Goal: Task Accomplishment & Management: Manage account settings

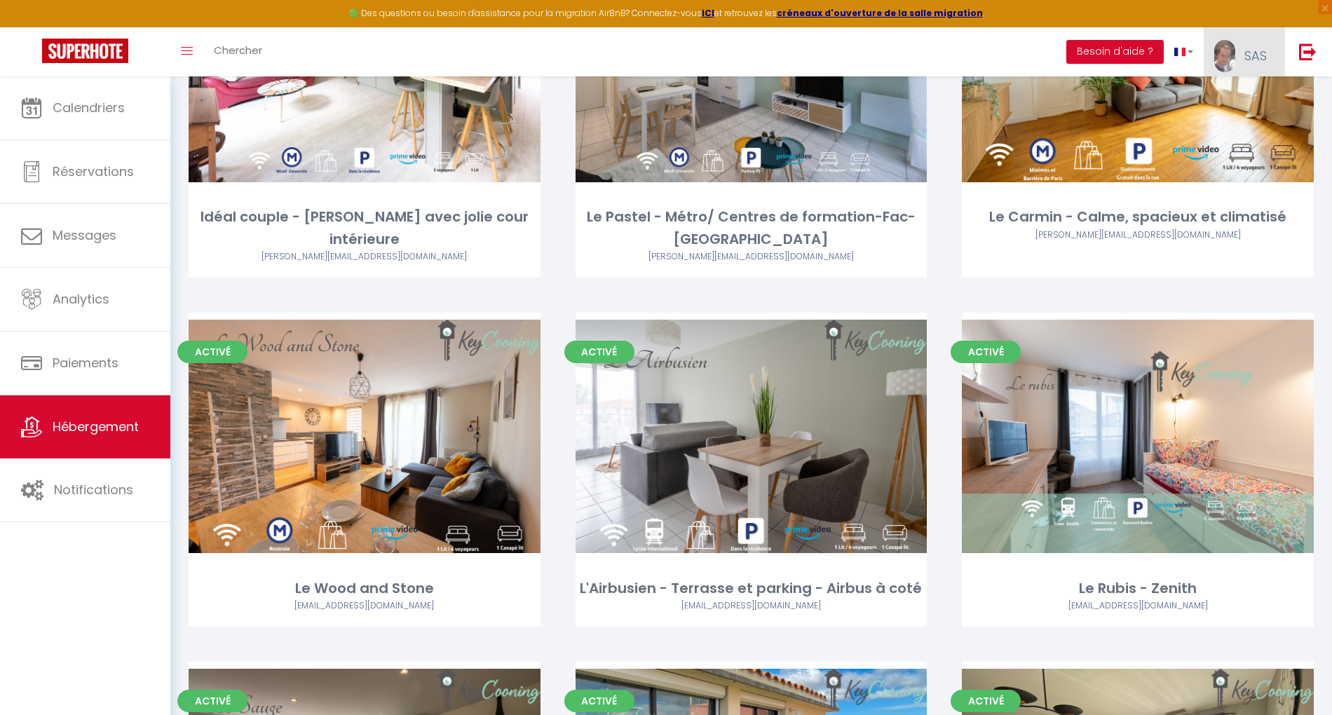
click at [1242, 50] on link "SAS" at bounding box center [1244, 51] width 81 height 49
click at [1238, 90] on link "Paramètres" at bounding box center [1228, 98] width 104 height 24
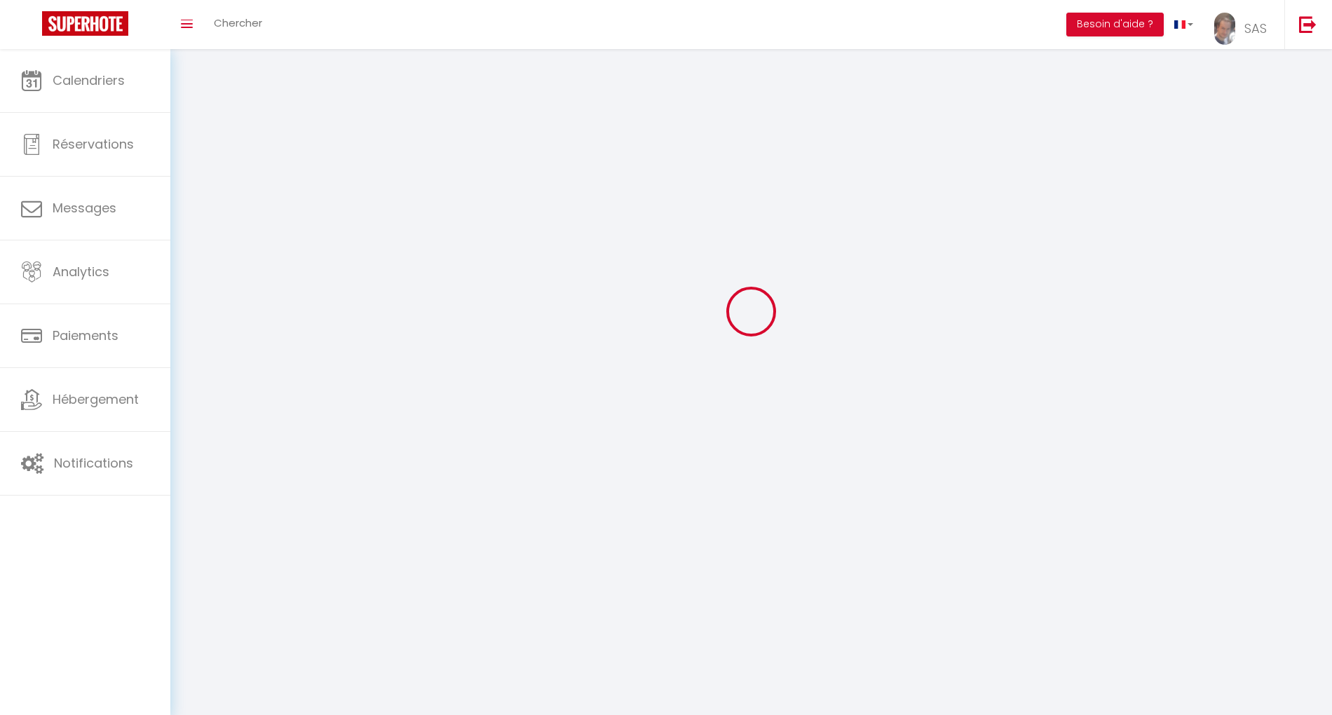
type input "SAS"
type input "KEYCOONING"
type input "0665711007"
type input "[STREET_ADDRESS]"
type input "31170"
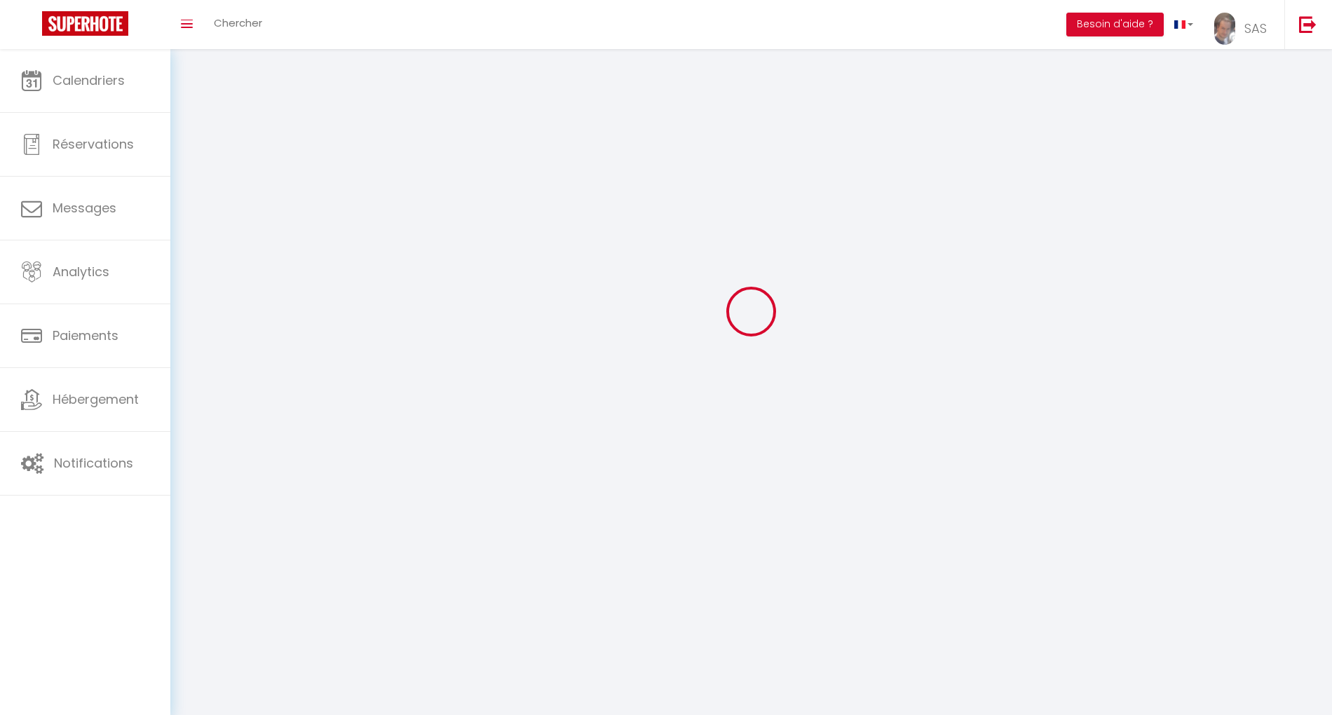
type input "Tournefeuille"
type input "x8L72jqalmEo8jdnUmZCgov7y"
type input "bj1WmWBF7F3LGDaIpC1ys6Pi8"
type input "[URL][DOMAIN_NAME]"
type input "FO27250"
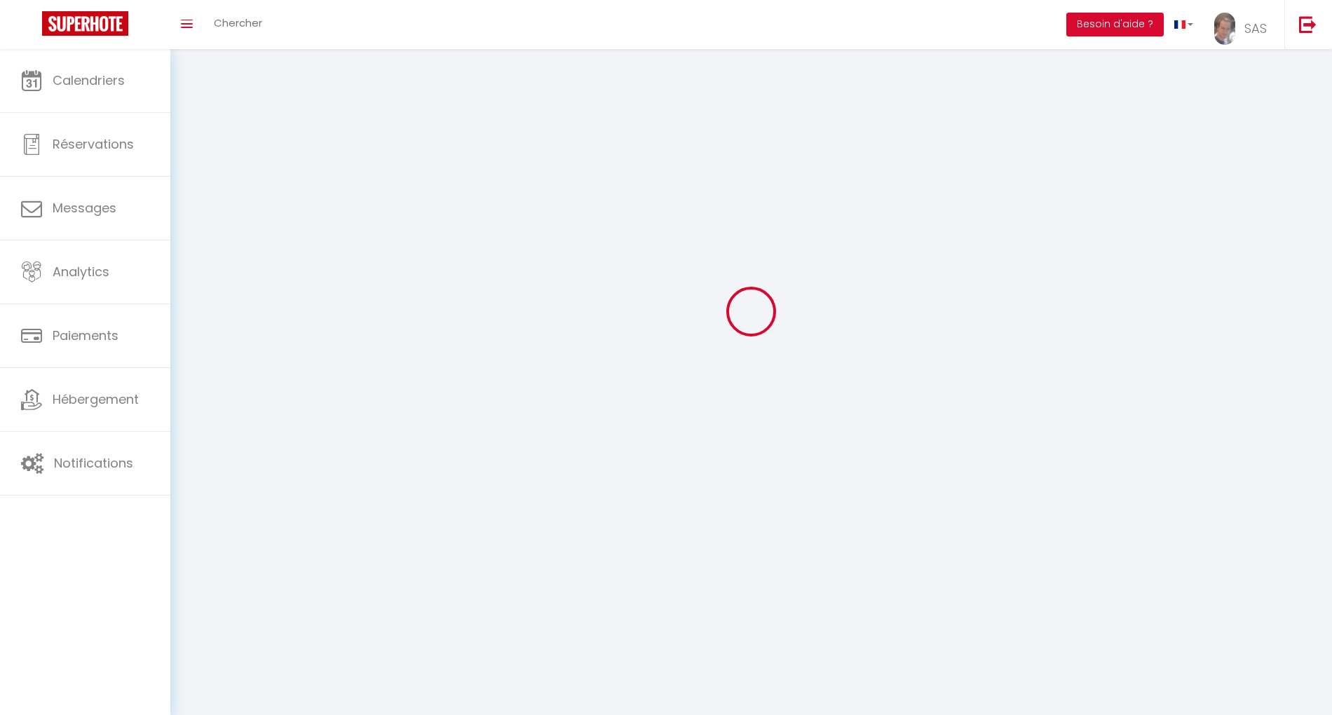
select select "28"
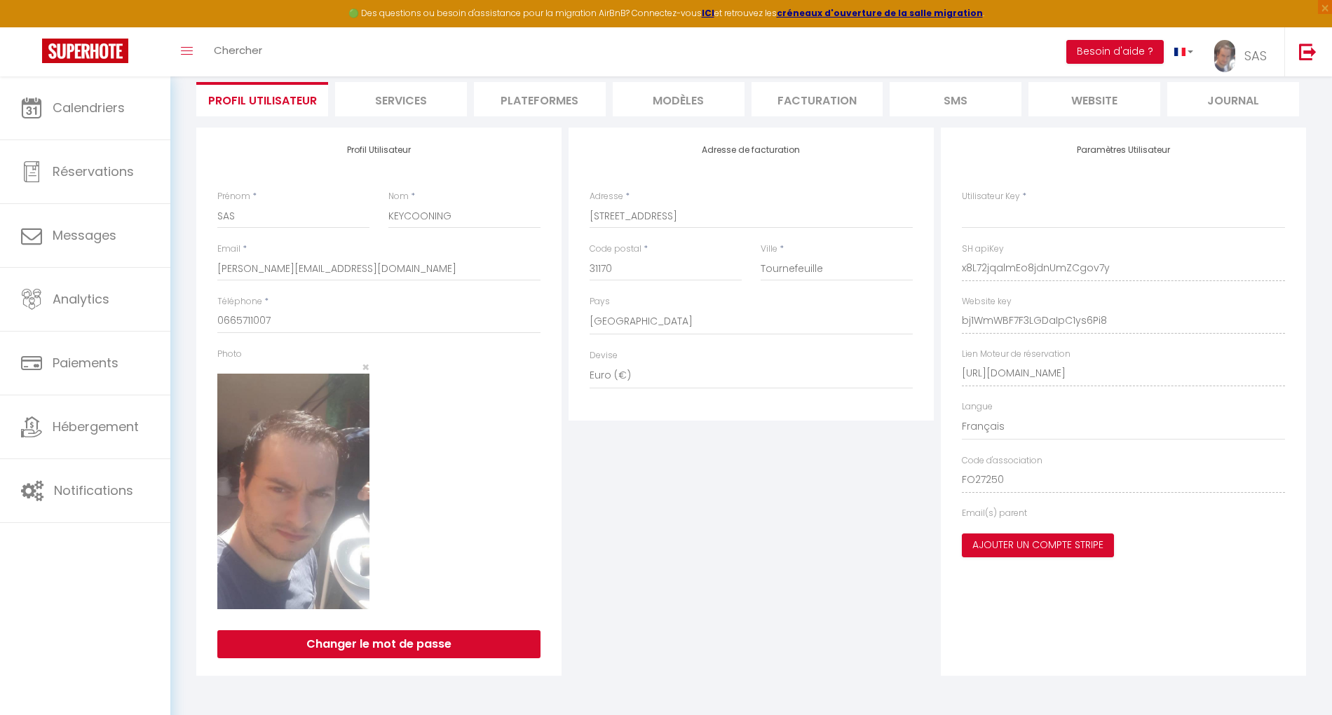
type input "x8L72jqalmEo8jdnUmZCgov7y"
type input "bj1WmWBF7F3LGDaIpC1ys6Pi8"
type input "[URL][DOMAIN_NAME]"
select select "fr"
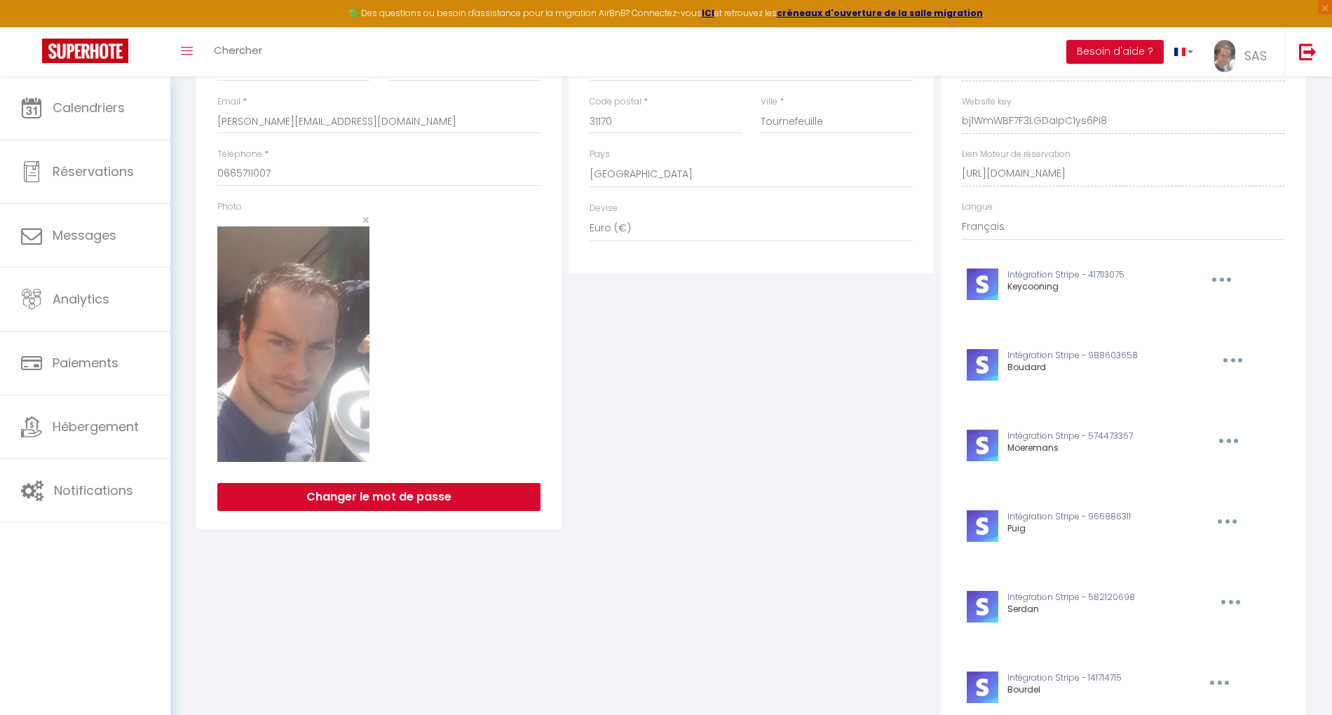
scroll to position [0, 0]
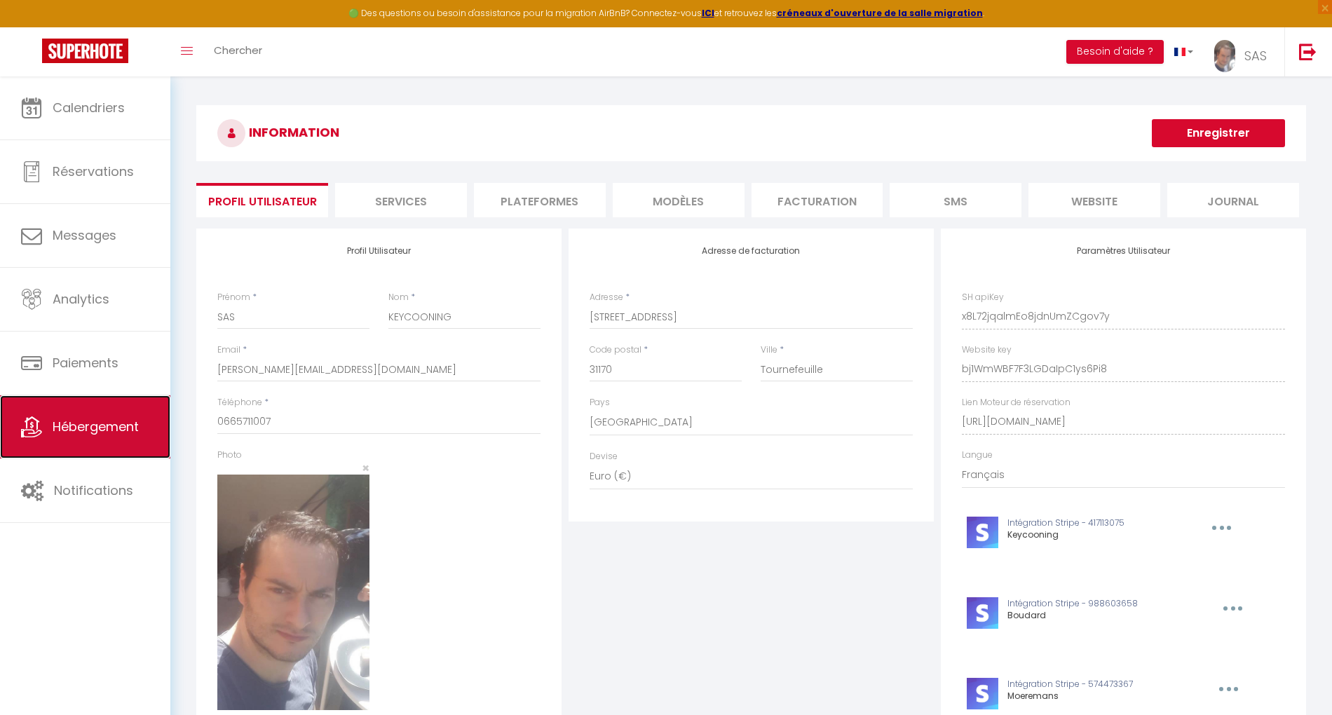
click at [121, 428] on span "Hébergement" at bounding box center [96, 427] width 86 height 18
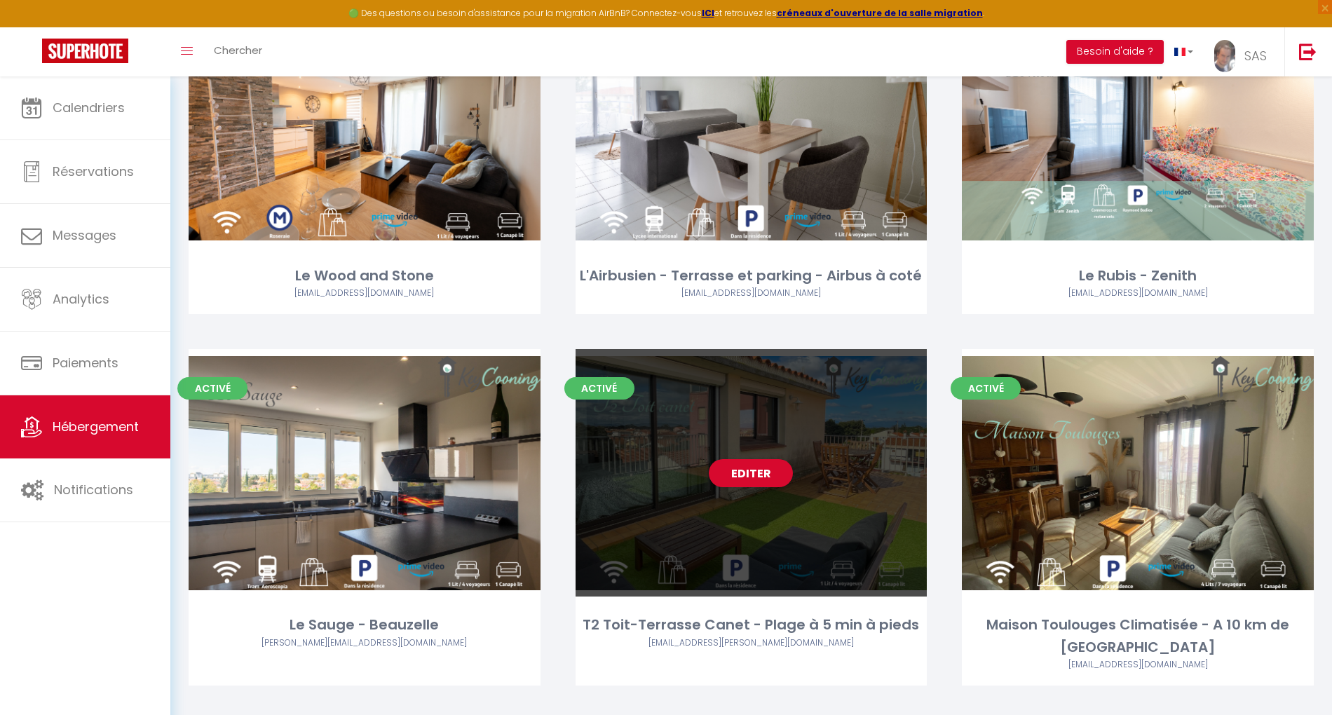
scroll to position [1308, 0]
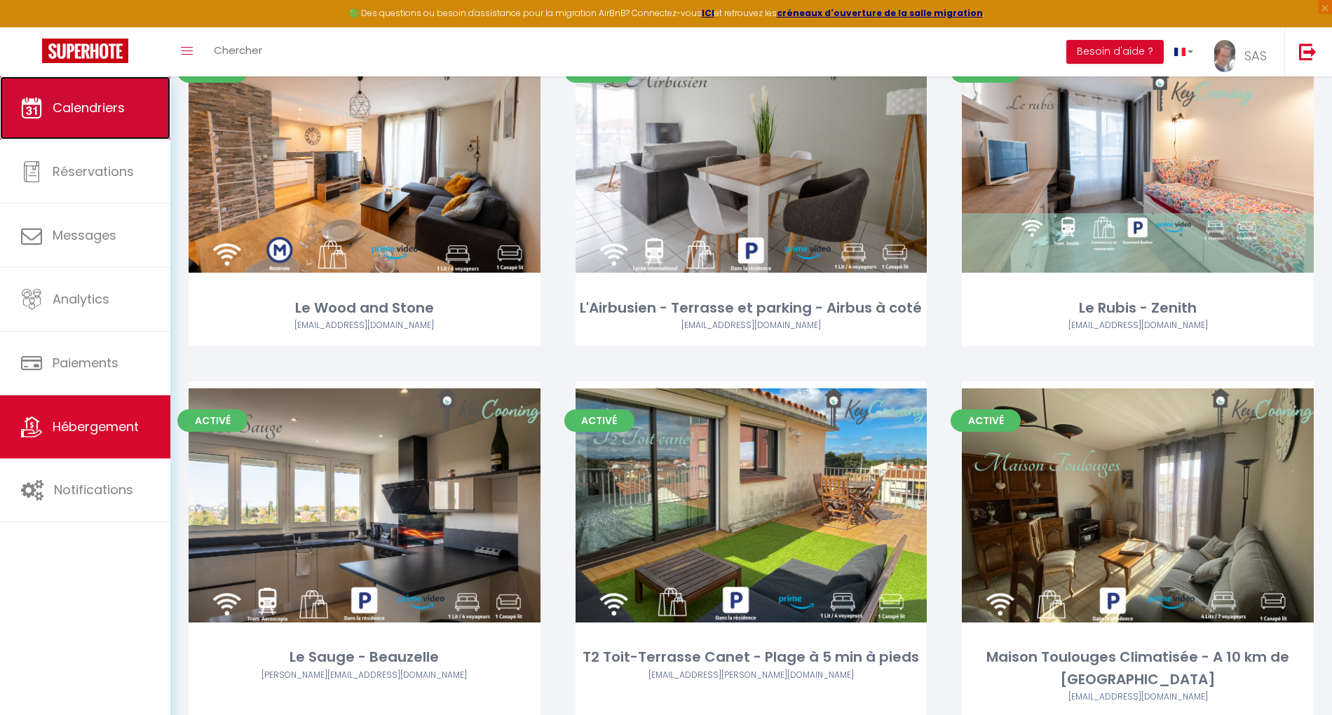
click at [66, 104] on span "Calendriers" at bounding box center [89, 108] width 72 height 18
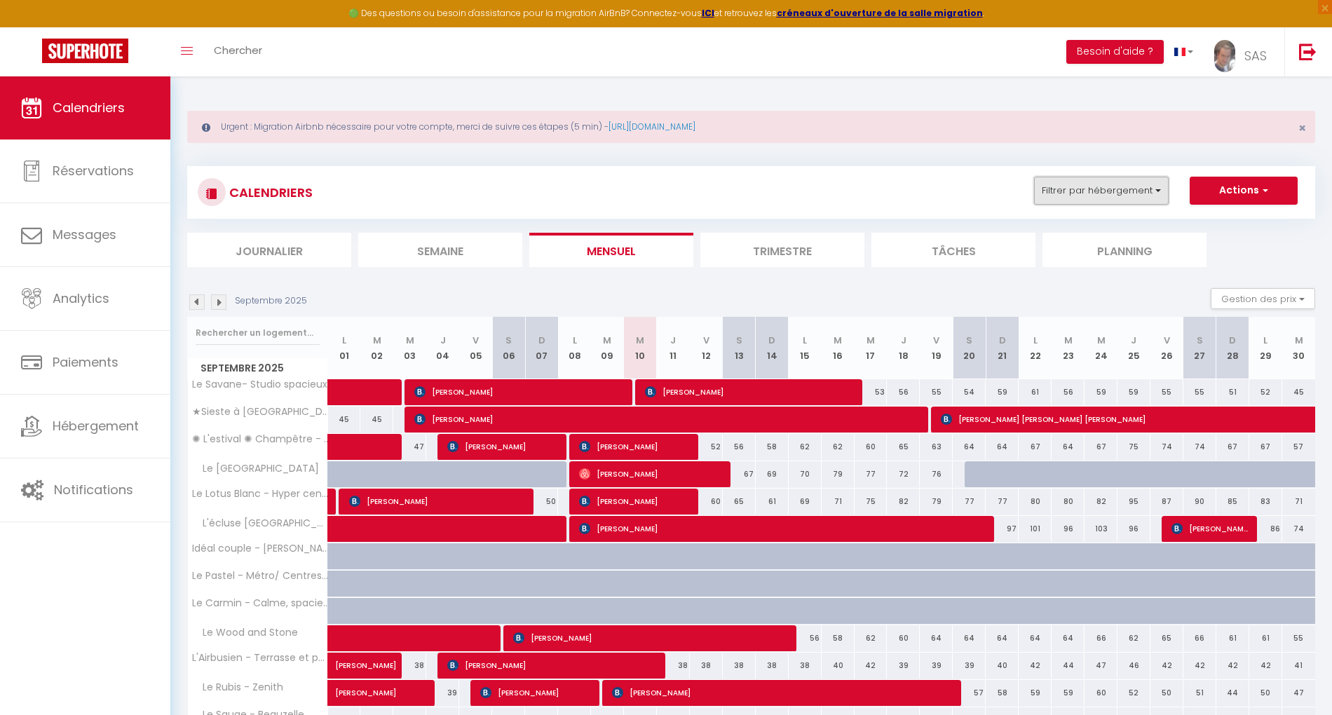
click at [1082, 184] on button "Filtrer par hébergement" at bounding box center [1101, 191] width 135 height 28
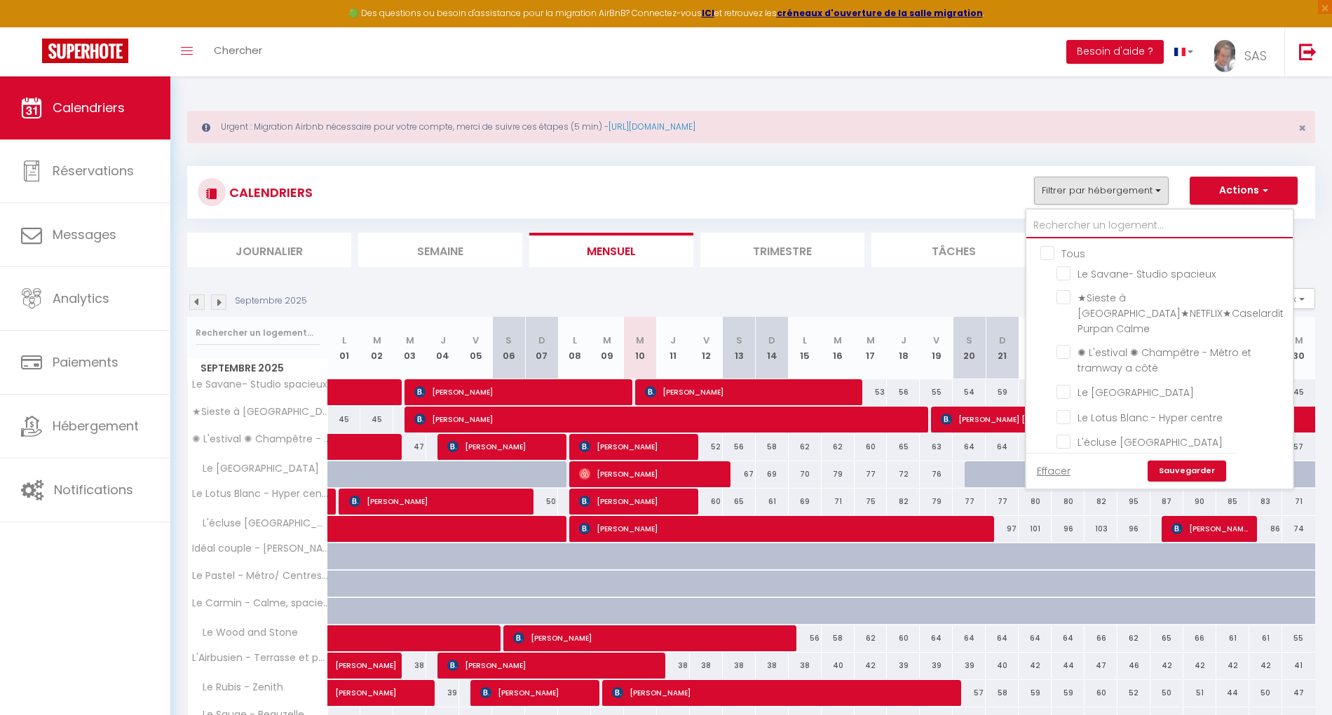
click at [1094, 228] on input "text" at bounding box center [1159, 225] width 266 height 25
type input "r"
checkbox input "false"
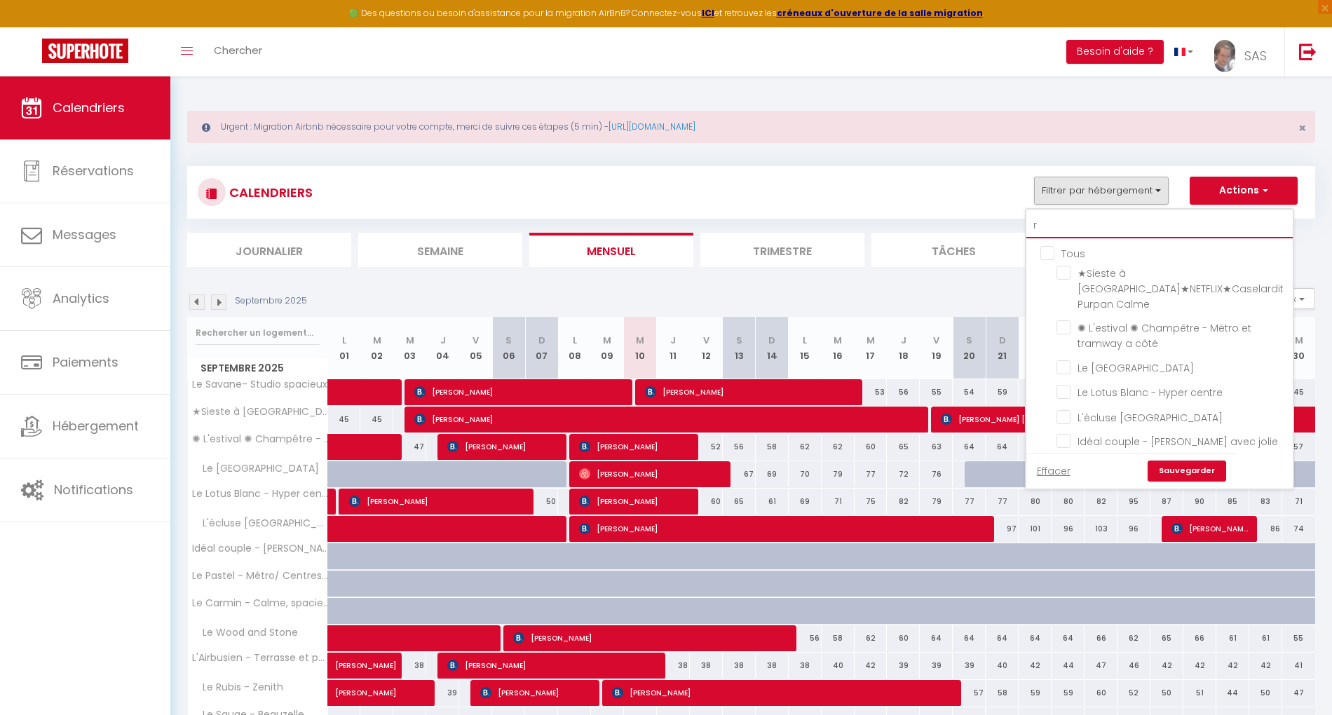
checkbox input "false"
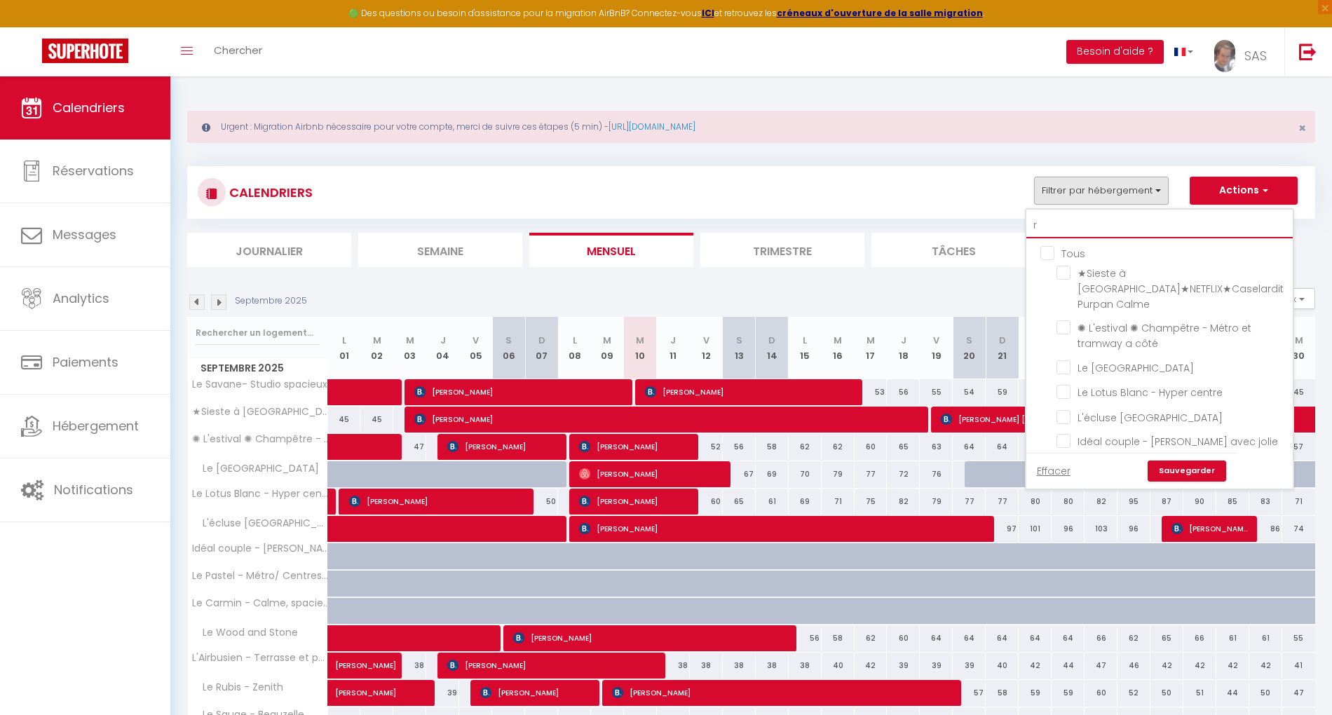
checkbox input "false"
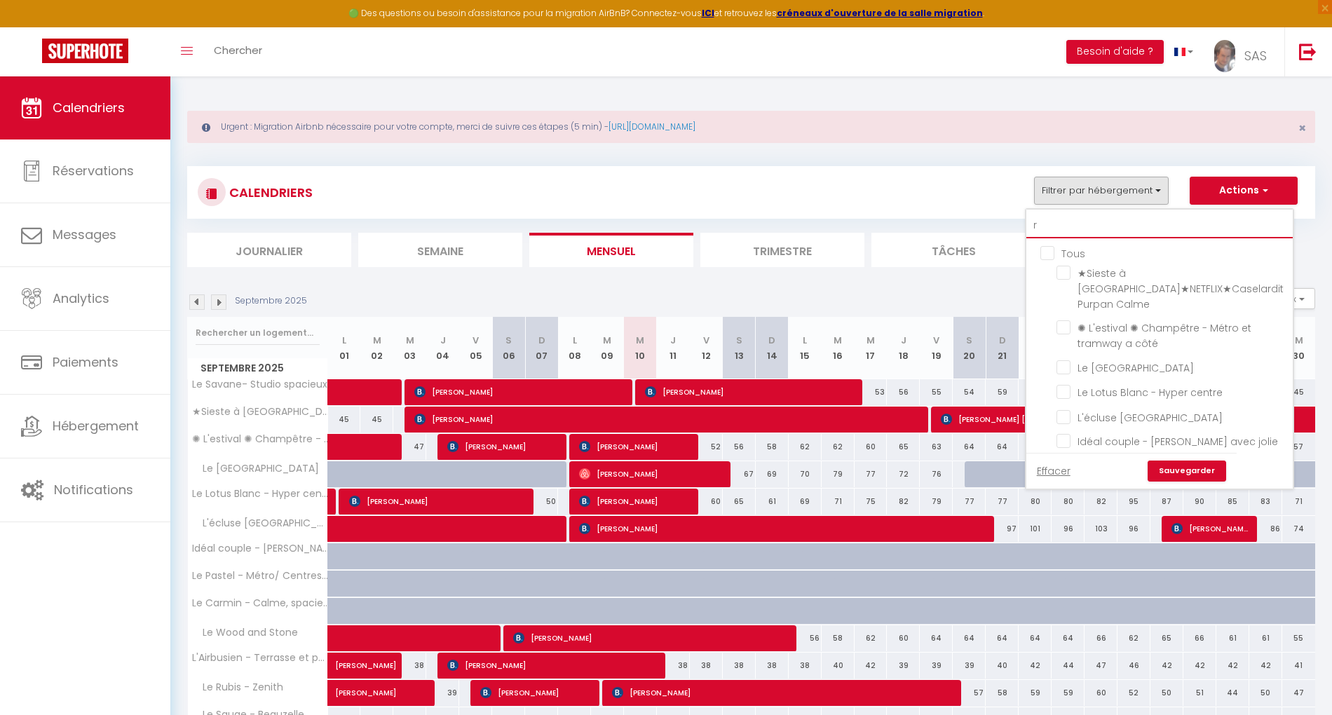
checkbox input "false"
type input "ru"
checkbox input "false"
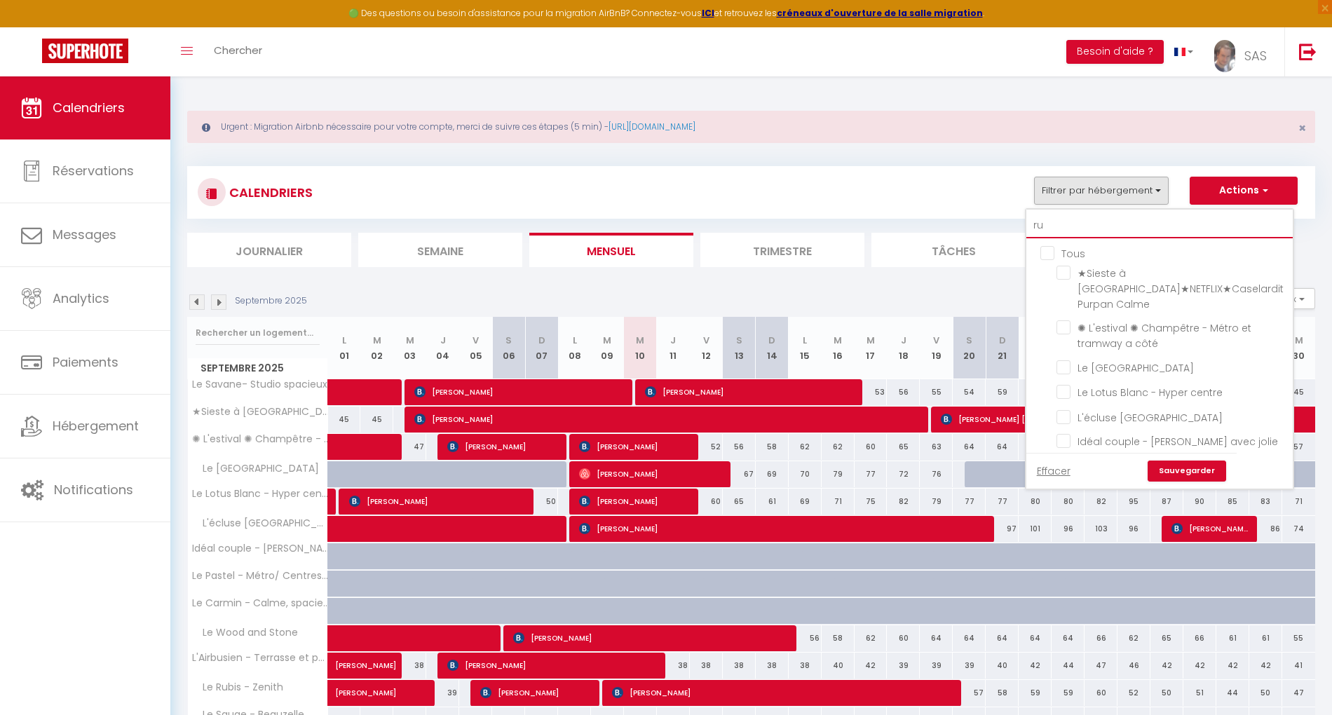
type input "rub"
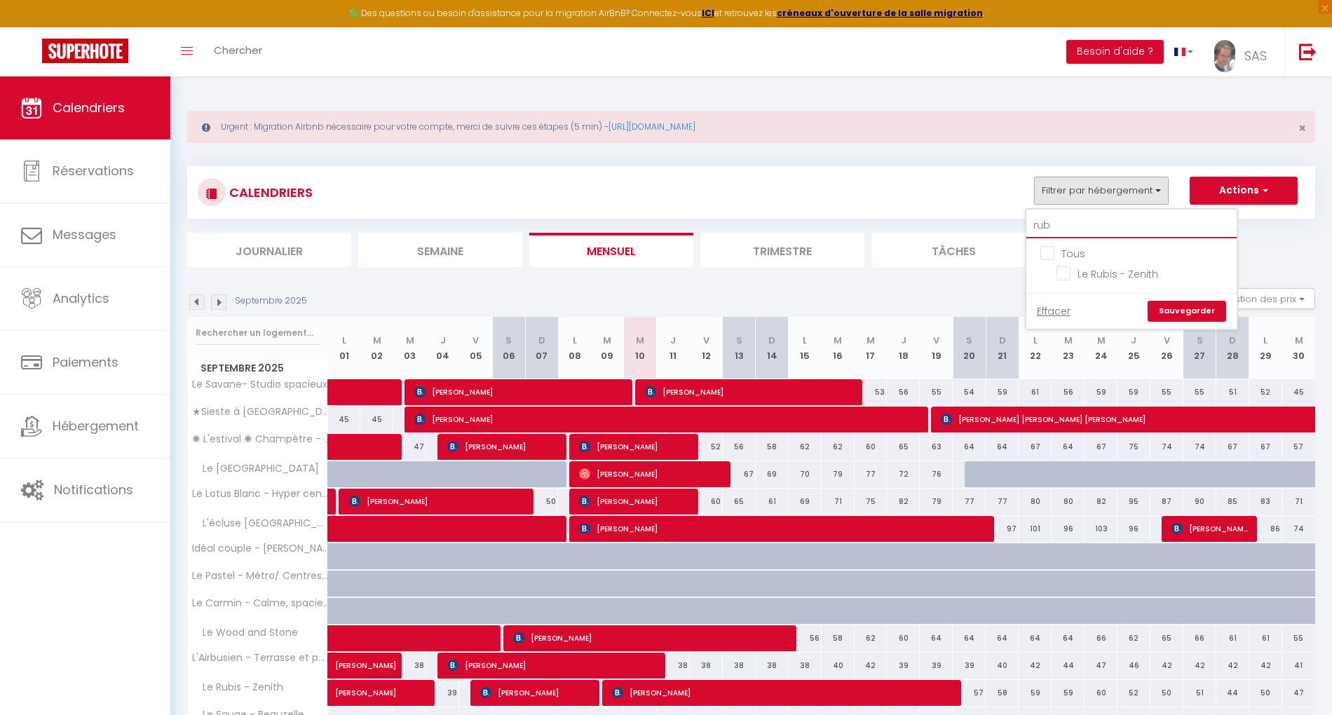
checkbox input "false"
type input "rubi"
checkbox input "false"
type input "rubis"
checkbox input "false"
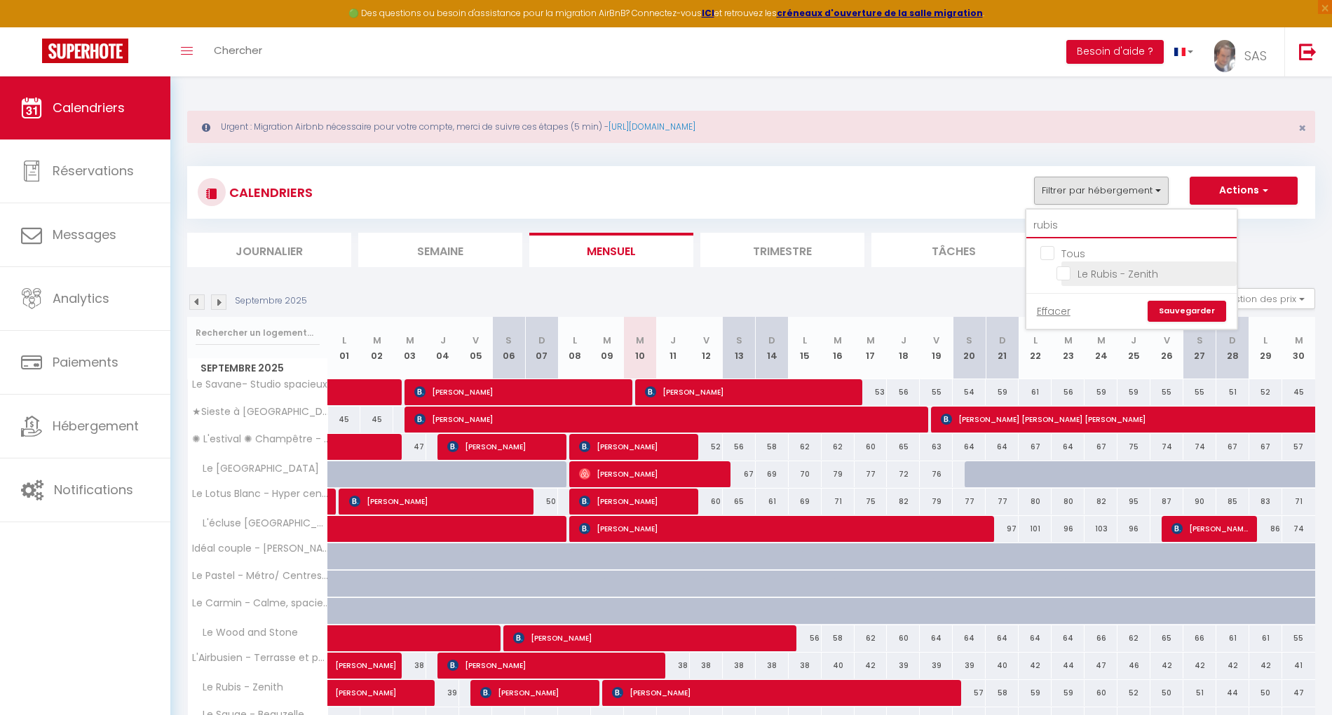
type input "rubis"
click at [1089, 273] on input "Le Rubis - Zenith" at bounding box center [1143, 273] width 175 height 14
checkbox input "true"
click at [1183, 310] on link "Sauvegarder" at bounding box center [1187, 311] width 79 height 21
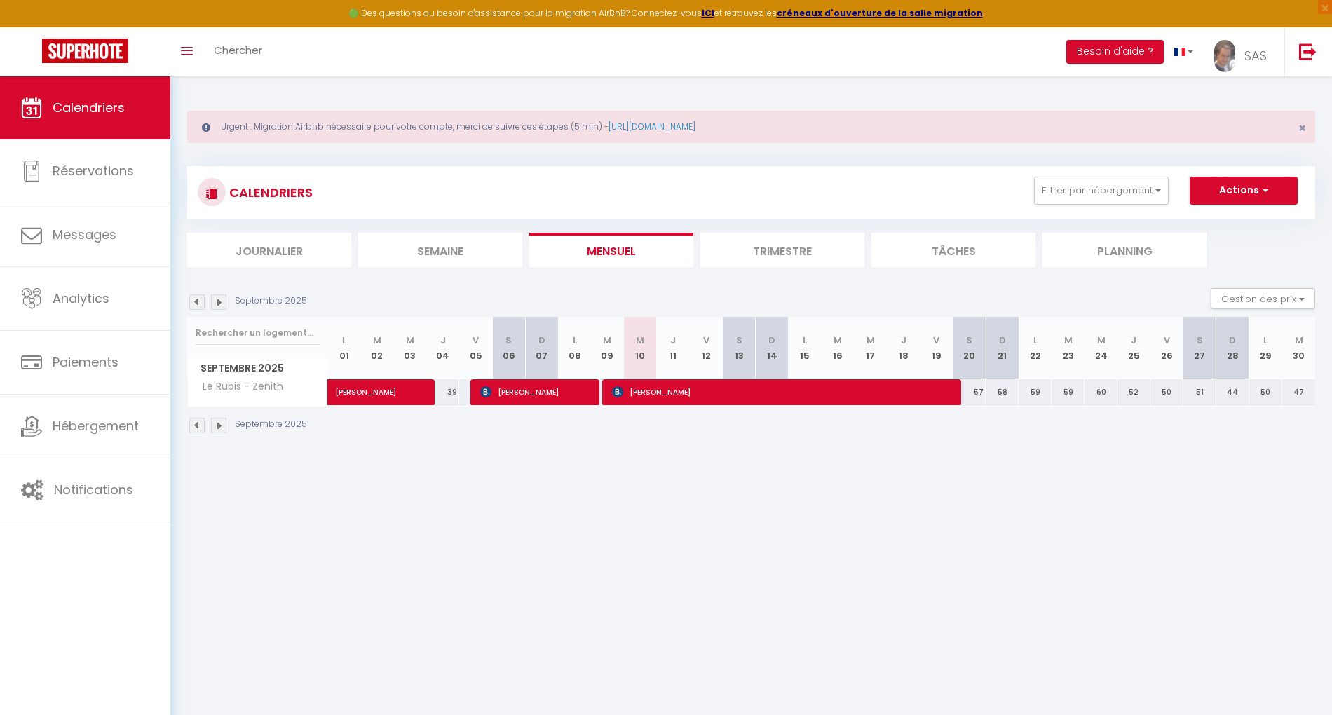
click at [749, 257] on li "Trimestre" at bounding box center [782, 250] width 164 height 34
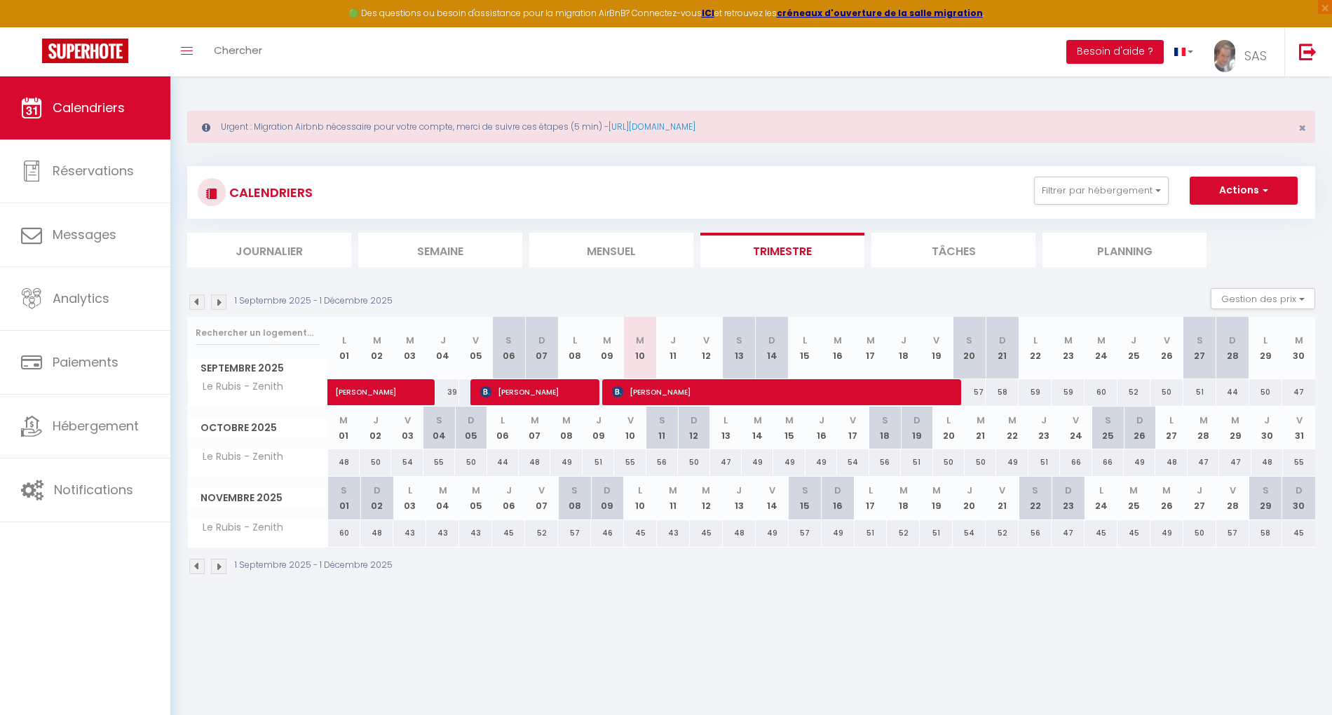
click at [195, 303] on img at bounding box center [196, 301] width 15 height 15
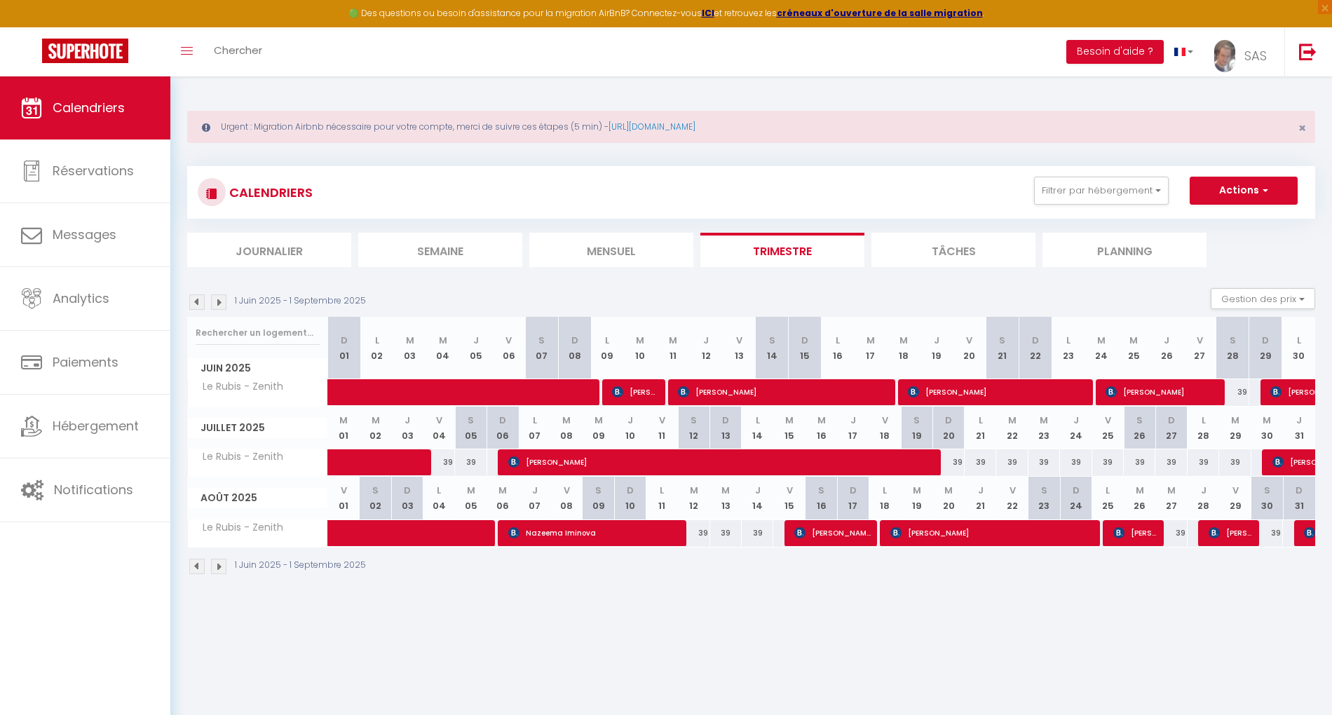
click at [195, 303] on img at bounding box center [196, 301] width 15 height 15
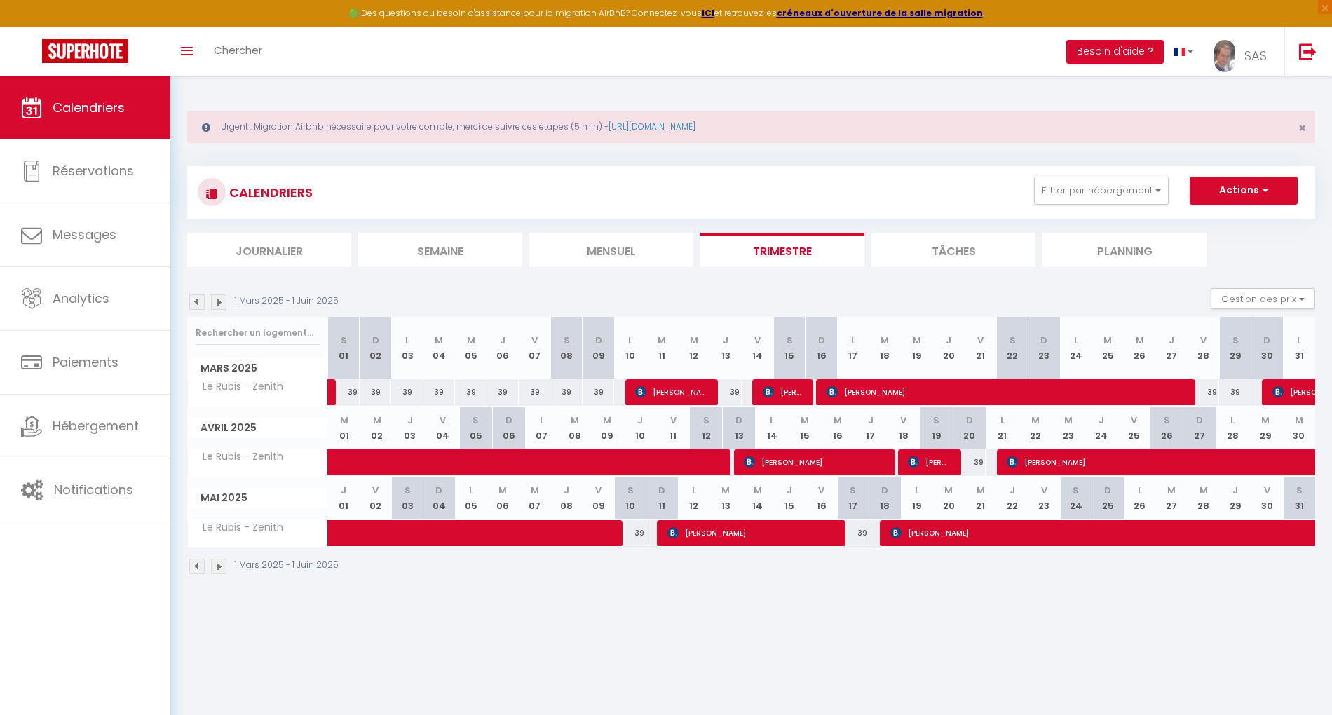
click at [195, 303] on img at bounding box center [196, 301] width 15 height 15
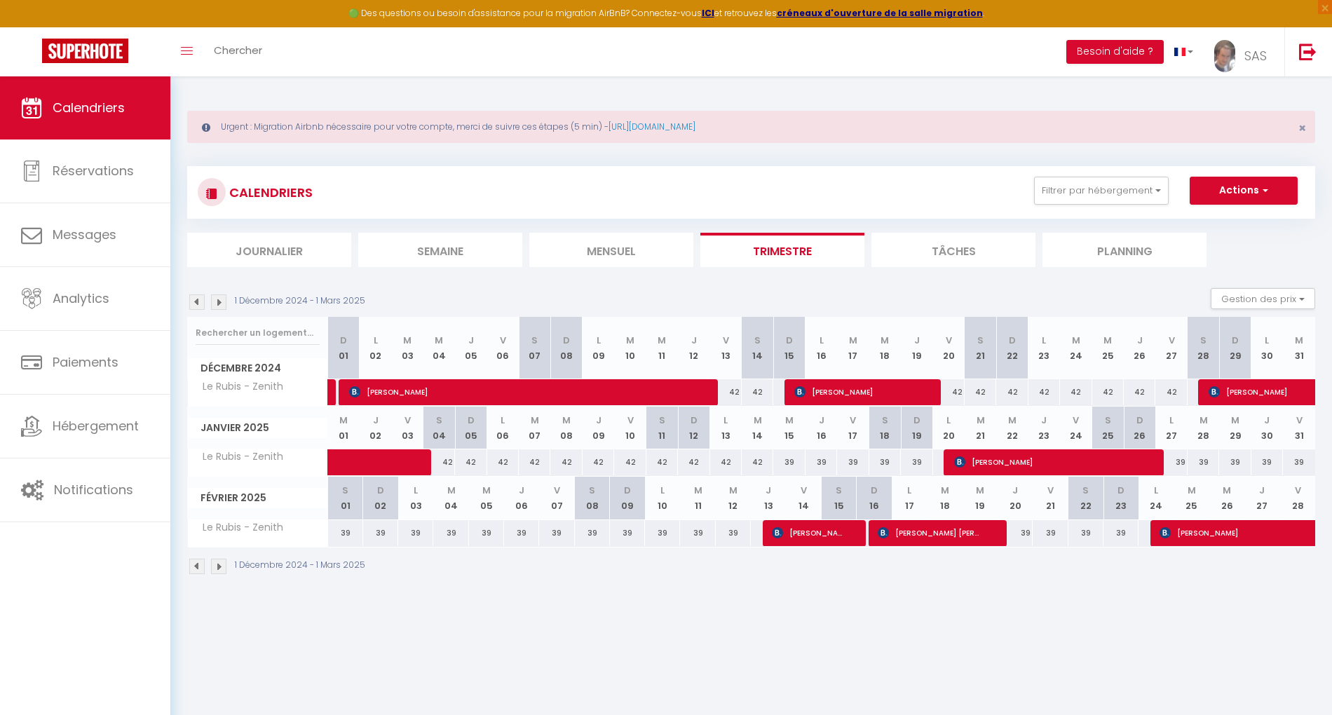
click at [195, 303] on img at bounding box center [196, 301] width 15 height 15
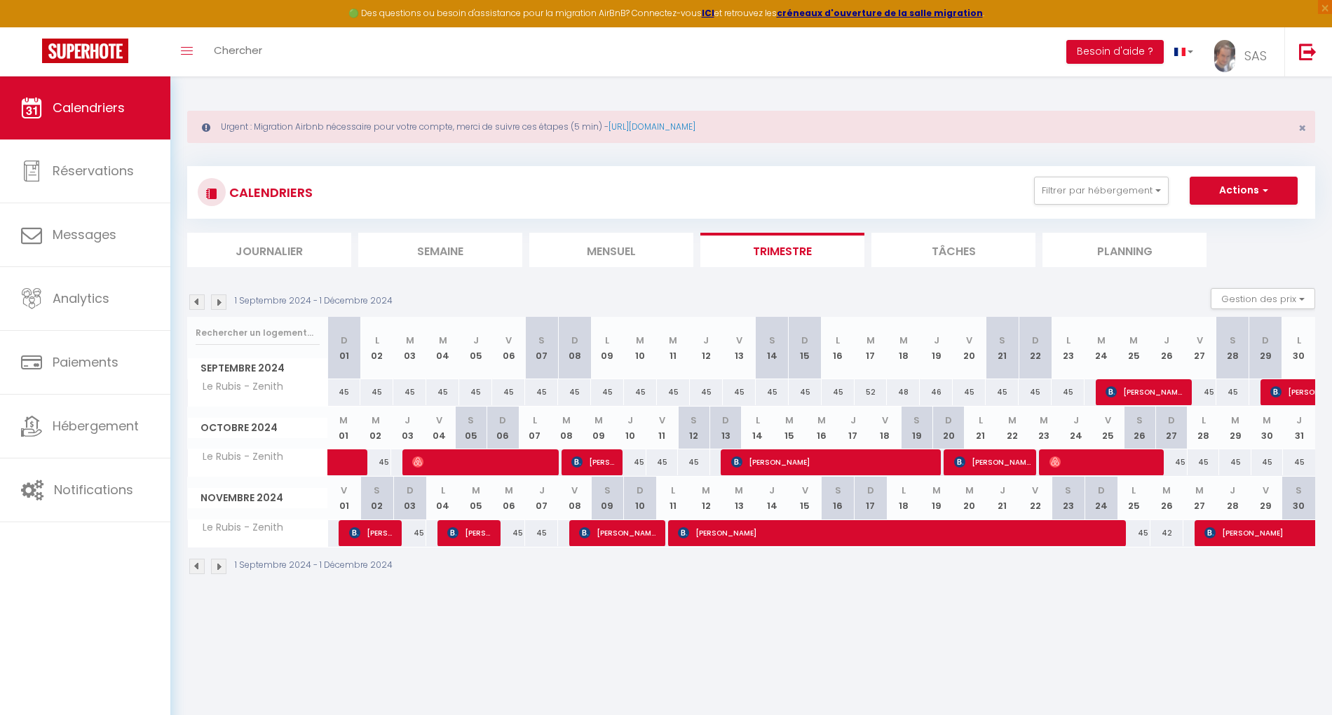
click at [195, 303] on img at bounding box center [196, 301] width 15 height 15
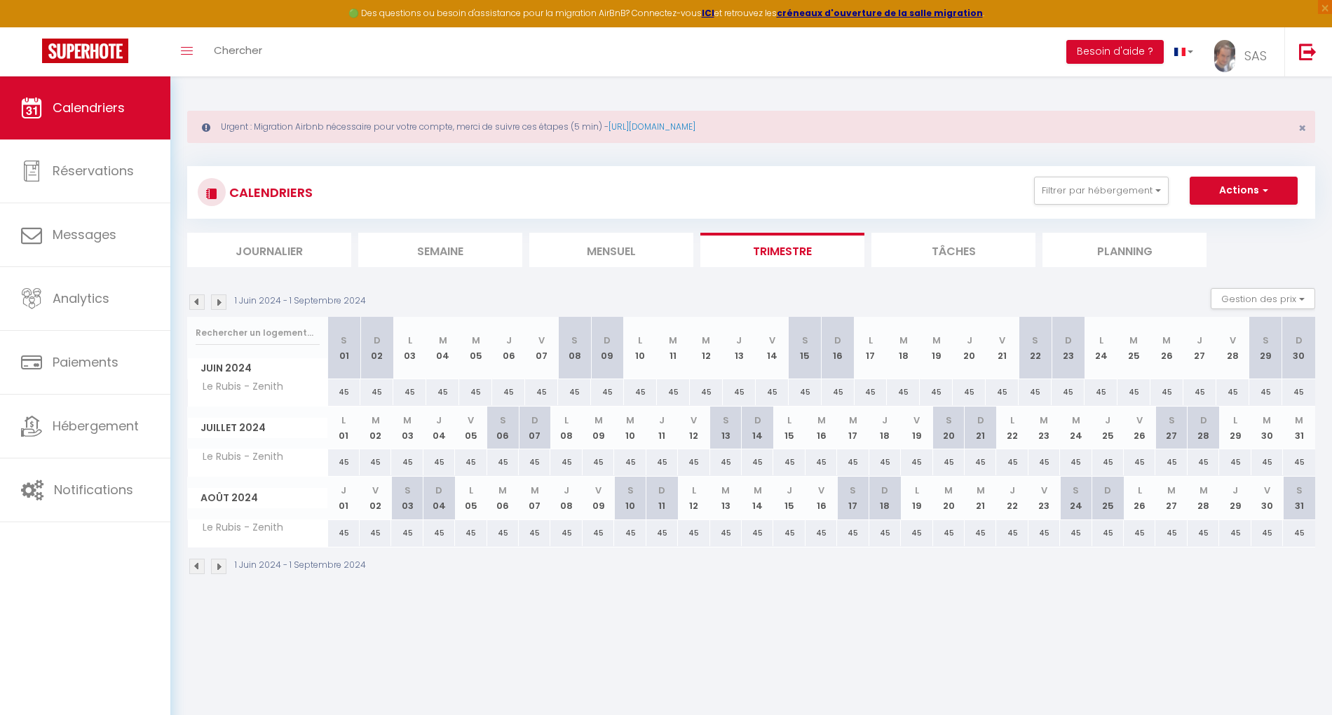
click at [219, 303] on img at bounding box center [218, 301] width 15 height 15
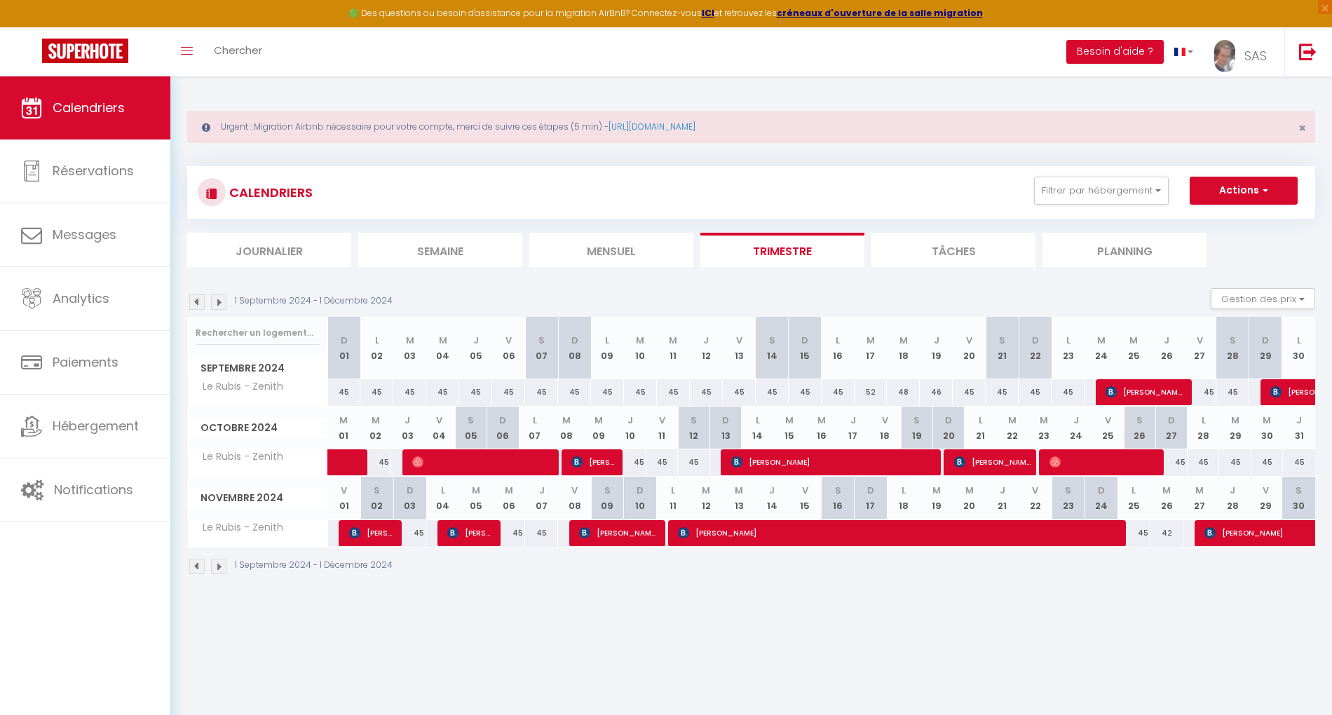
click at [219, 303] on img at bounding box center [218, 301] width 15 height 15
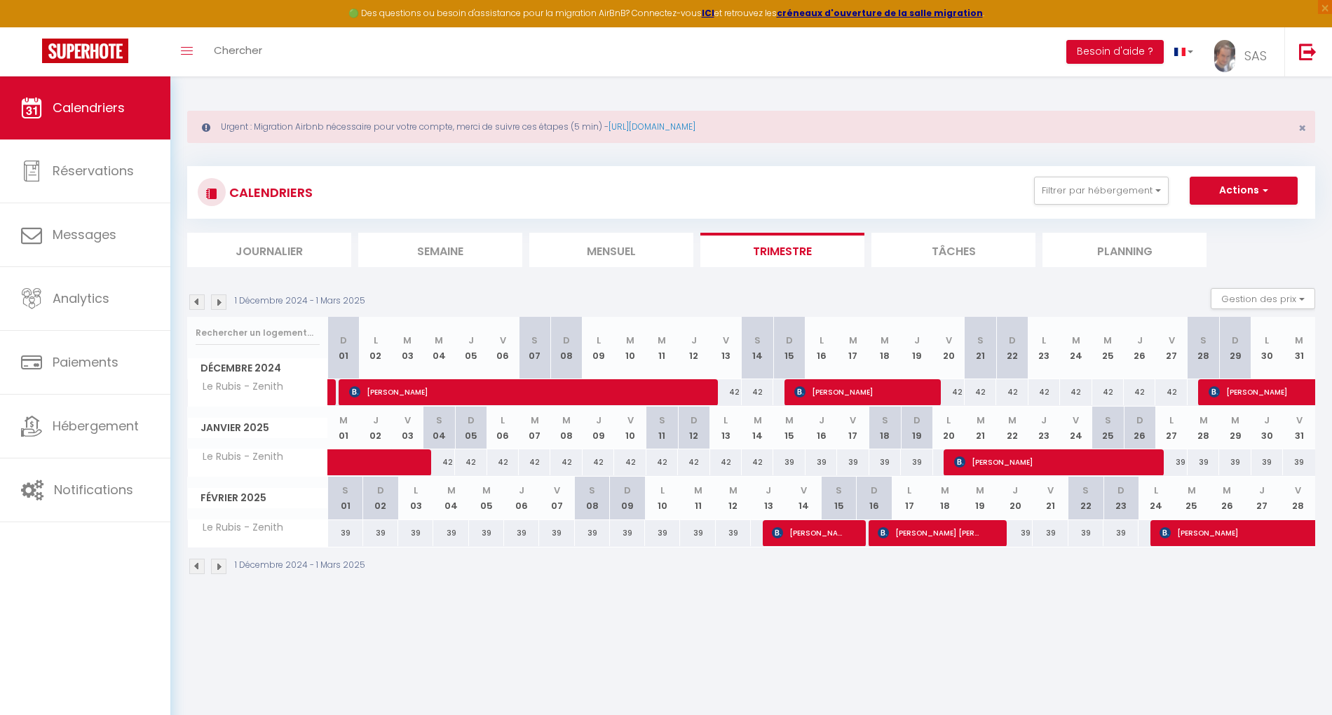
click at [219, 303] on img at bounding box center [218, 301] width 15 height 15
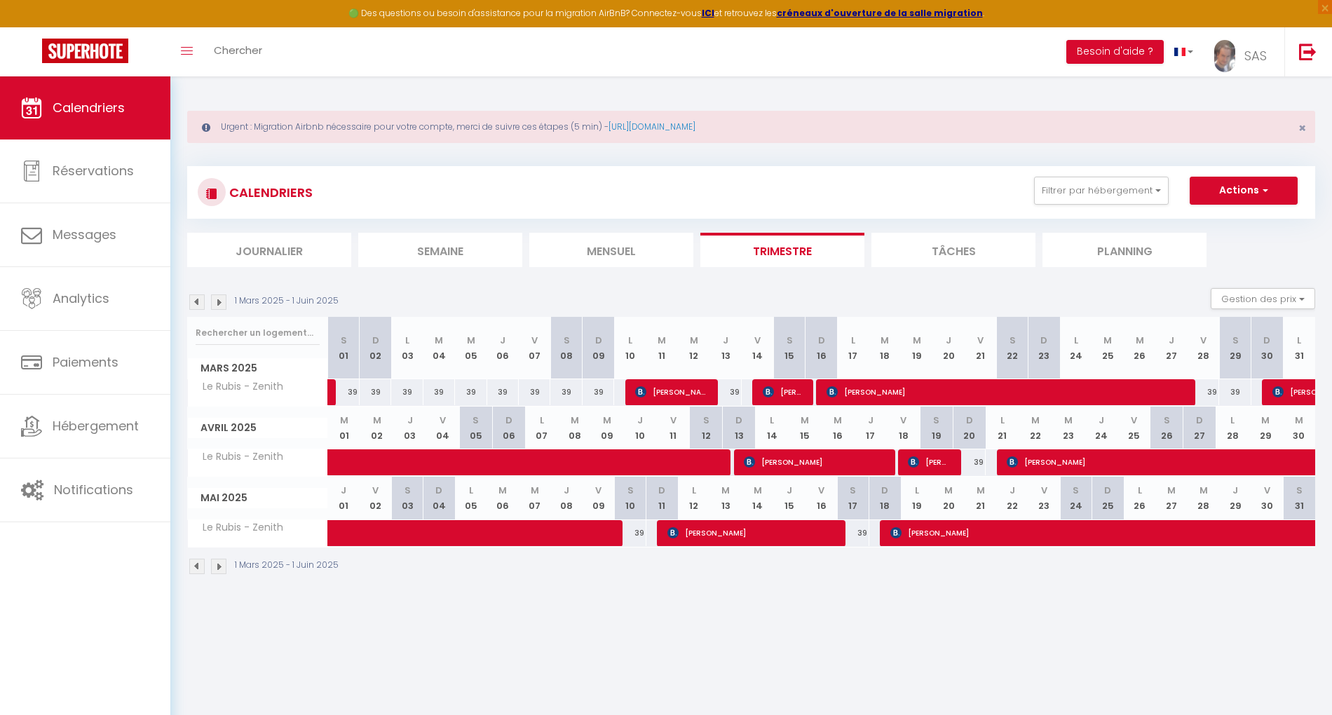
click at [219, 303] on img at bounding box center [218, 301] width 15 height 15
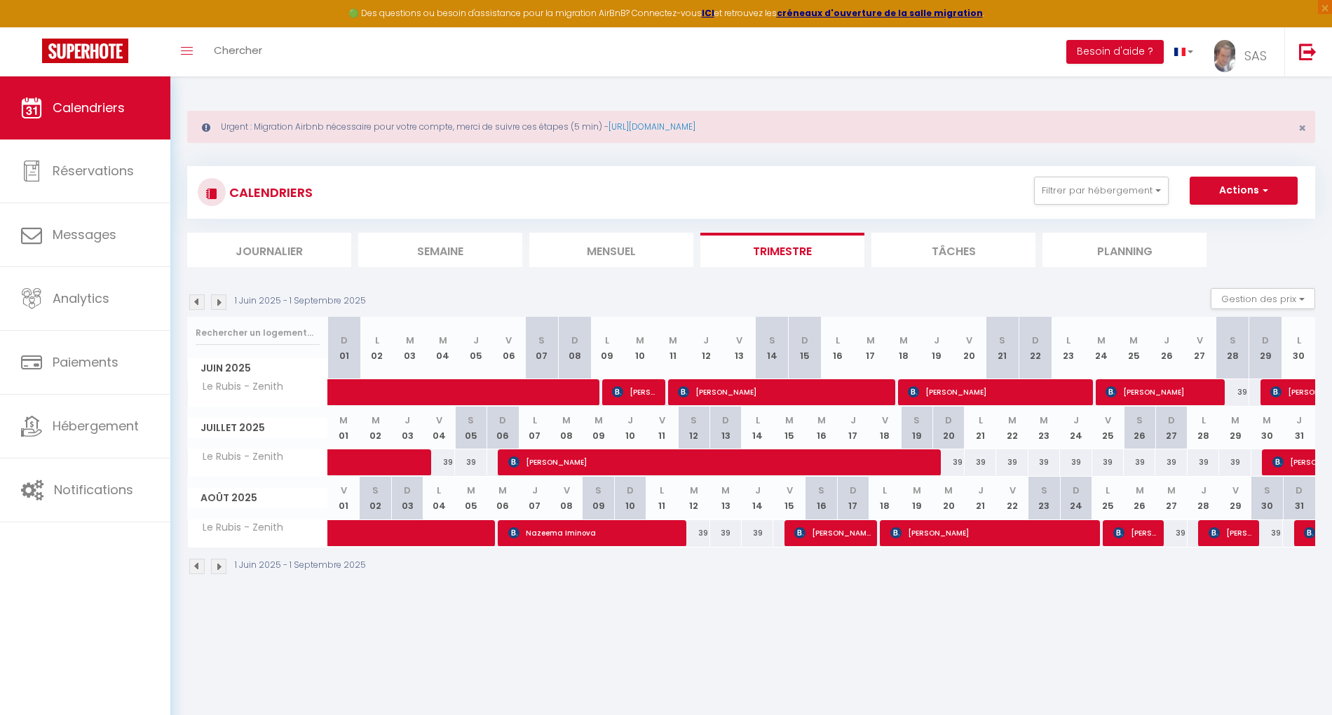
click at [219, 303] on img at bounding box center [218, 301] width 15 height 15
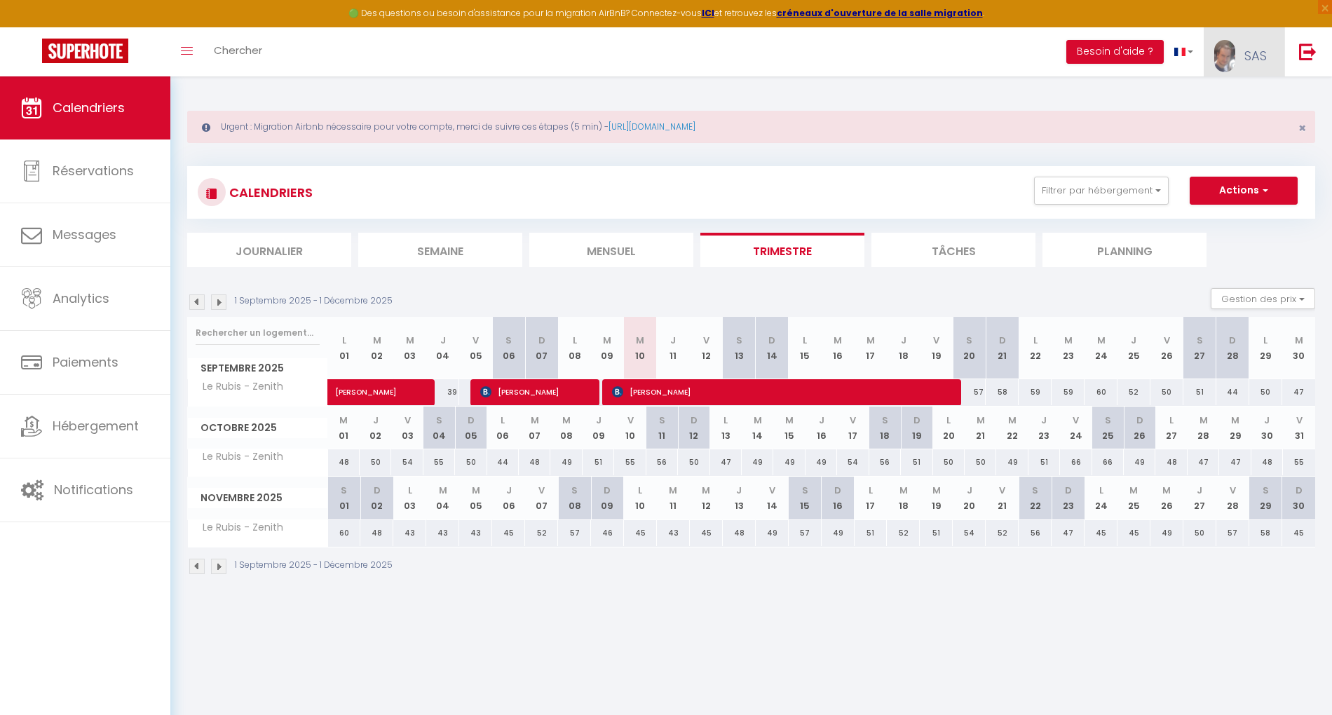
click at [1255, 69] on link "SAS" at bounding box center [1244, 51] width 81 height 49
click at [1244, 95] on link "Paramètres" at bounding box center [1228, 98] width 104 height 24
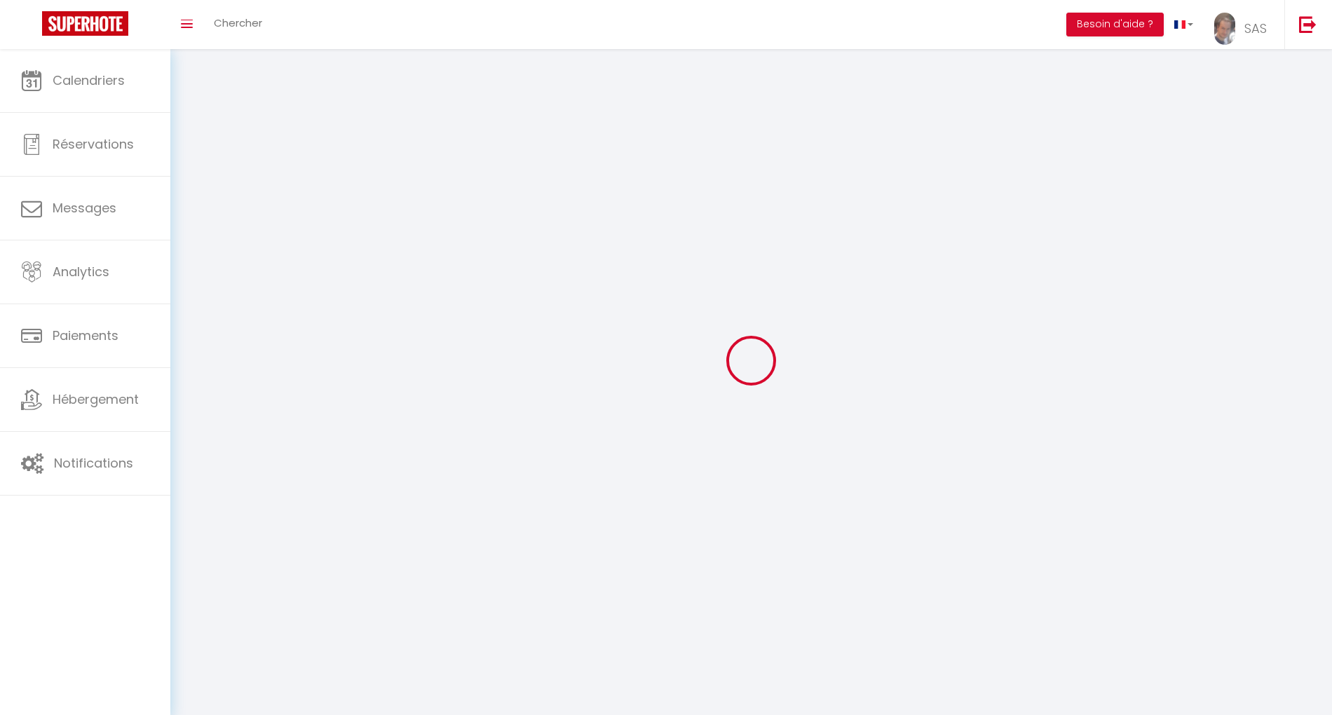
select select "28"
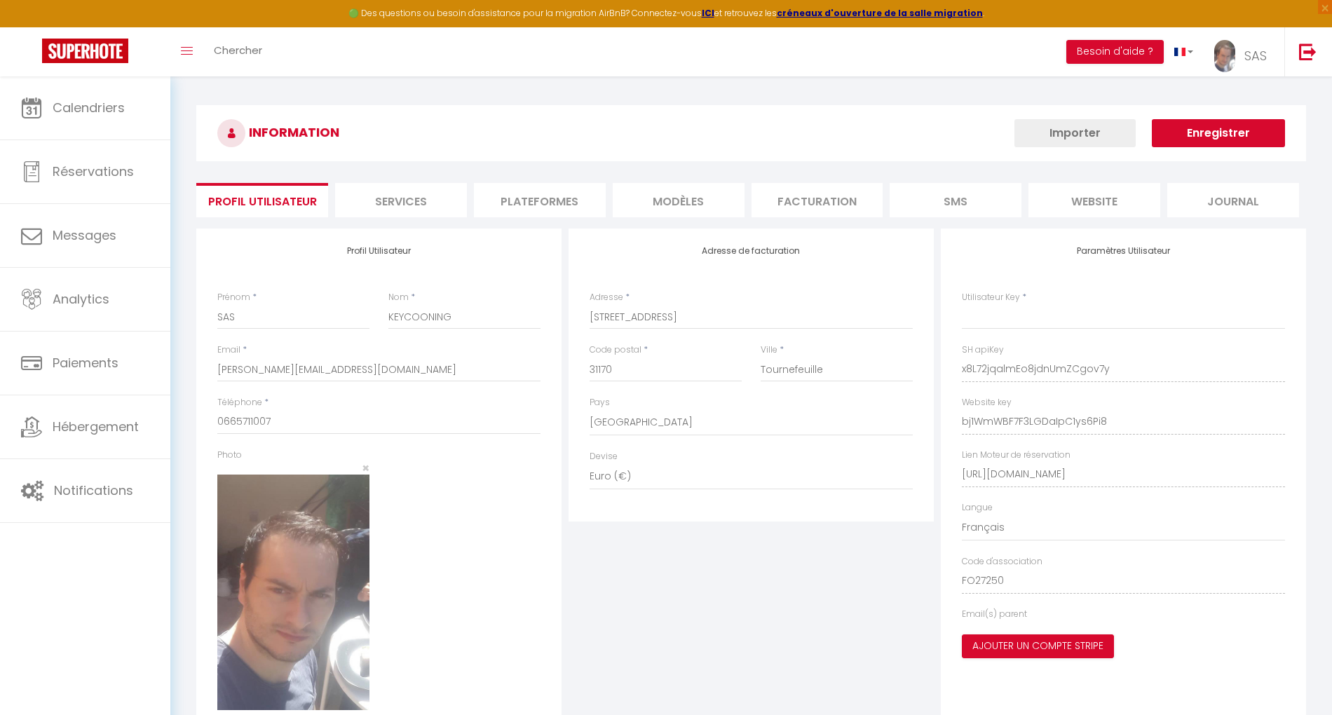
type input "x8L72jqalmEo8jdnUmZCgov7y"
type input "bj1WmWBF7F3LGDaIpC1ys6Pi8"
type input "[URL][DOMAIN_NAME]"
select select "fr"
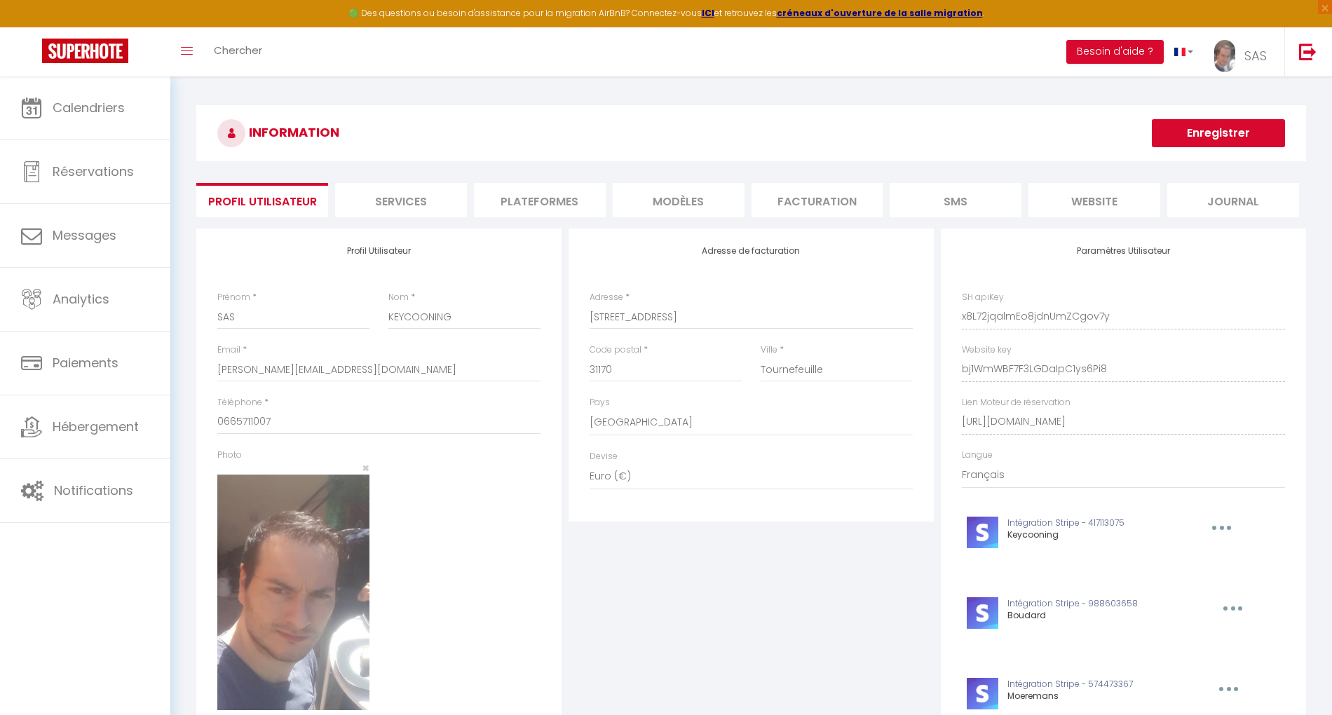
click at [565, 198] on li "Plateformes" at bounding box center [540, 200] width 132 height 34
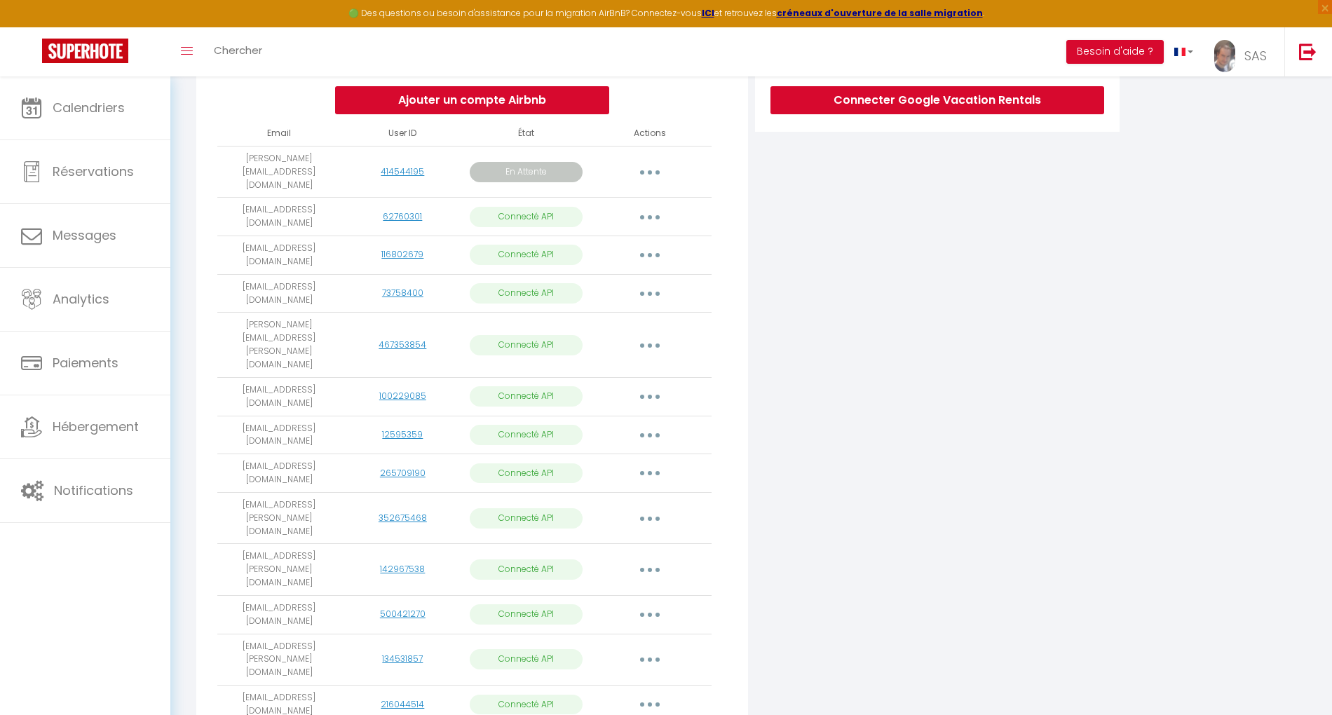
scroll to position [301, 0]
click at [640, 693] on button "button" at bounding box center [649, 704] width 39 height 22
select select "33466"
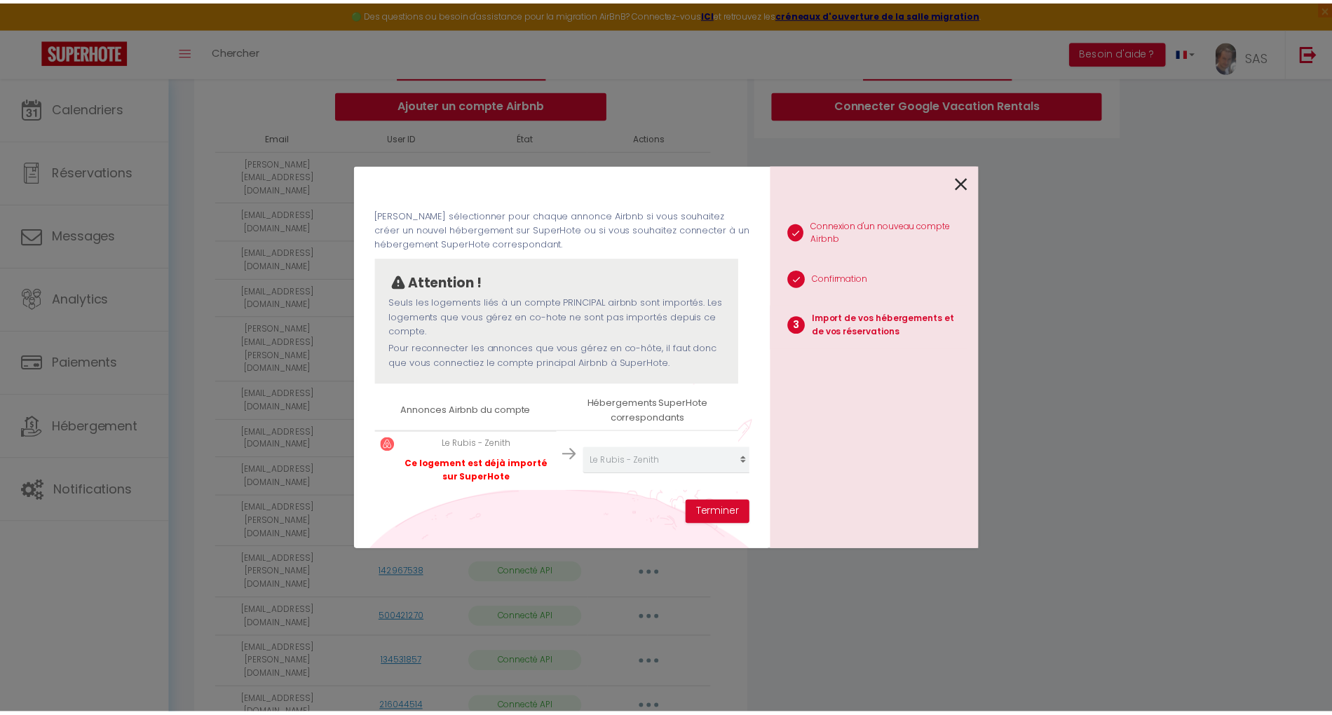
scroll to position [55, 0]
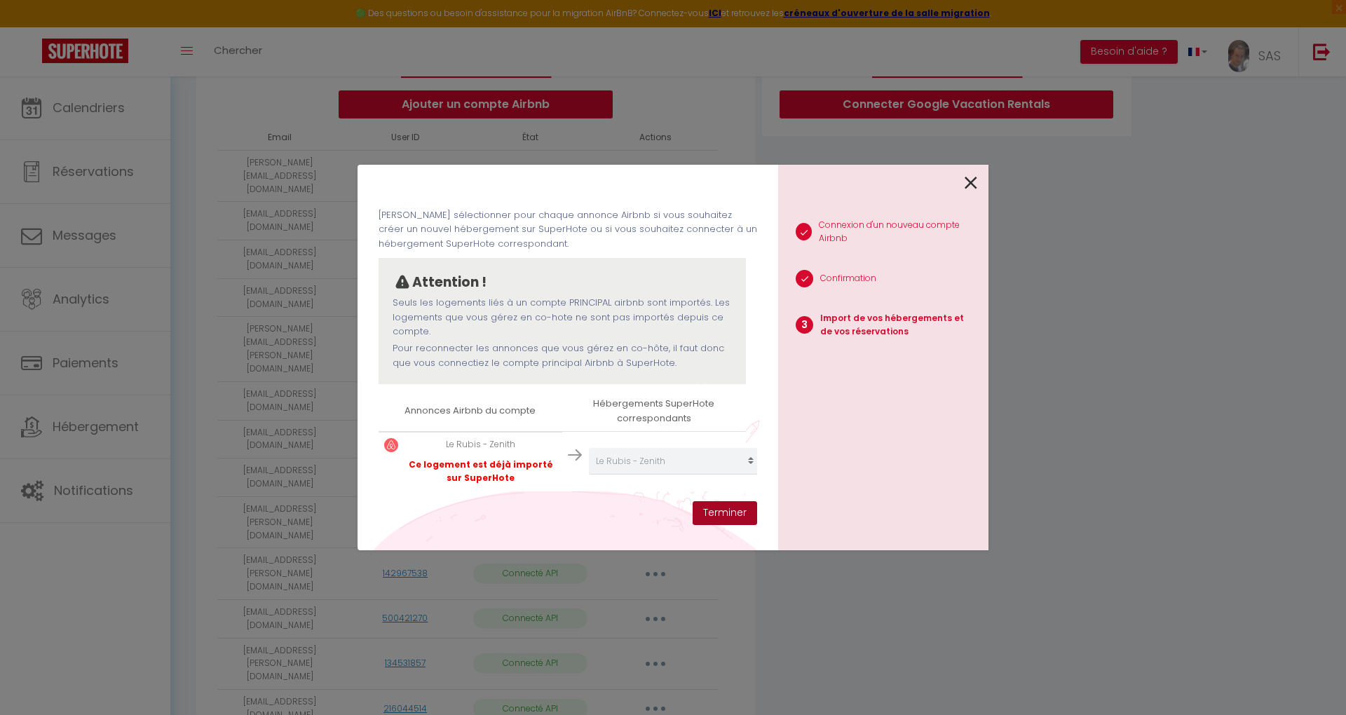
click at [726, 516] on button "Terminer" at bounding box center [725, 513] width 64 height 24
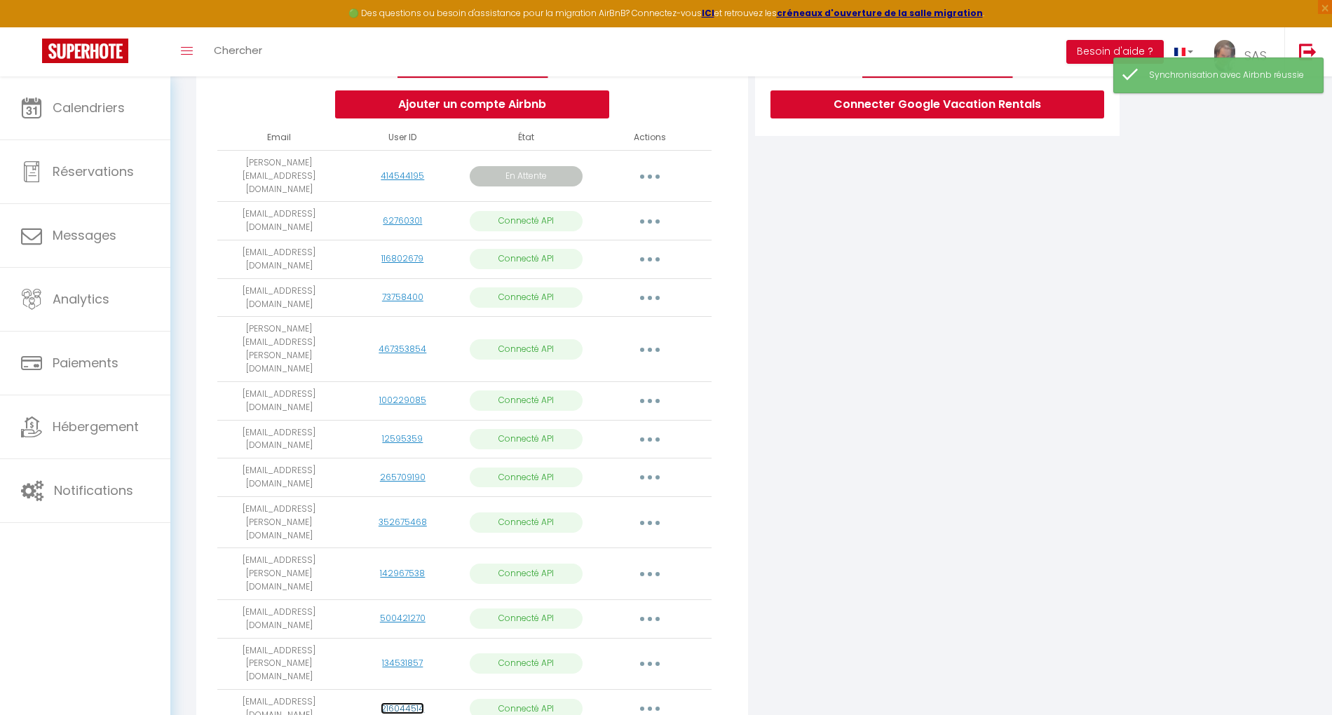
click at [398, 702] on link "216044514" at bounding box center [402, 708] width 43 height 12
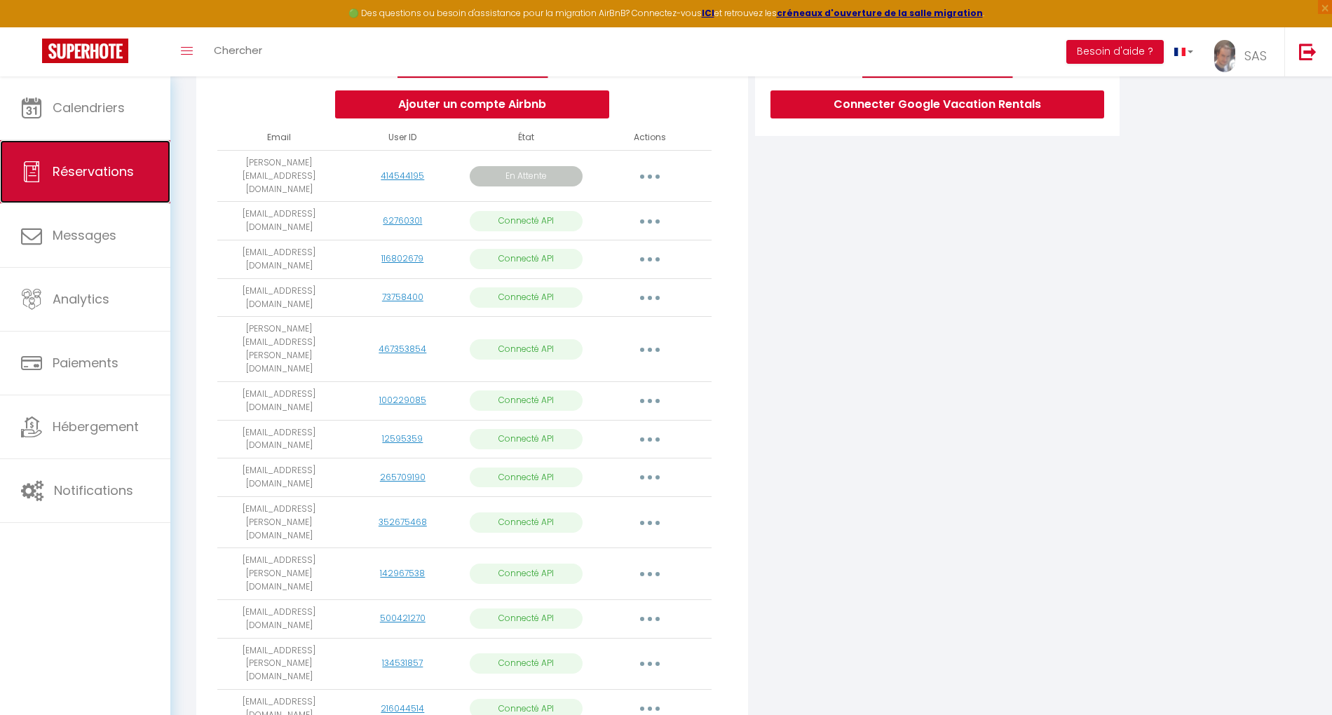
click at [103, 158] on link "Réservations" at bounding box center [85, 171] width 170 height 63
select select "not_cancelled"
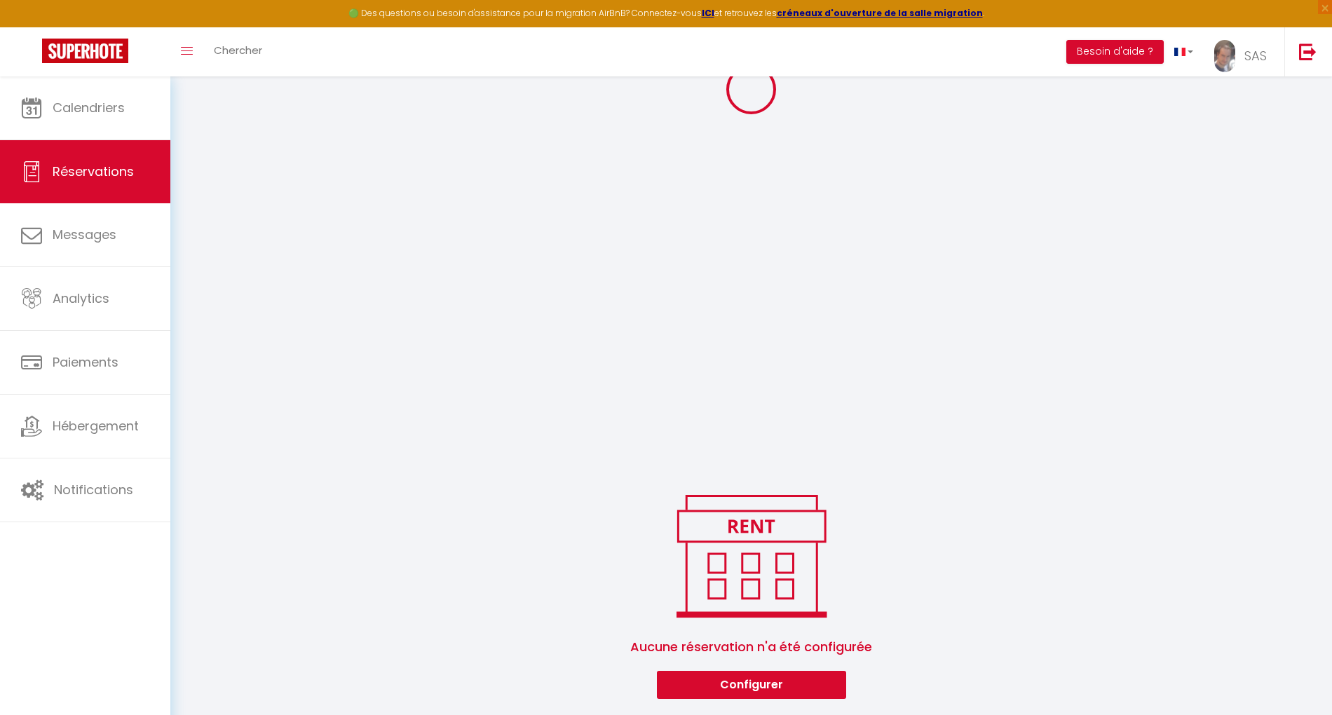
scroll to position [1312, 0]
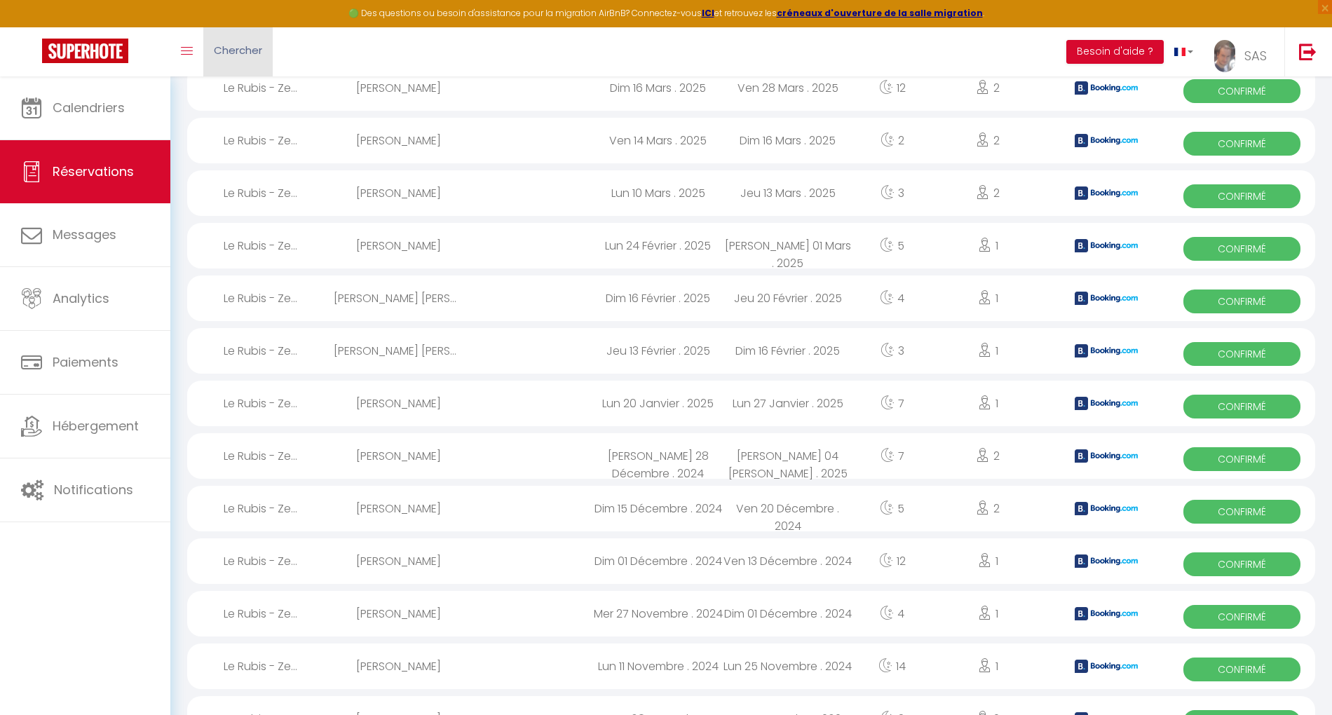
click at [240, 48] on span "Chercher" at bounding box center [238, 50] width 48 height 15
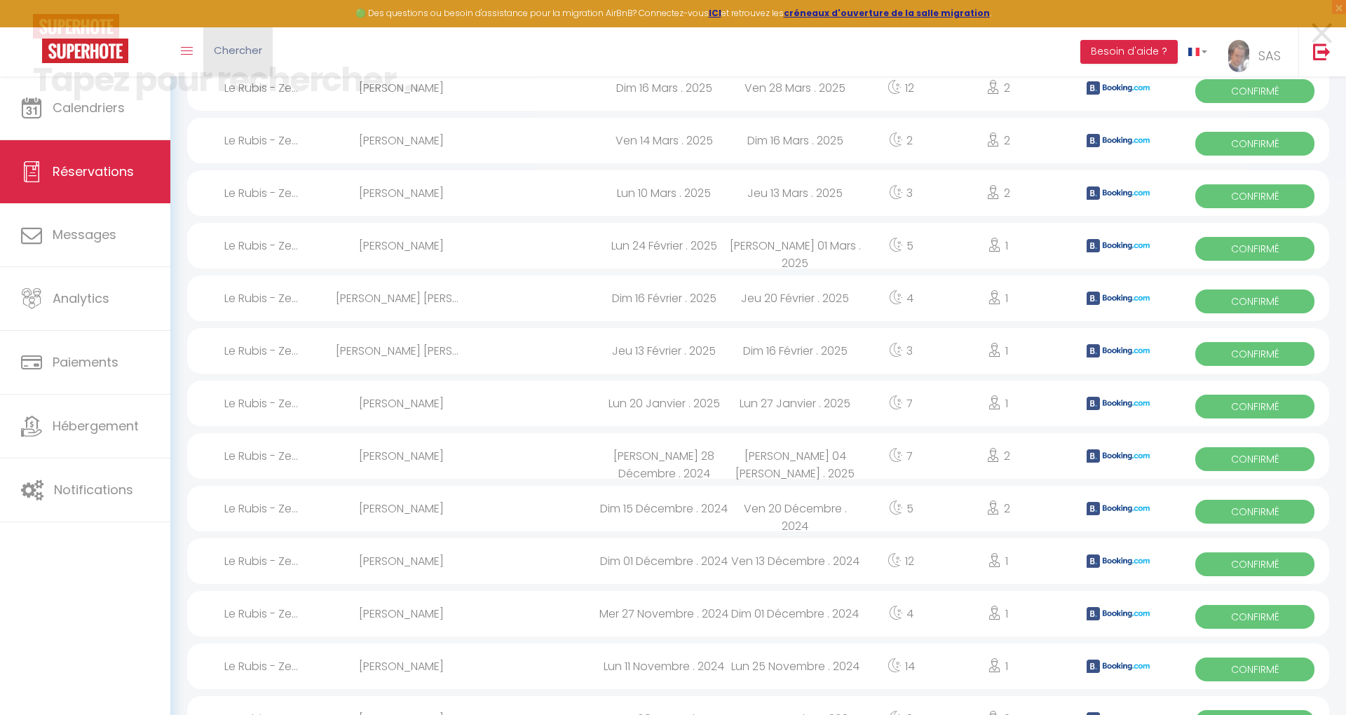
paste input "[PERSON_NAME]"
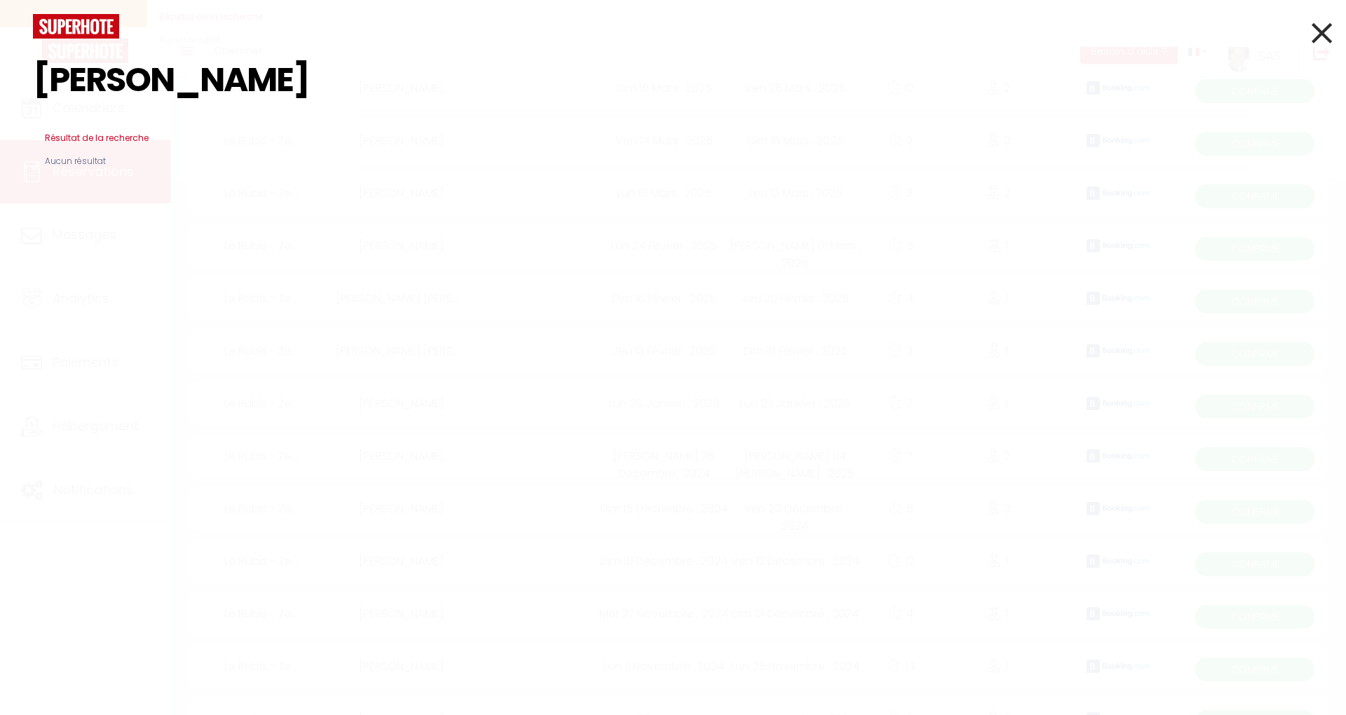
click at [179, 90] on input "[PERSON_NAME]" at bounding box center [673, 80] width 1280 height 83
click at [230, 69] on input "[PERSON_NAME]" at bounding box center [673, 80] width 1280 height 83
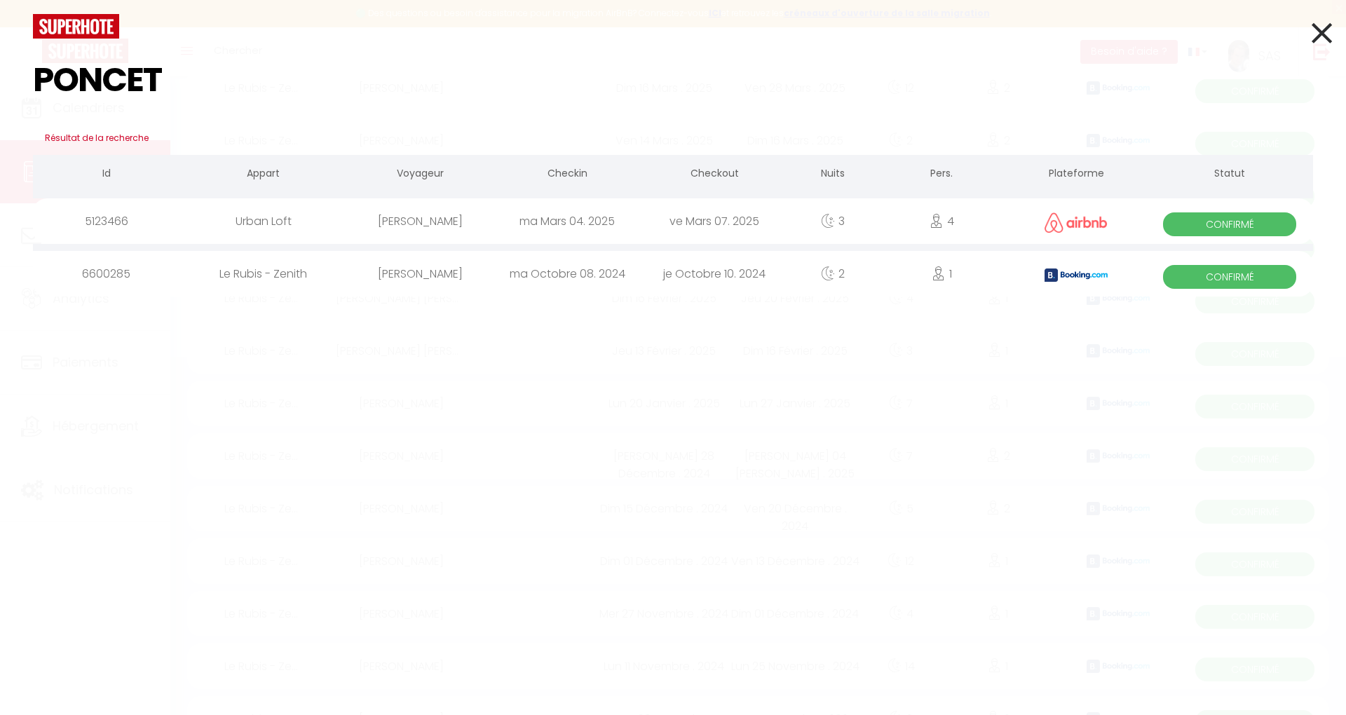
type input "PONCET"
click at [1318, 25] on icon at bounding box center [1322, 32] width 20 height 35
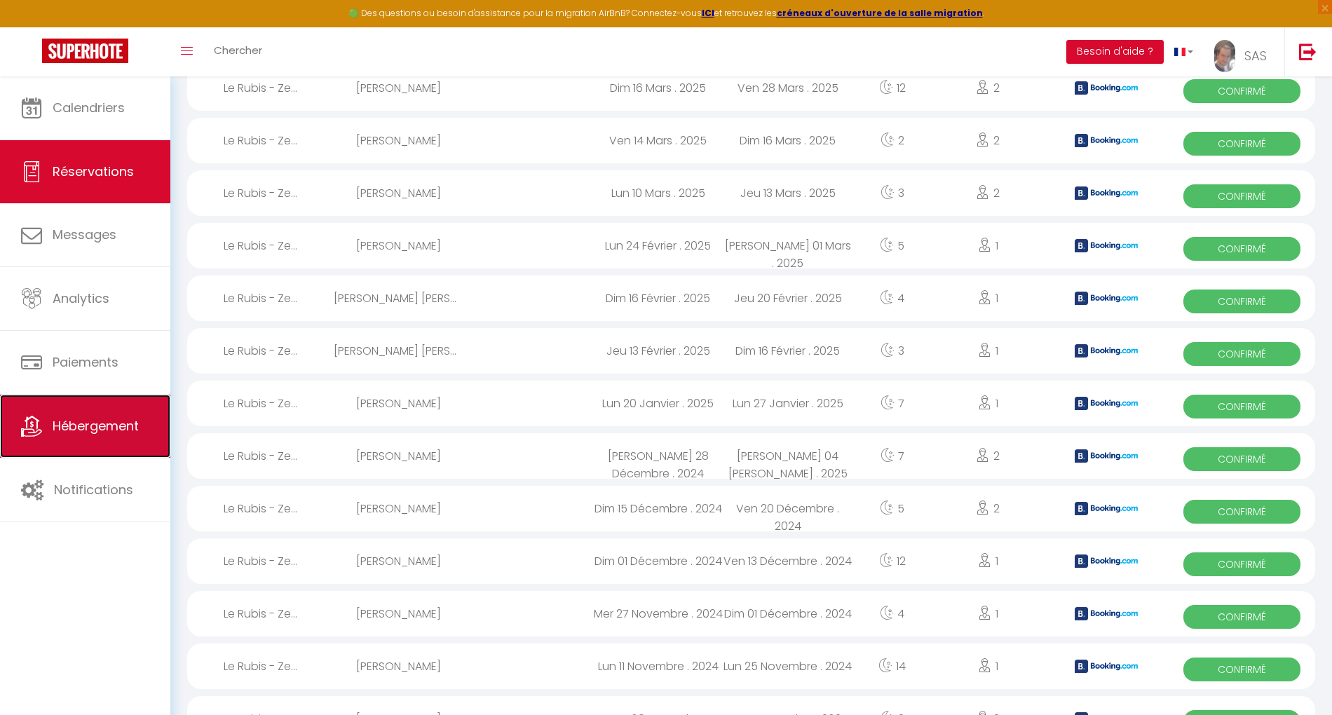
click at [83, 417] on span "Hébergement" at bounding box center [96, 426] width 86 height 18
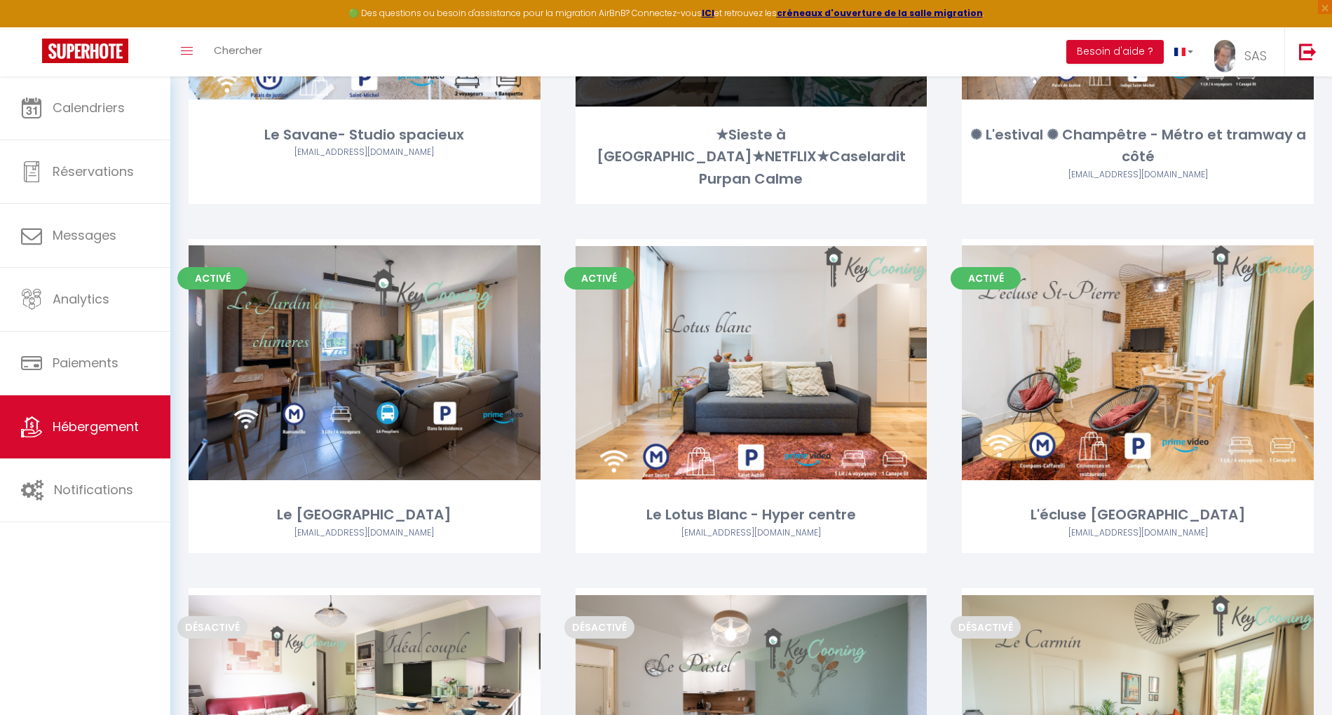
scroll to position [561, 0]
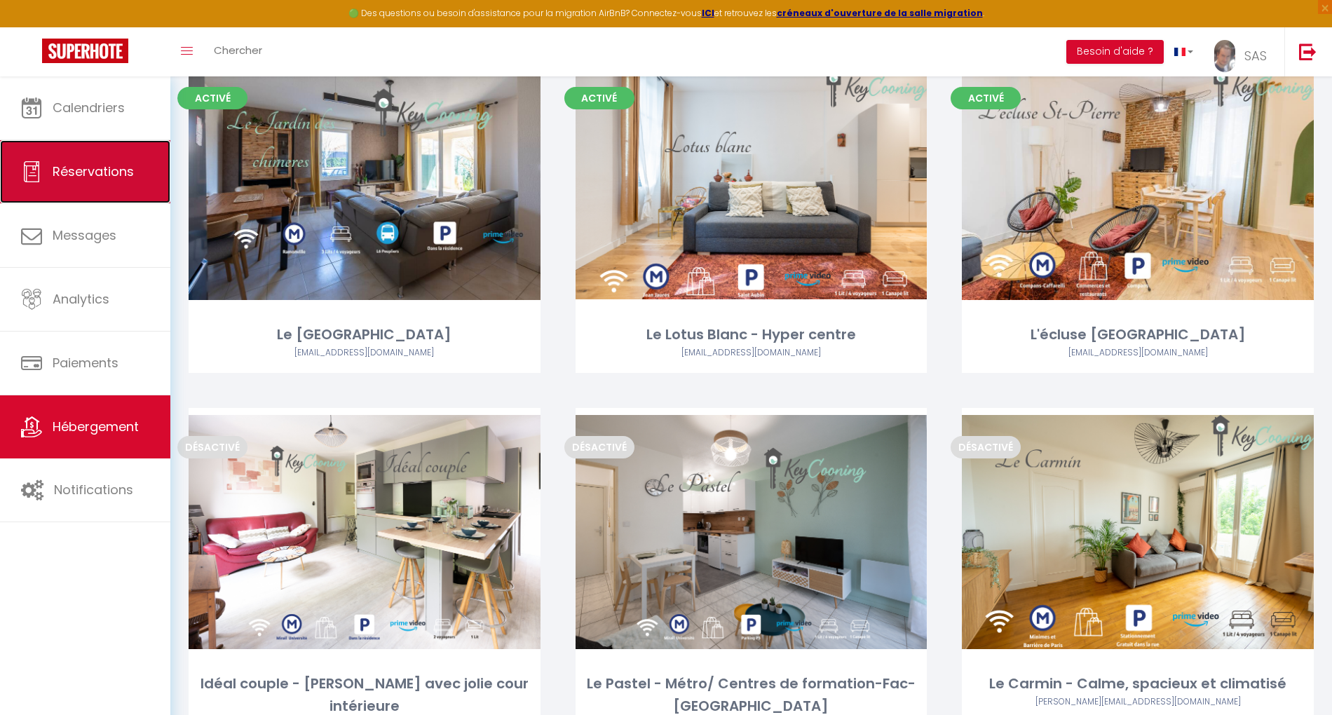
click at [94, 174] on span "Réservations" at bounding box center [93, 172] width 81 height 18
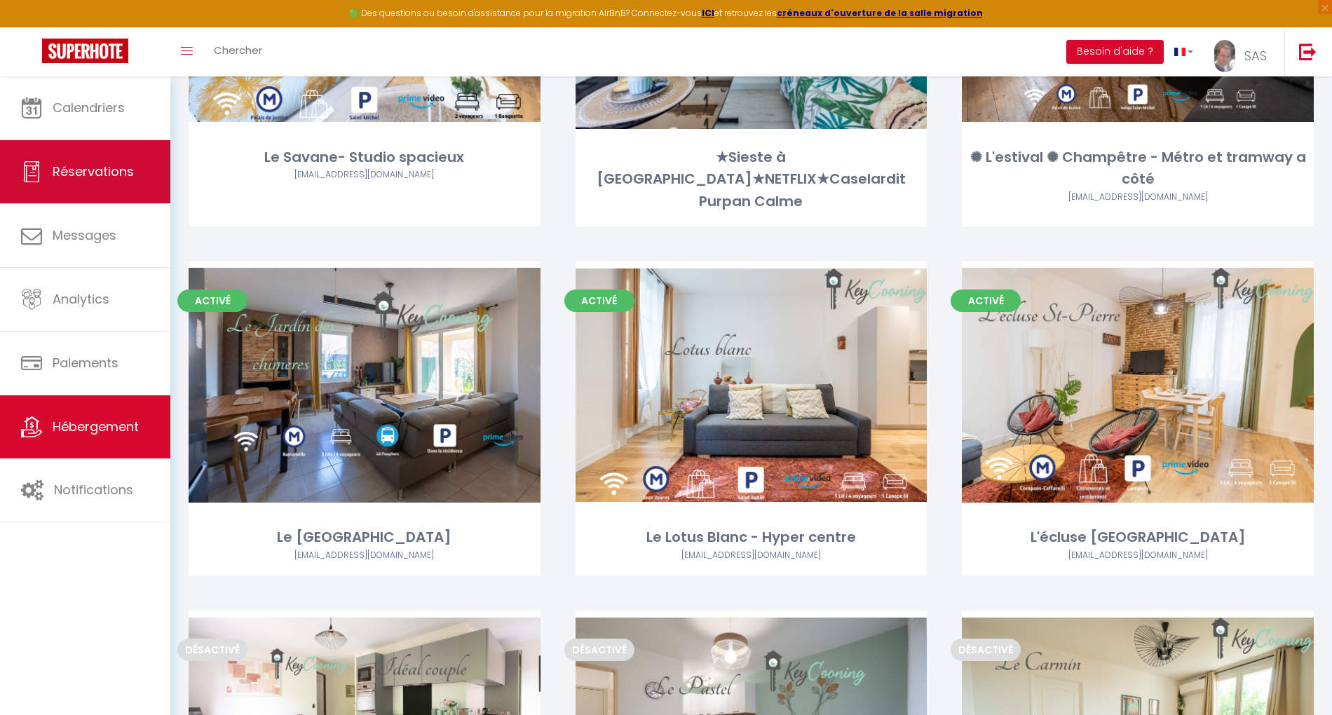
select select "not_cancelled"
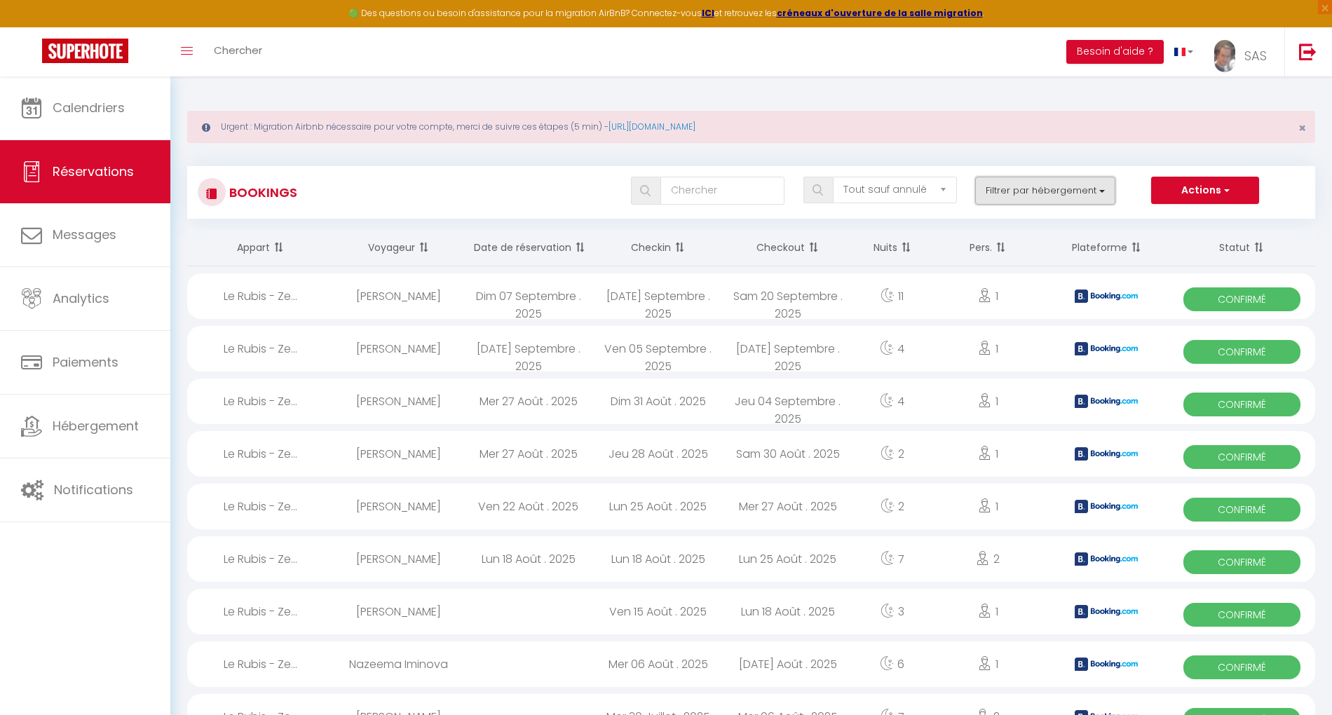
click at [1055, 196] on button "Filtrer par hébergement" at bounding box center [1045, 191] width 140 height 28
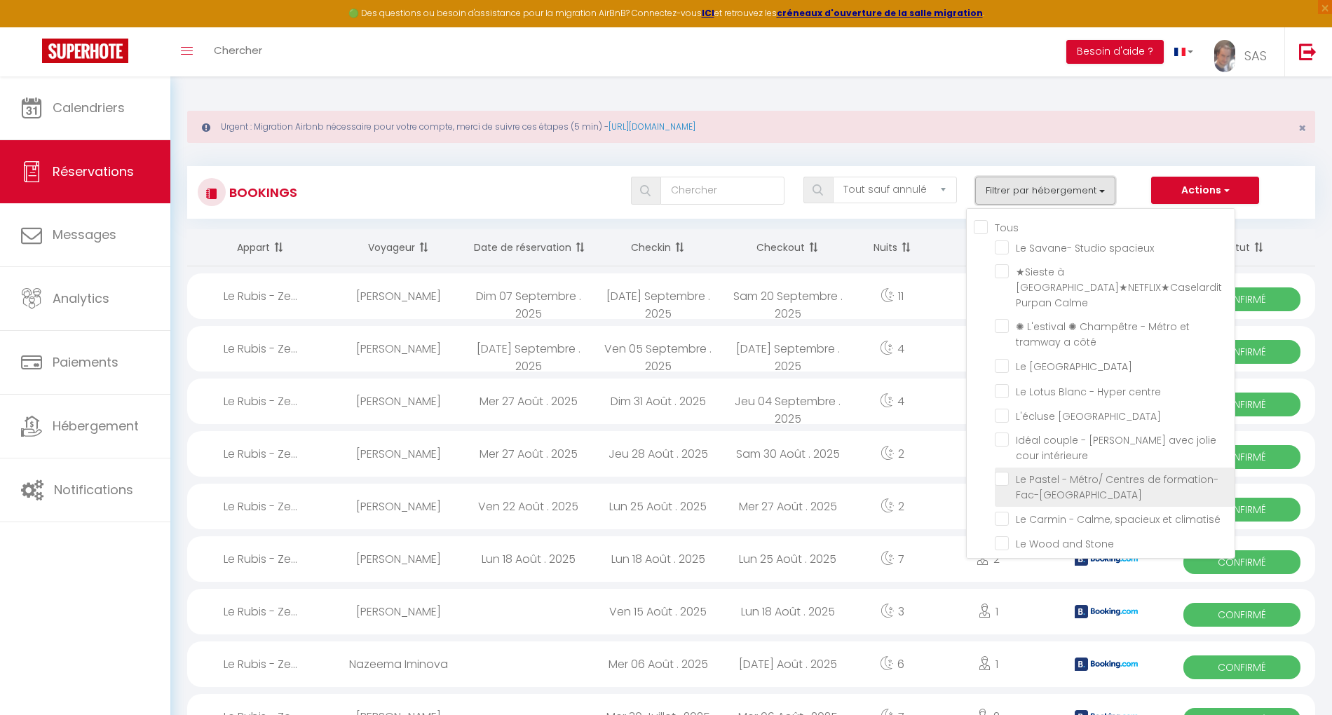
scroll to position [93, 0]
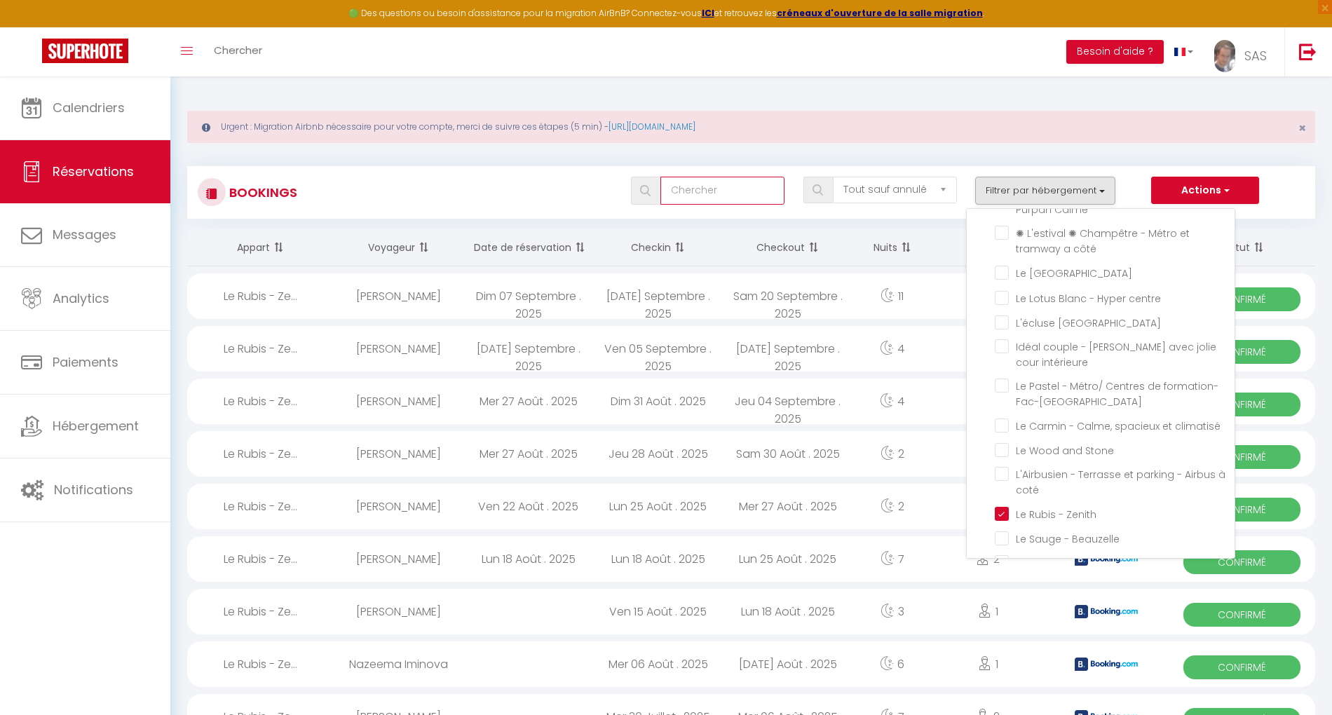
click at [729, 186] on input "text" at bounding box center [722, 191] width 124 height 28
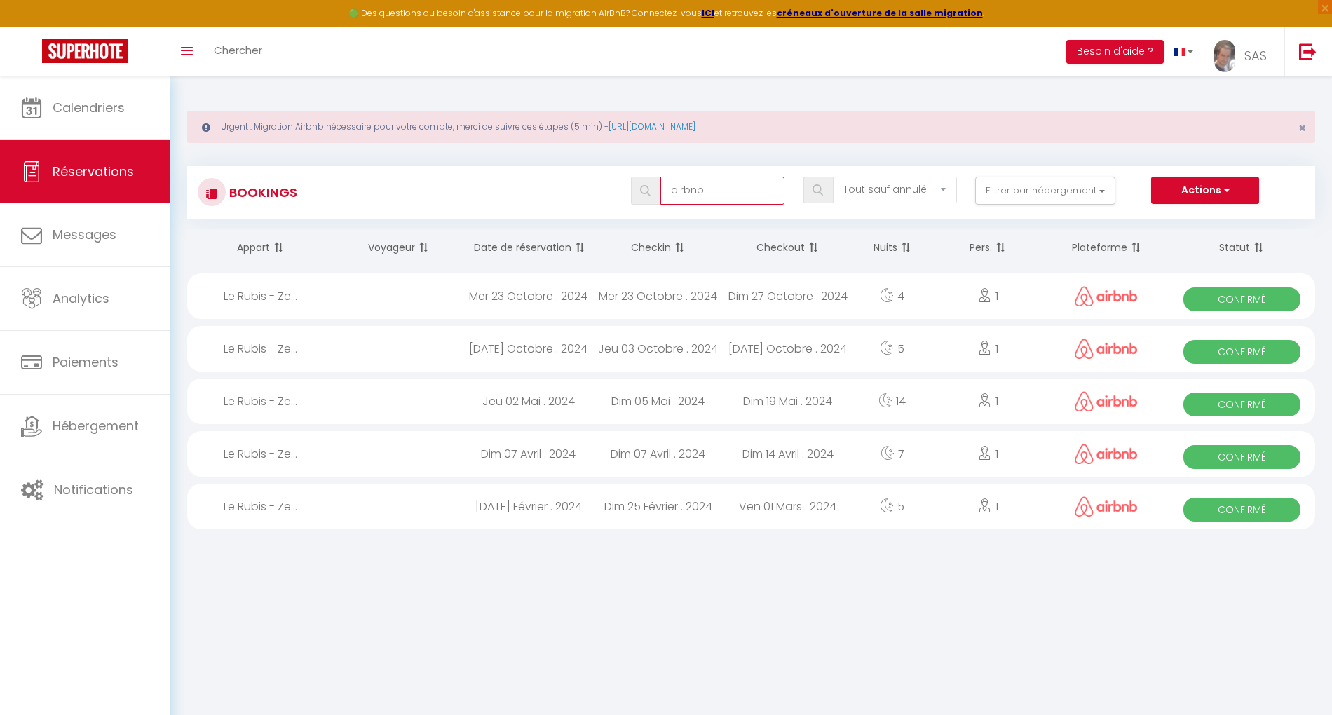
type input "airbnb"
click at [1305, 49] on img at bounding box center [1308, 52] width 18 height 18
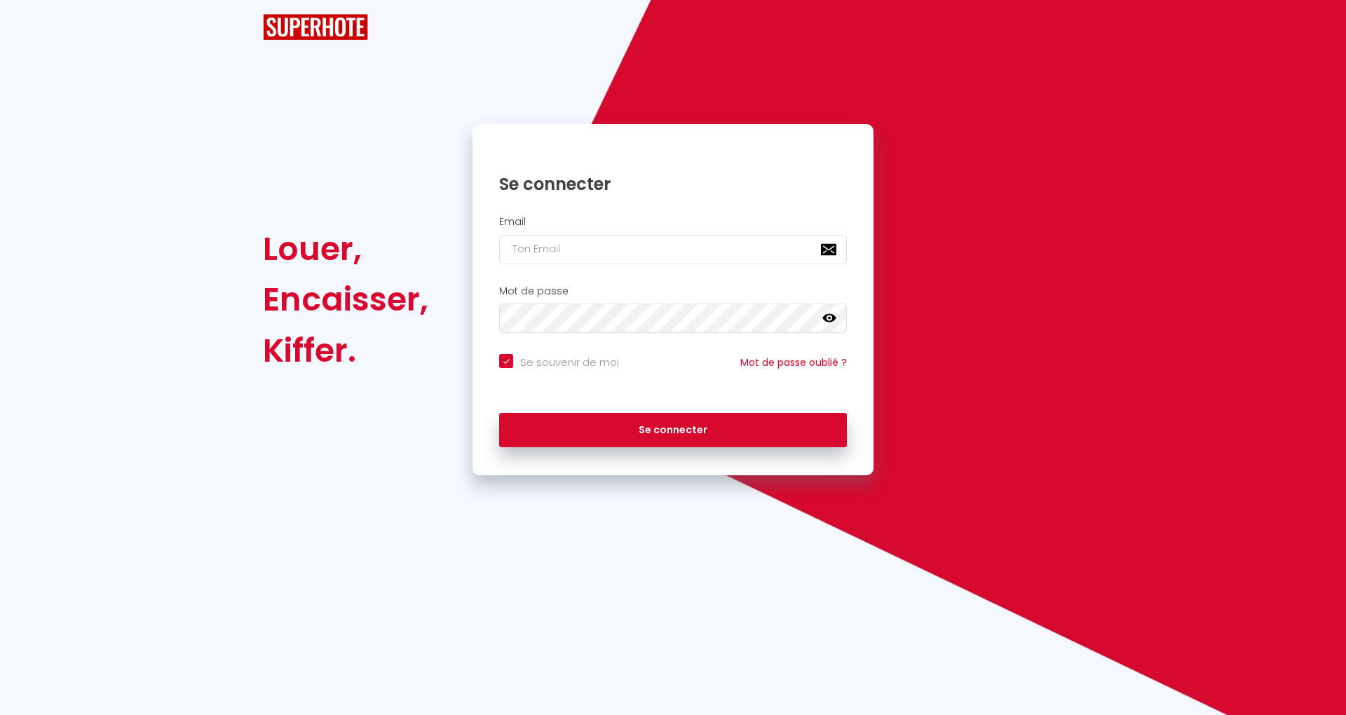
checkbox input "true"
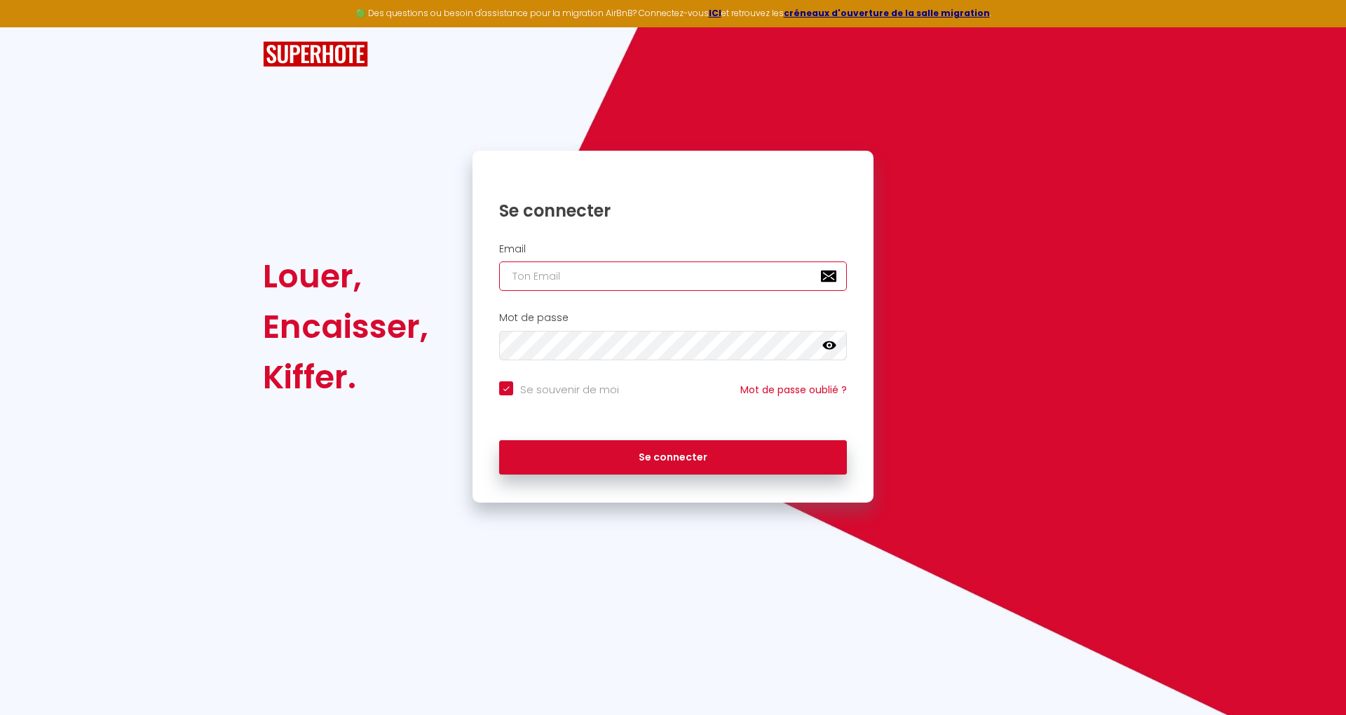
click at [728, 282] on input "email" at bounding box center [673, 275] width 348 height 29
paste input "[EMAIL_ADDRESS][DOMAIN_NAME]"
type input "[EMAIL_ADDRESS][DOMAIN_NAME]"
checkbox input "true"
type input "[EMAIL_ADDRESS][DOMAIN_NAME]"
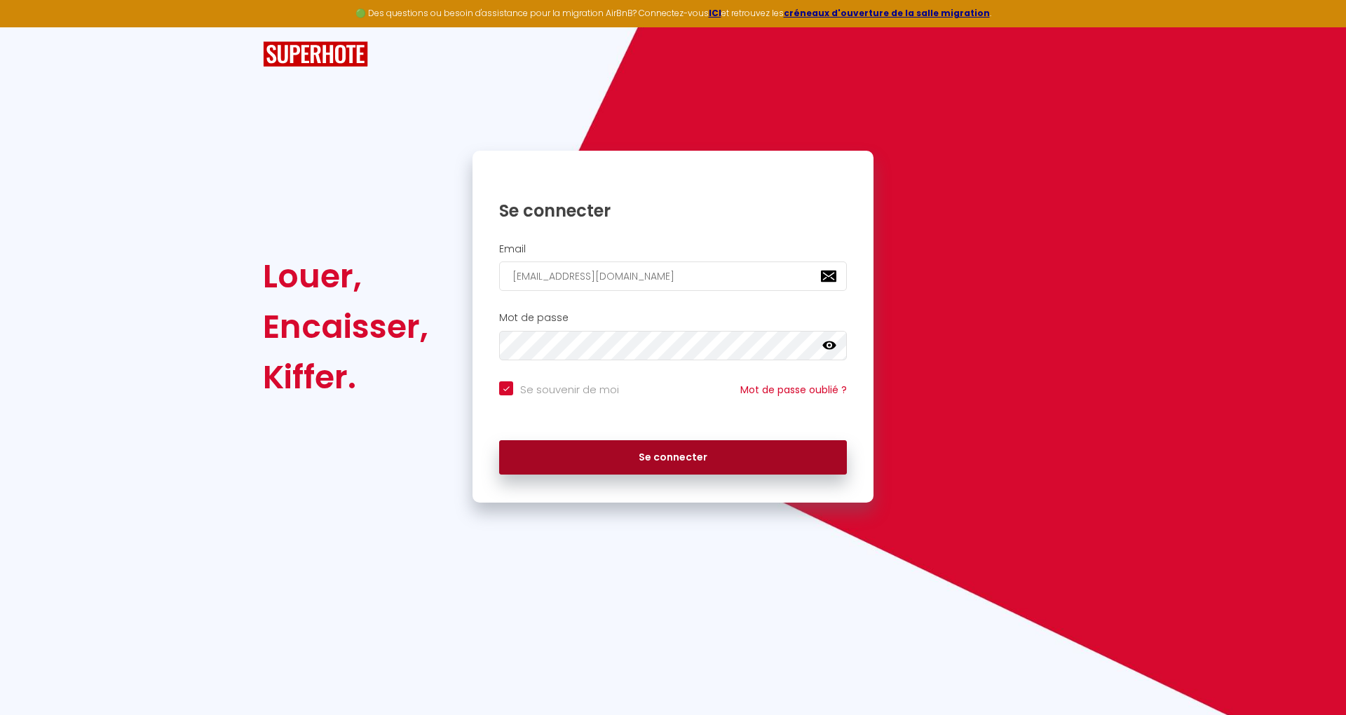
click at [768, 456] on button "Se connecter" at bounding box center [673, 457] width 348 height 35
checkbox input "true"
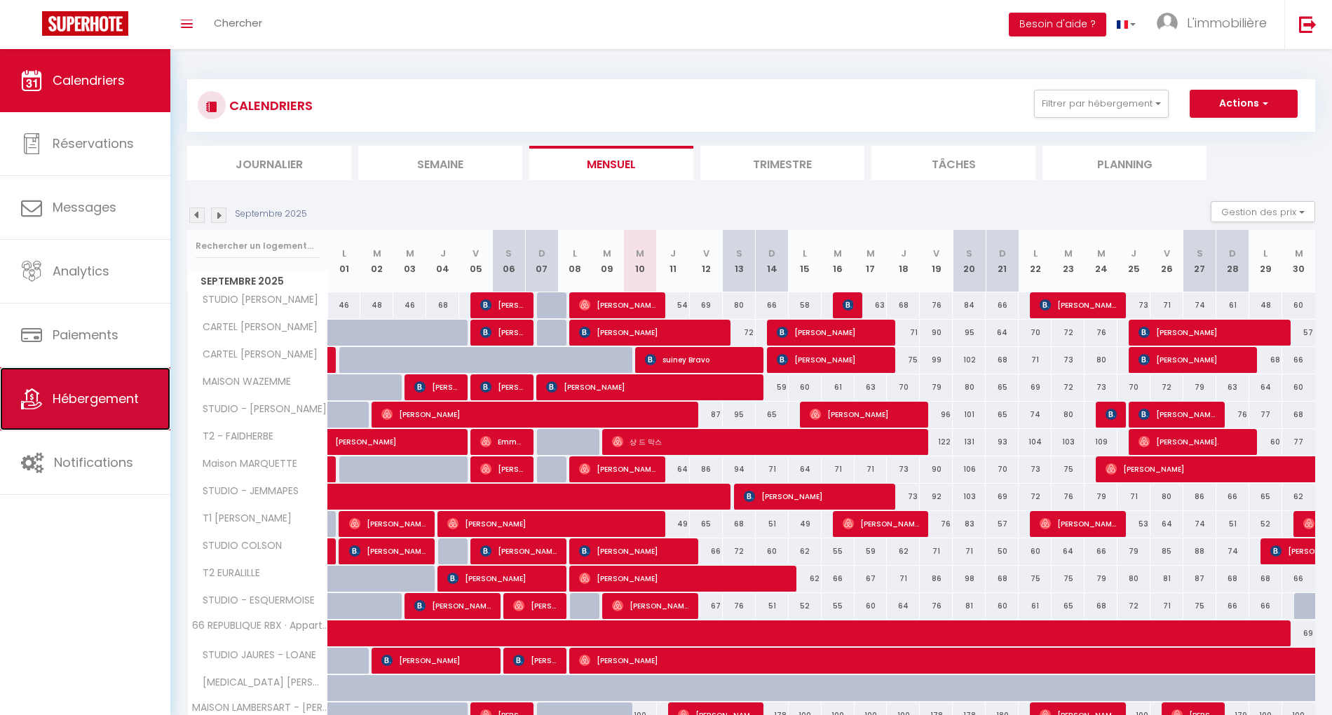
click at [138, 407] on link "Hébergement" at bounding box center [85, 398] width 170 height 63
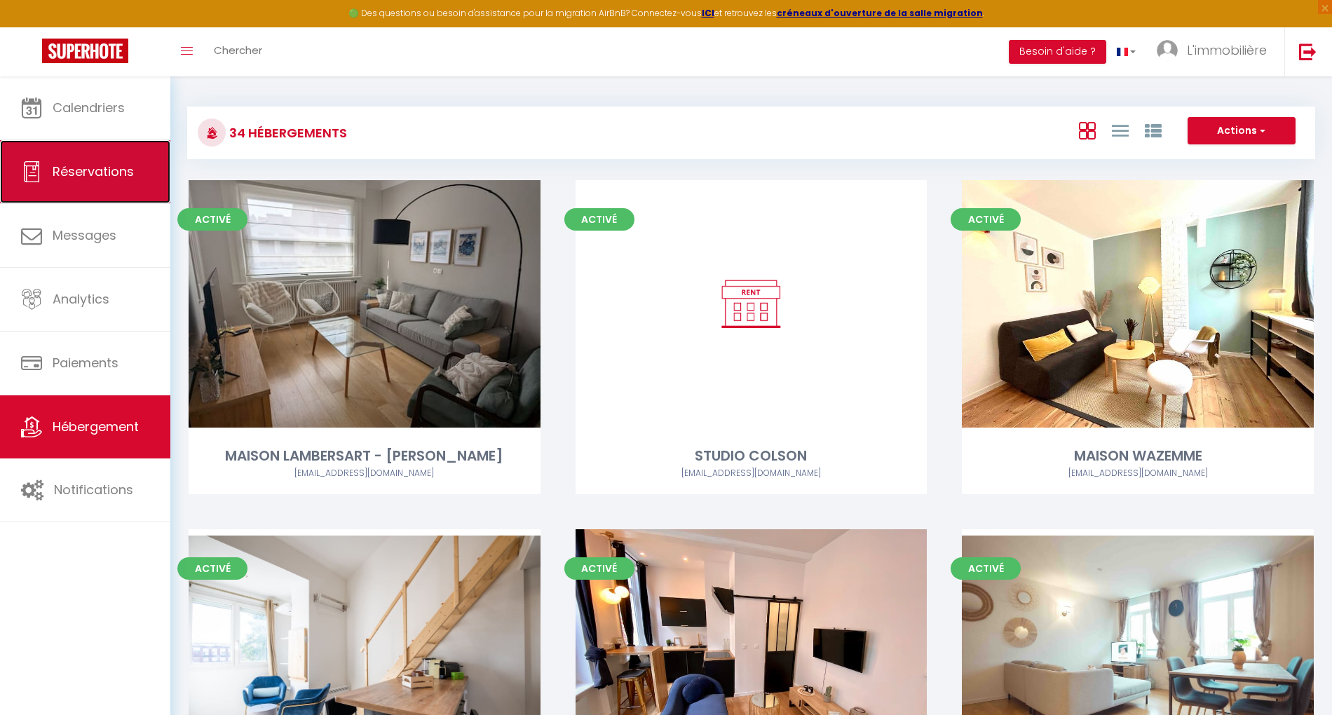
click at [76, 175] on span "Réservations" at bounding box center [93, 172] width 81 height 18
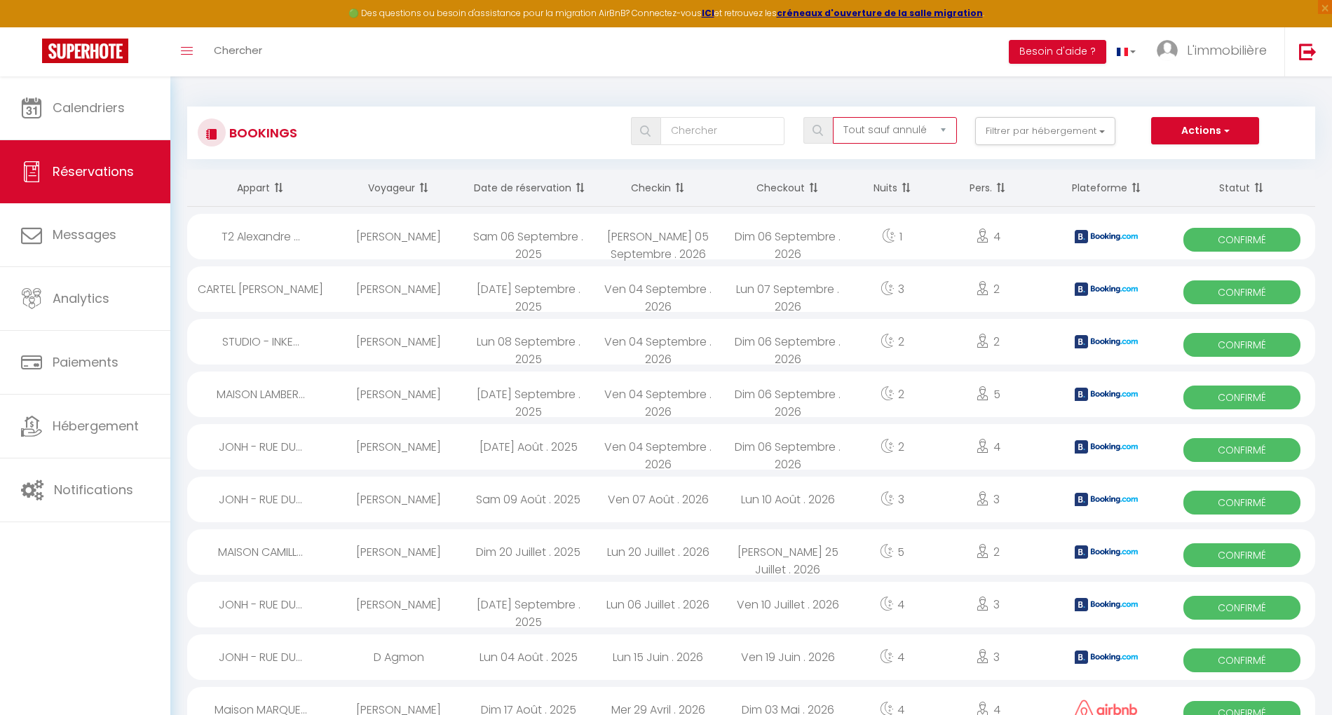
click at [888, 135] on select "Tous les statuts Annulé Confirmé Non Confirmé Tout sauf annulé No Show Request" at bounding box center [895, 130] width 124 height 27
click at [834, 117] on select "Tous les statuts Annulé Confirmé Non Confirmé Tout sauf annulé No Show Request" at bounding box center [895, 130] width 124 height 27
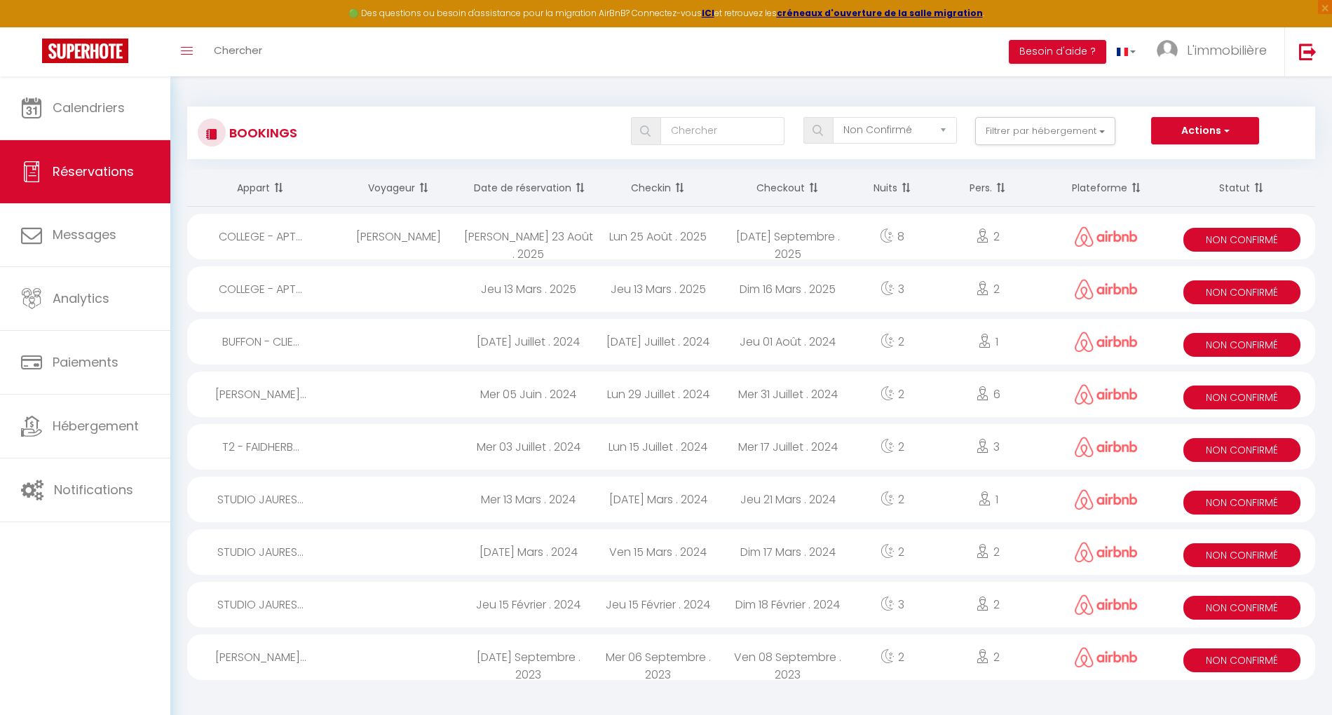
click at [582, 188] on span at bounding box center [578, 188] width 14 height 28
click at [579, 184] on span at bounding box center [578, 188] width 14 height 28
click at [885, 138] on select "Tous les statuts Annulé Confirmé Non Confirmé Tout sauf annulé No Show Request" at bounding box center [895, 130] width 124 height 27
click at [834, 117] on select "Tous les statuts Annulé Confirmé Non Confirmé Tout sauf annulé No Show Request" at bounding box center [895, 130] width 124 height 27
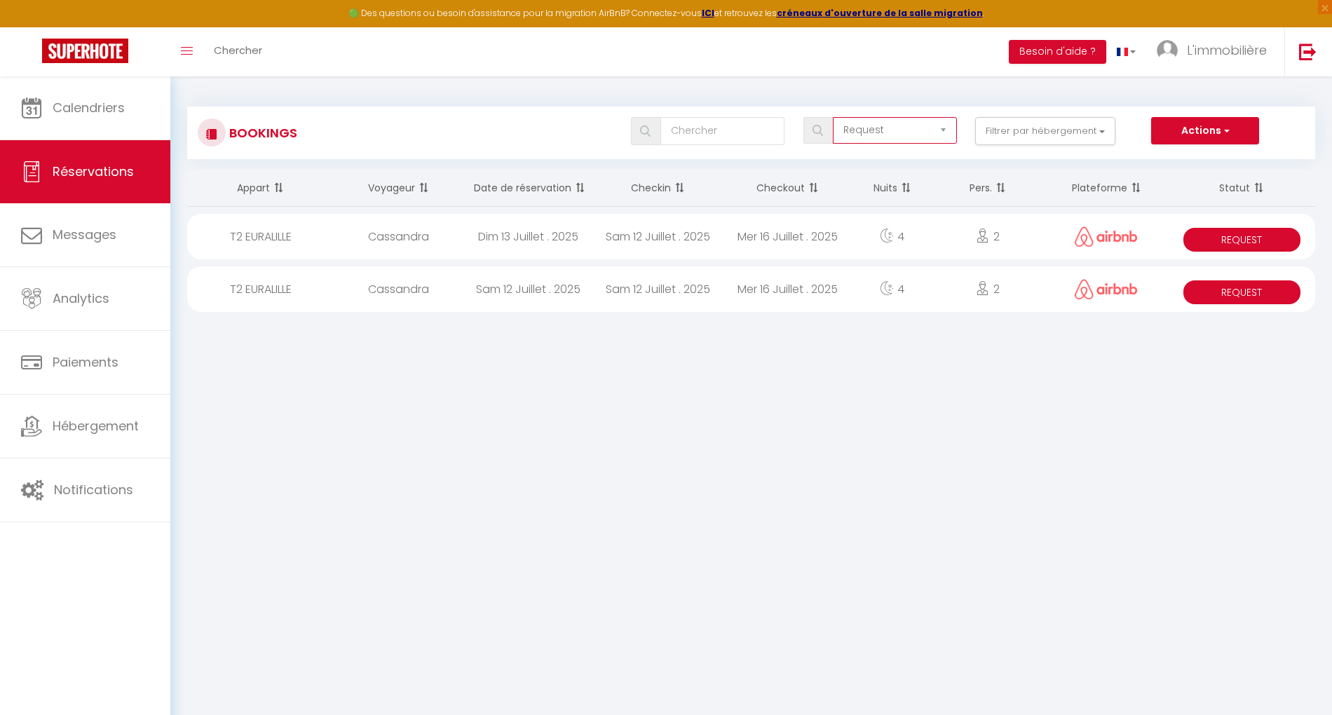
click at [885, 138] on select "Tous les statuts Annulé Confirmé Non Confirmé Tout sauf annulé No Show Request" at bounding box center [895, 130] width 124 height 27
select select "all"
click at [834, 117] on select "Tous les statuts Annulé Confirmé Non Confirmé Tout sauf annulé No Show Request" at bounding box center [895, 130] width 124 height 27
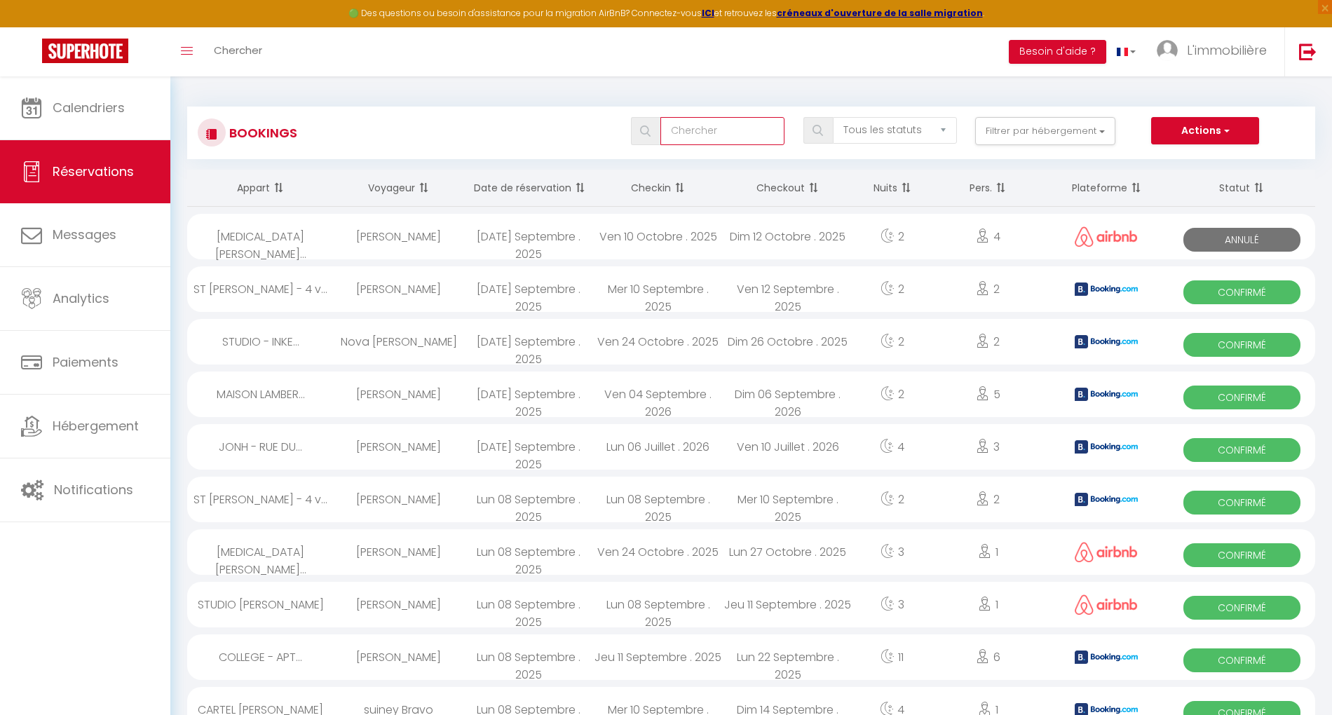
click at [755, 129] on input "text" at bounding box center [722, 131] width 124 height 28
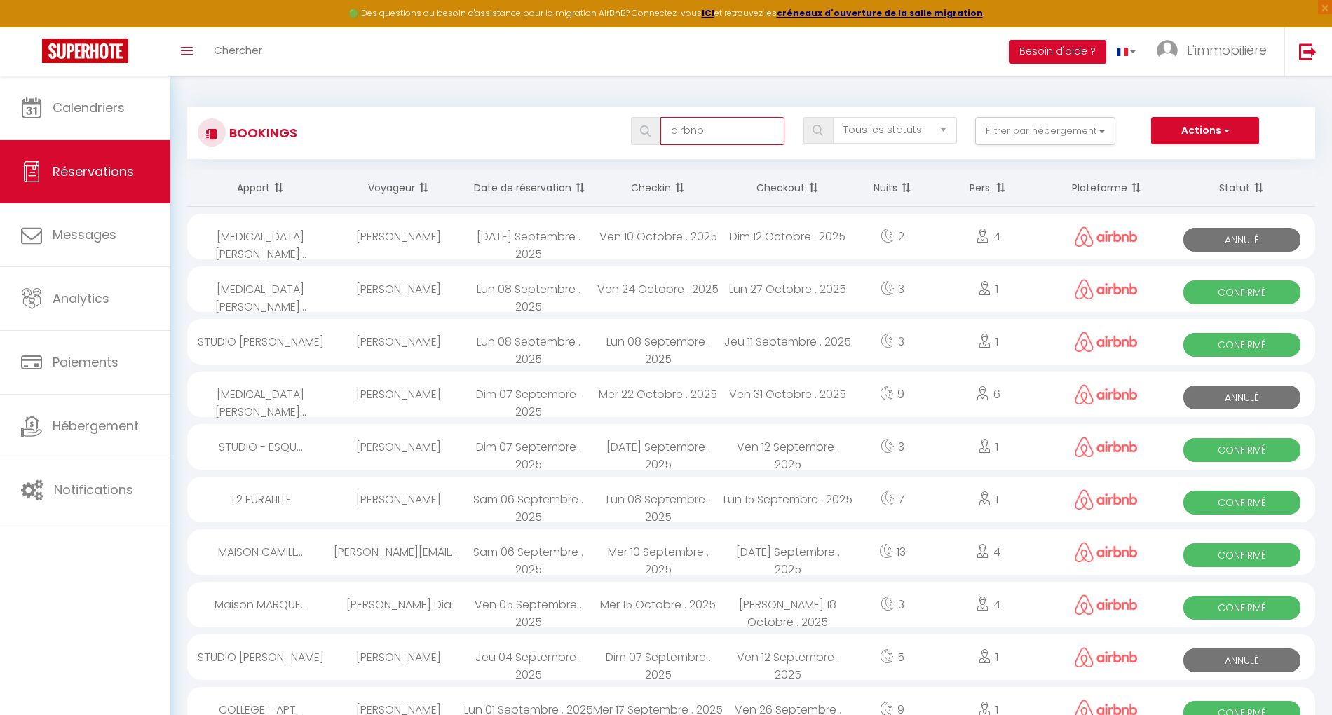
type input "airbnb"
click at [885, 125] on select "Tous les statuts Annulé Confirmé Non Confirmé Tout sauf annulé No Show Request" at bounding box center [895, 130] width 124 height 27
select select "cancelled"
click at [834, 117] on select "Tous les statuts Annulé Confirmé Non Confirmé Tout sauf annulé No Show Request" at bounding box center [895, 130] width 124 height 27
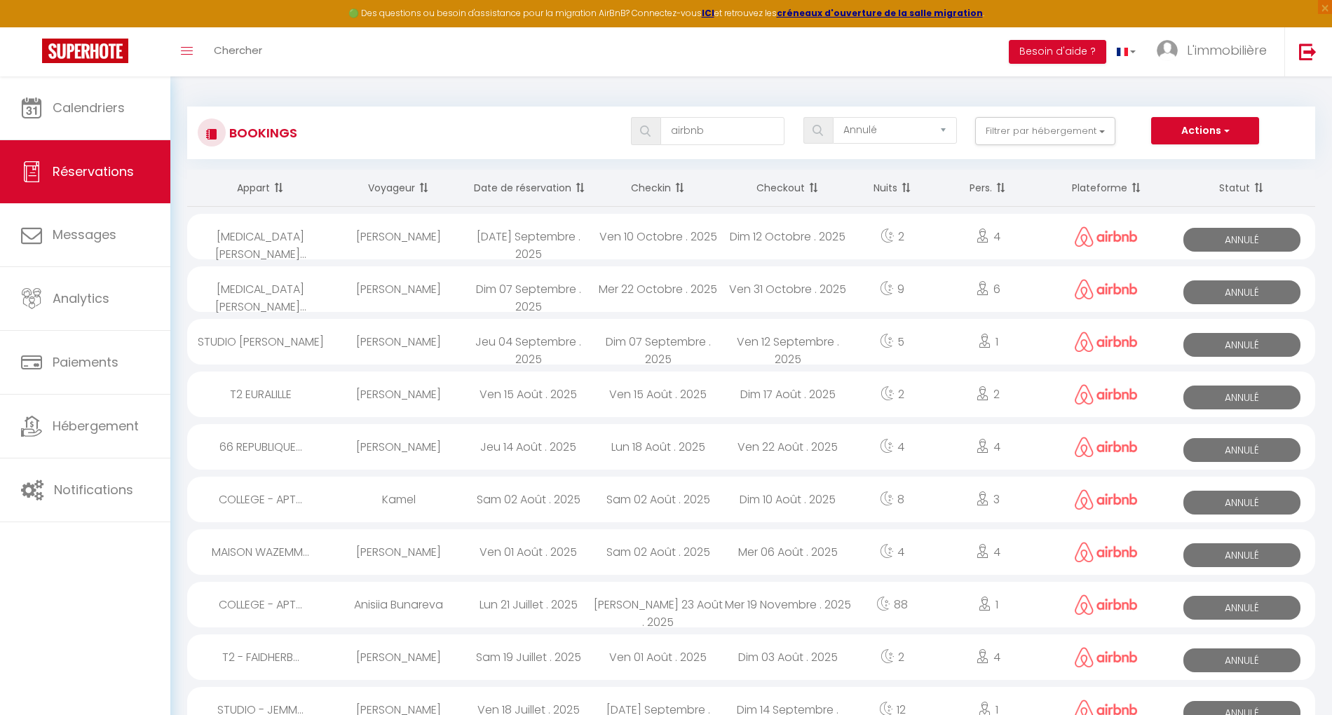
click at [580, 186] on span at bounding box center [578, 188] width 14 height 28
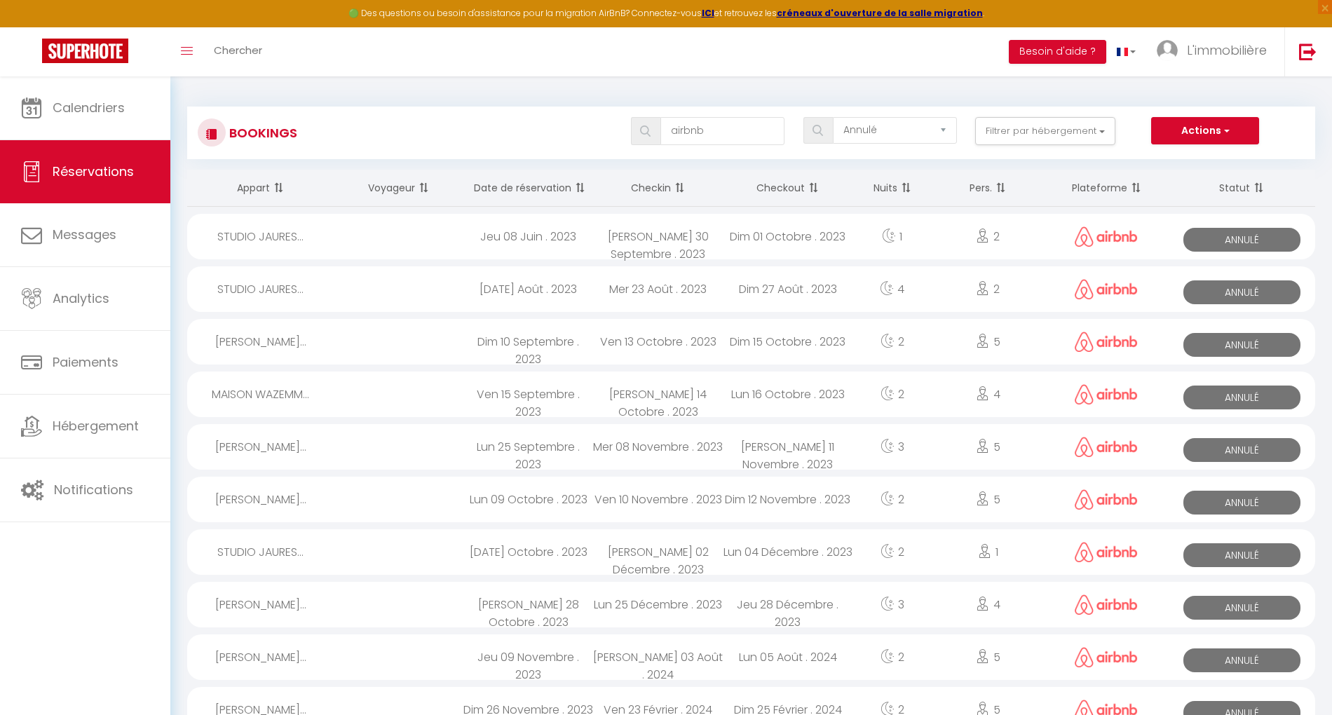
click at [580, 186] on span at bounding box center [578, 188] width 14 height 28
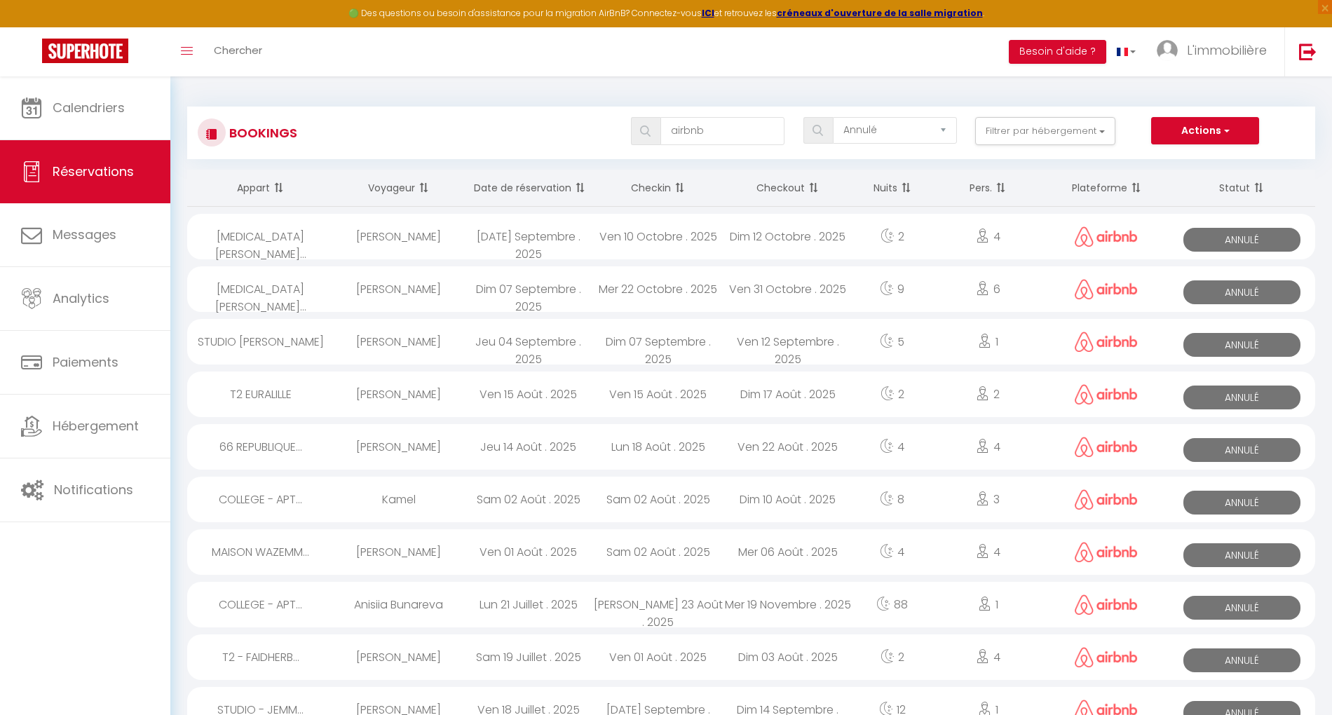
click at [563, 238] on div "[DATE] Septembre . 2025" at bounding box center [528, 237] width 130 height 46
select select "KO"
select select "0"
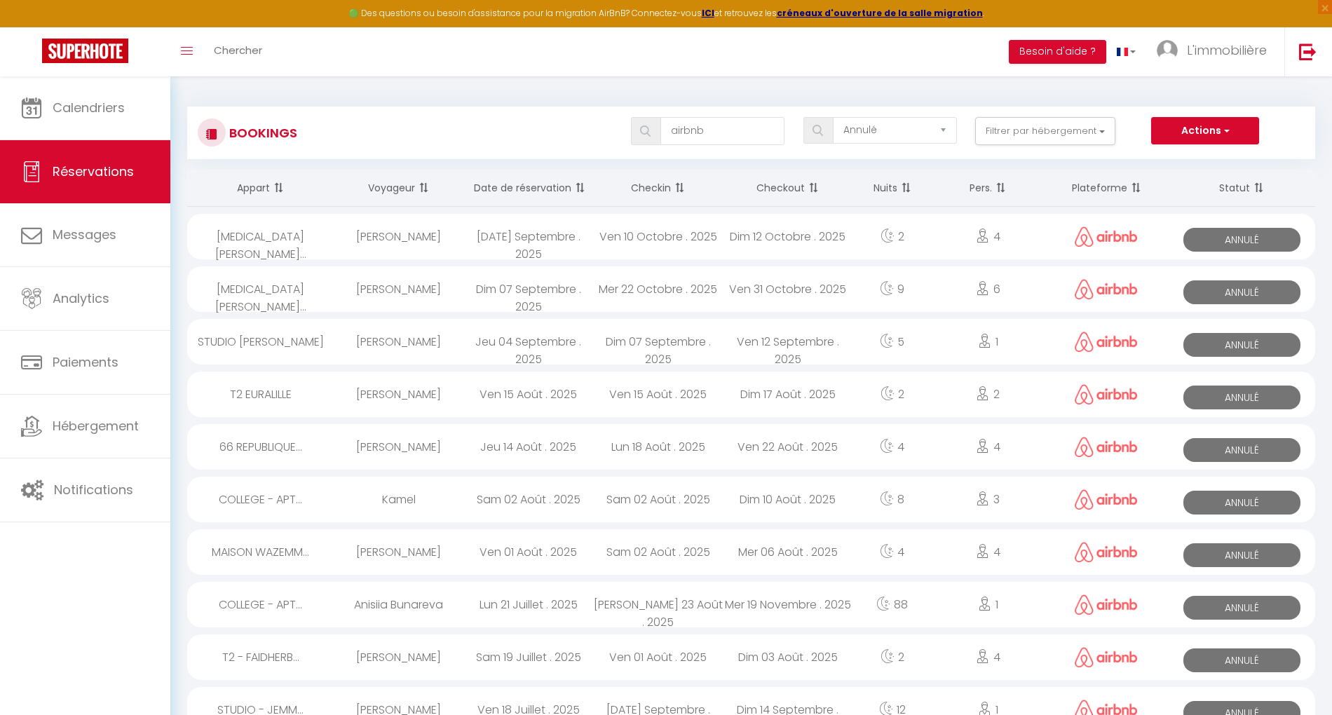
select select "1"
select select
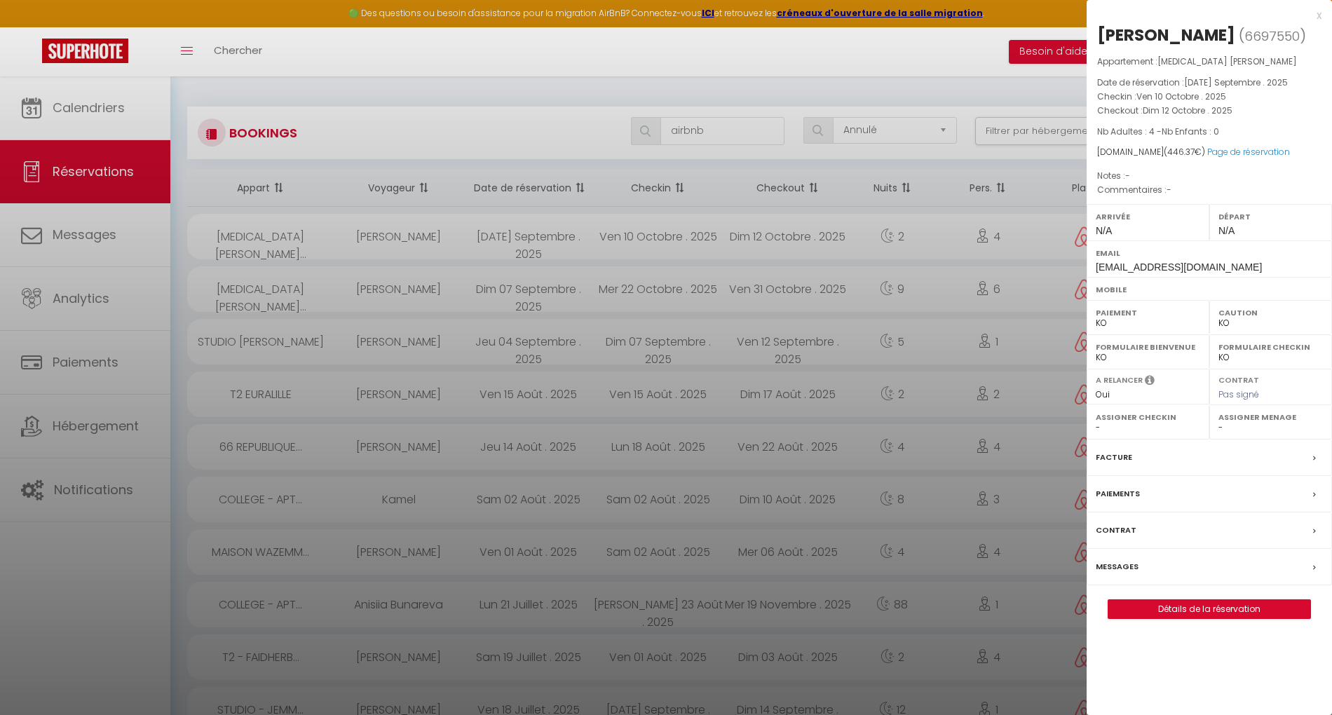
drag, startPoint x: 1245, startPoint y: 111, endPoint x: 1093, endPoint y: 35, distance: 170.2
click at [1093, 35] on div "[PERSON_NAME] ( 6697550 ) Appartement : [MEDICAL_DATA] [PERSON_NAME] Date de ré…" at bounding box center [1209, 321] width 245 height 595
copy div "[PERSON_NAME] ( 6697550 ) Appartement : [MEDICAL_DATA] [PERSON_NAME] Date de ré…"
click at [659, 282] on div at bounding box center [666, 357] width 1332 height 715
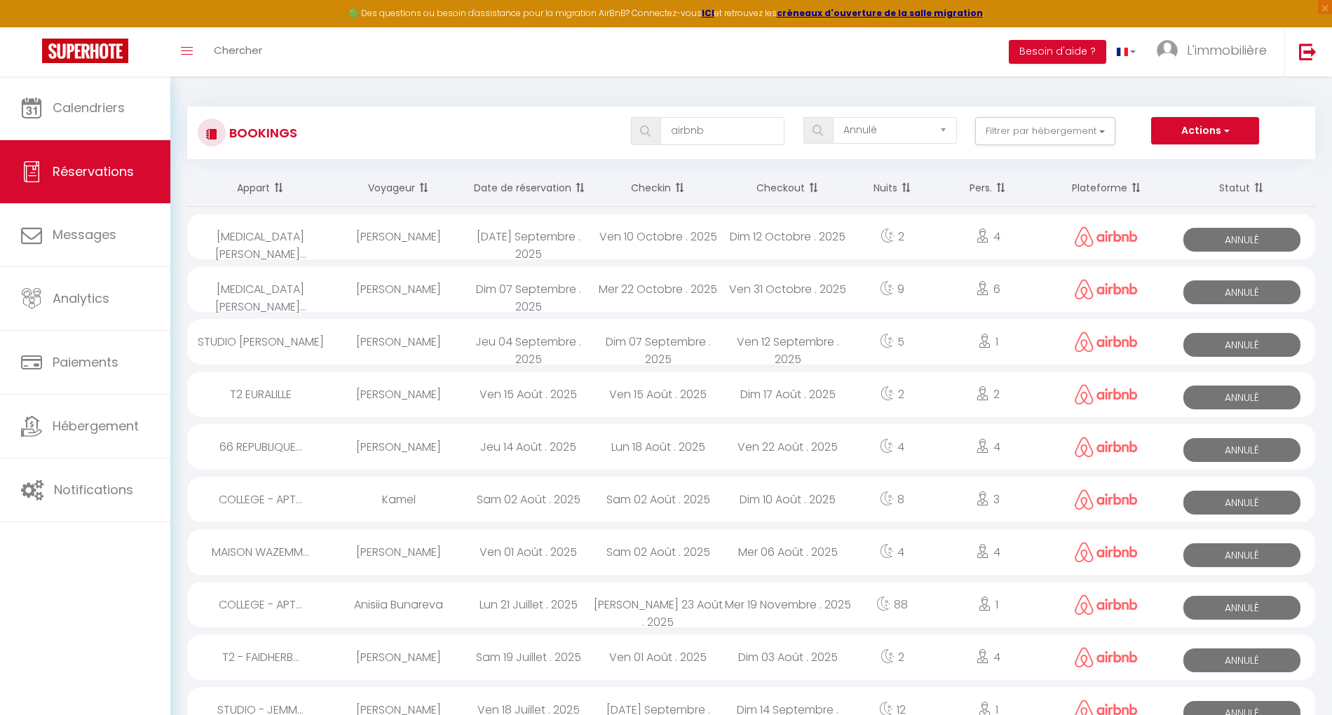
click at [665, 284] on div "Mer 22 Octobre . 2025" at bounding box center [658, 289] width 130 height 46
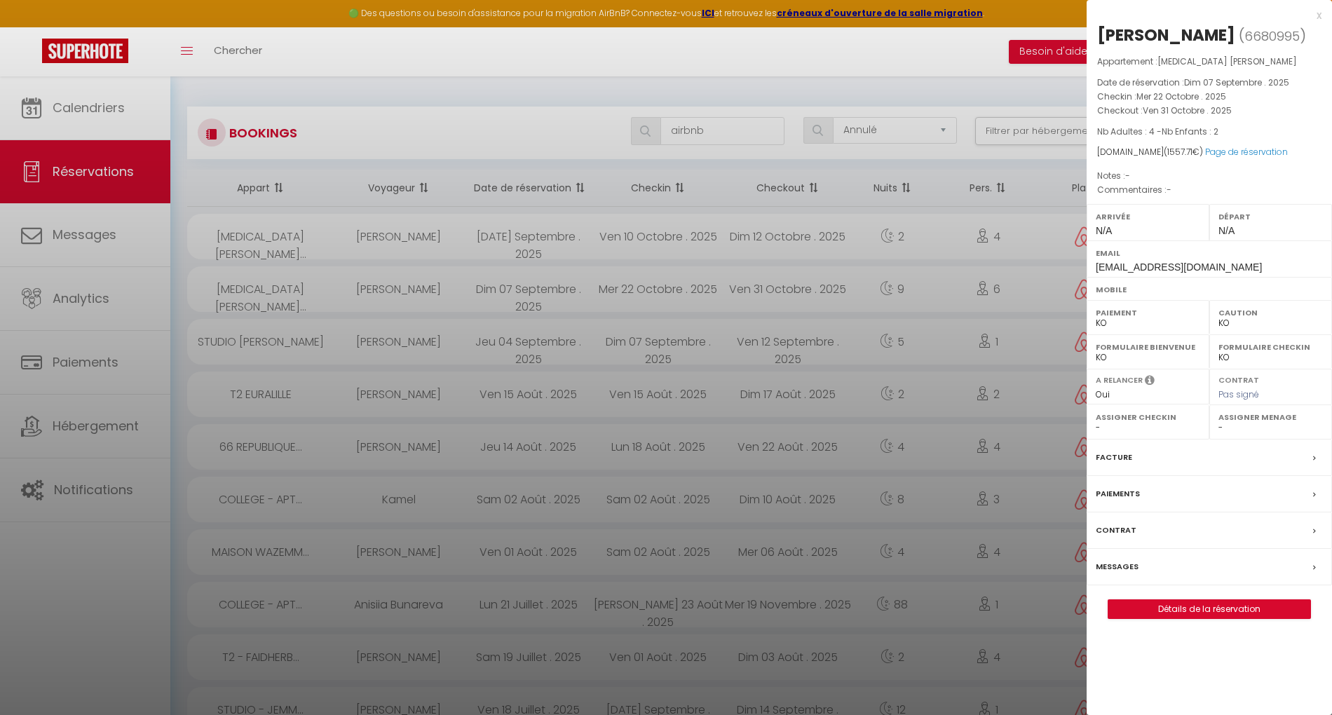
drag, startPoint x: 1096, startPoint y: 36, endPoint x: 1235, endPoint y: 104, distance: 154.2
click at [1235, 104] on div "Ronan ( 6680995 ) Appartement : [MEDICAL_DATA] [PERSON_NAME] Date de réservatio…" at bounding box center [1209, 321] width 245 height 595
copy div "Ronan ( 6680995 ) Appartement : [MEDICAL_DATA] [PERSON_NAME] Date de réservatio…"
click at [543, 88] on div at bounding box center [666, 357] width 1332 height 715
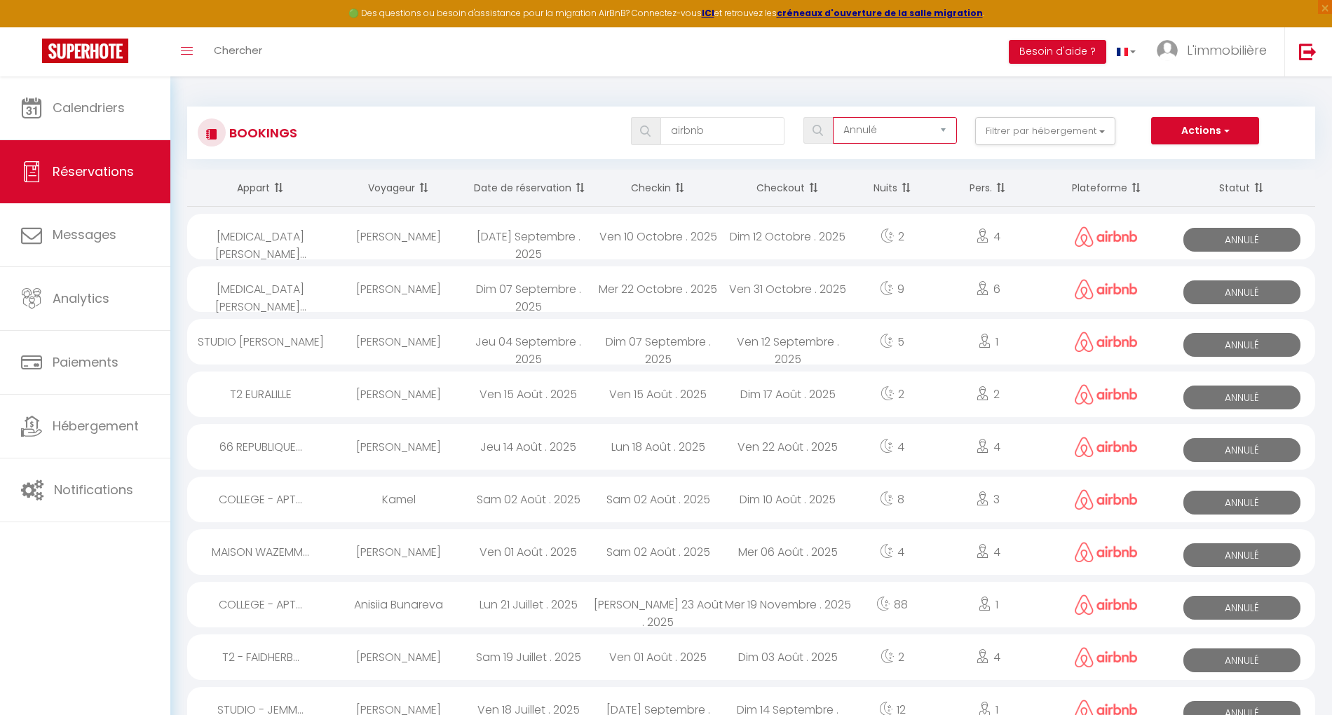
click at [948, 126] on select "Tous les statuts Annulé Confirmé Non Confirmé Tout sauf annulé No Show Request" at bounding box center [895, 130] width 124 height 27
select select "all"
click at [834, 117] on select "Tous les statuts Annulé Confirmé Non Confirmé Tout sauf annulé No Show Request" at bounding box center [895, 130] width 124 height 27
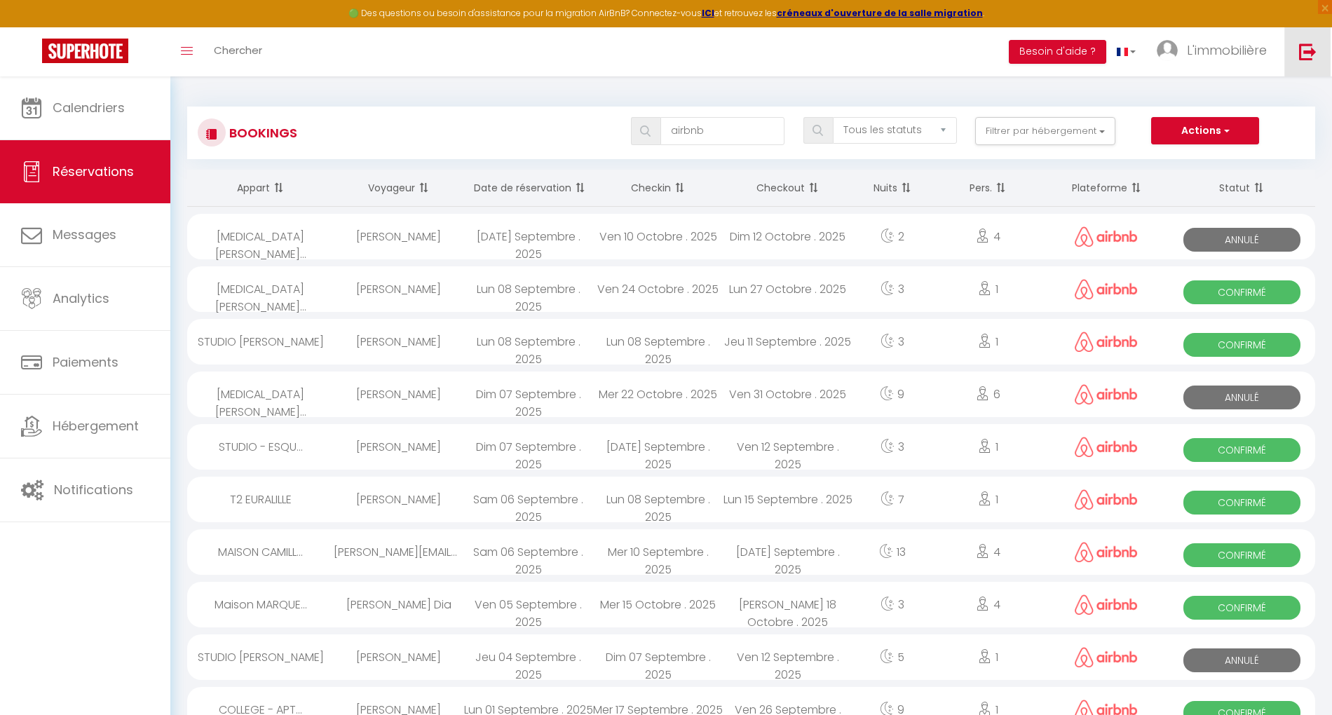
click at [1308, 49] on img at bounding box center [1308, 52] width 18 height 18
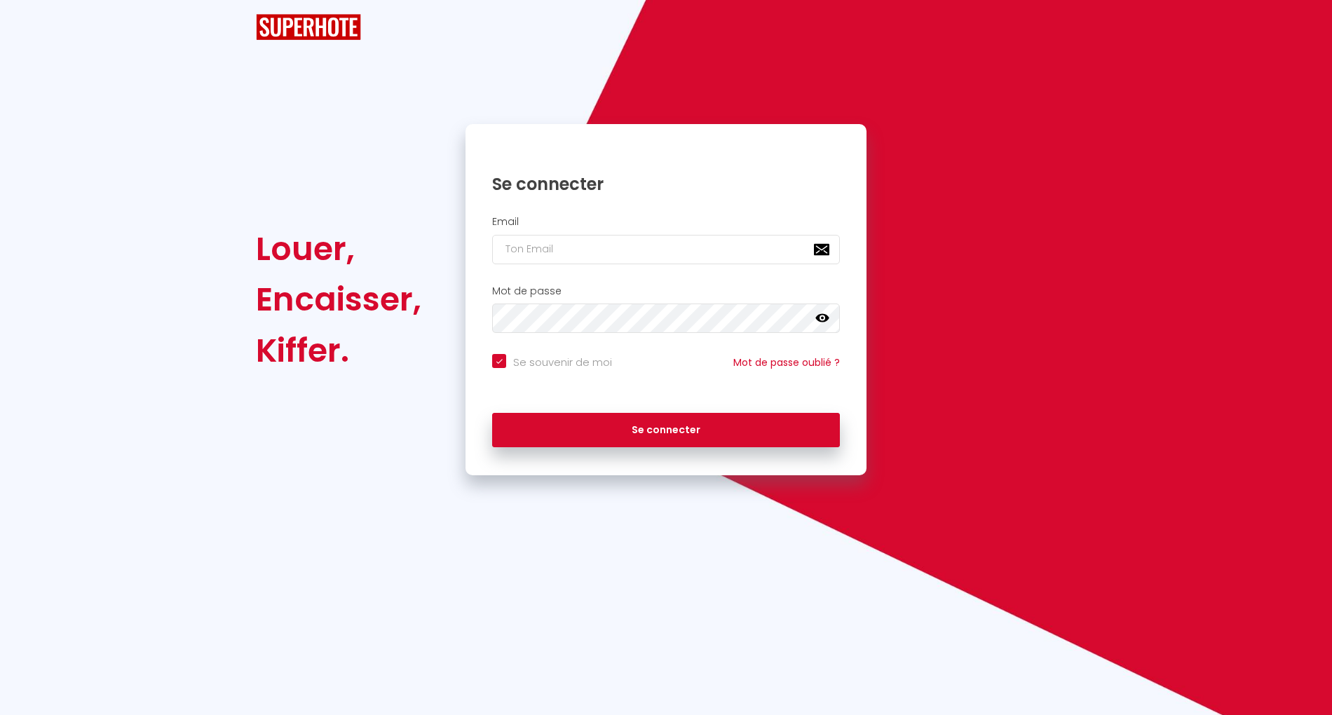
checkbox input "true"
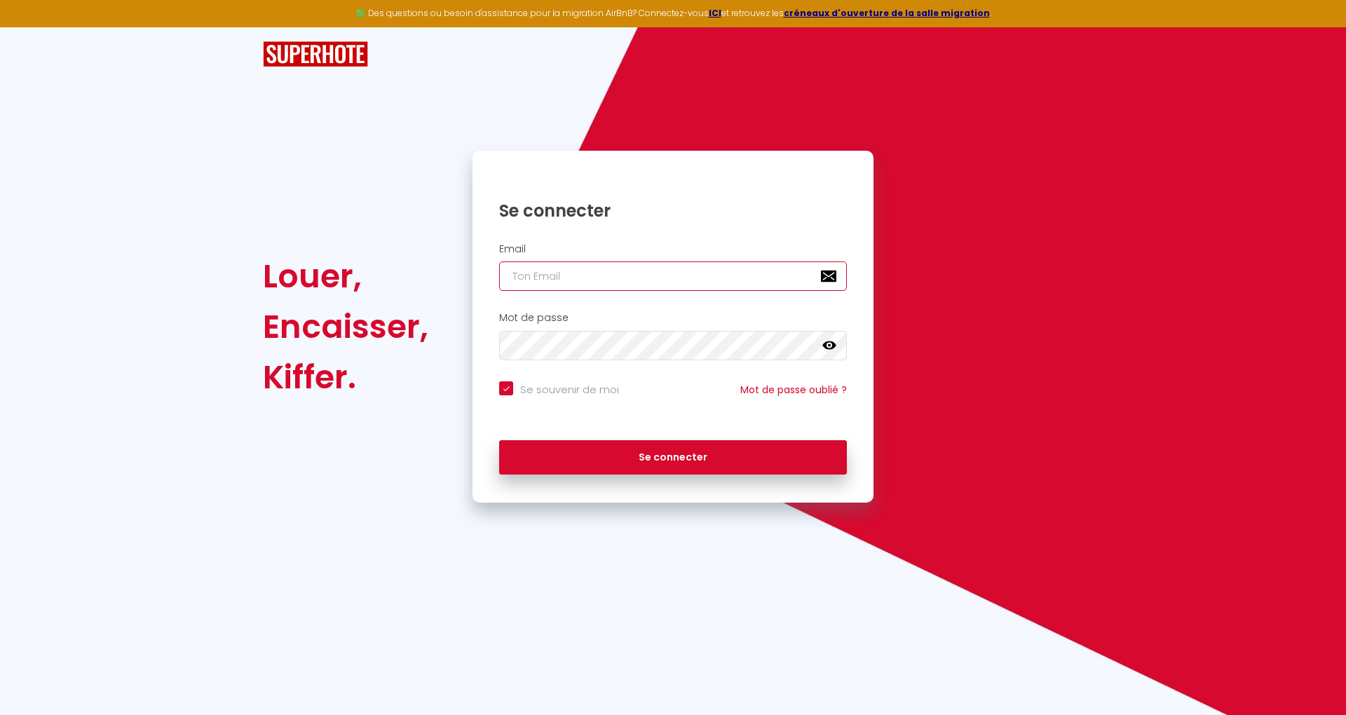
click at [705, 273] on input "email" at bounding box center [673, 275] width 348 height 29
type input "c"
checkbox input "true"
type input "c"
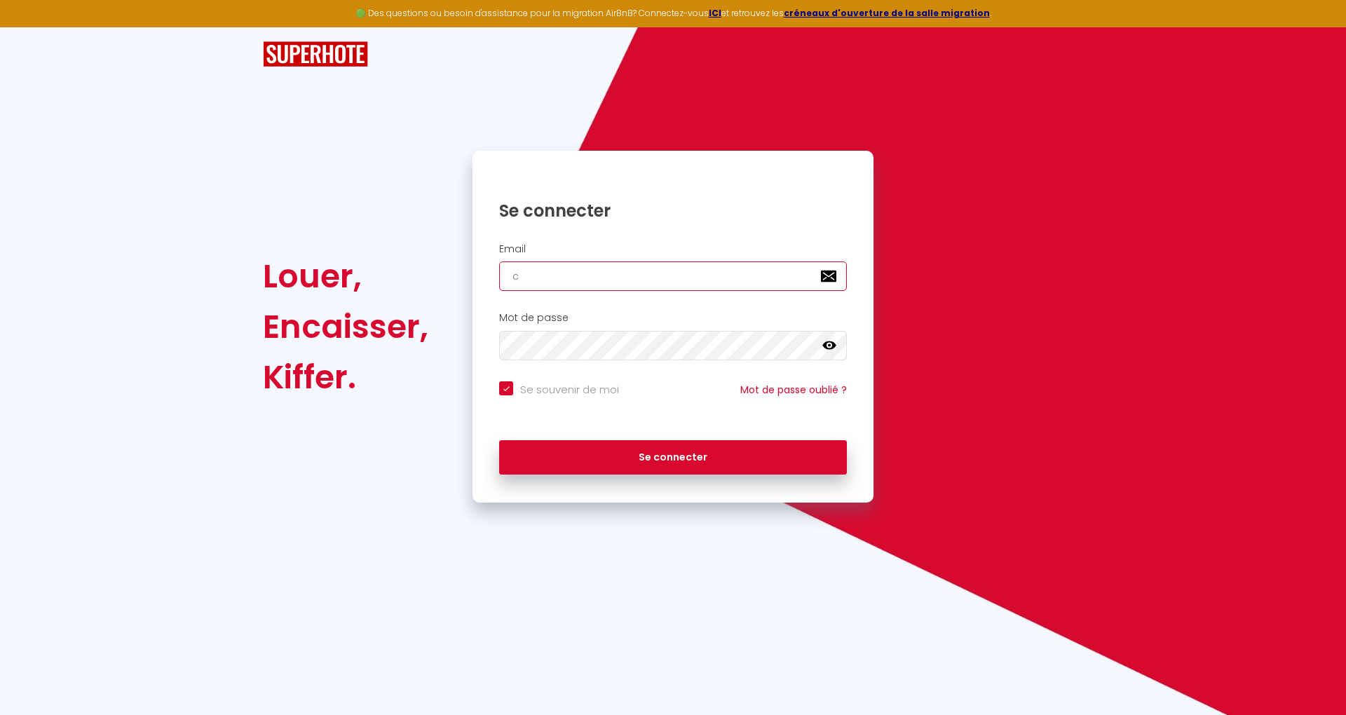
checkbox input "true"
type input "co"
checkbox input "true"
type input "con"
checkbox input "true"
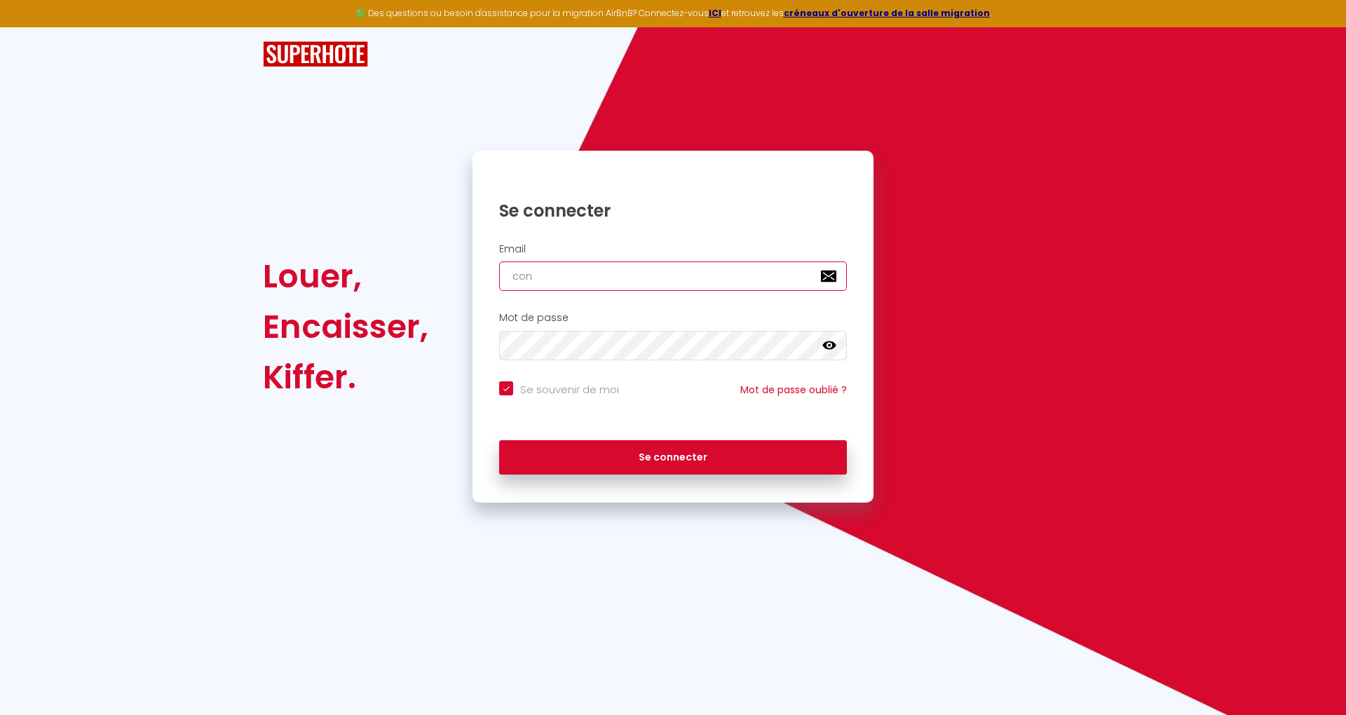
type input "conc"
checkbox input "true"
type input "con"
checkbox input "true"
type input "cont"
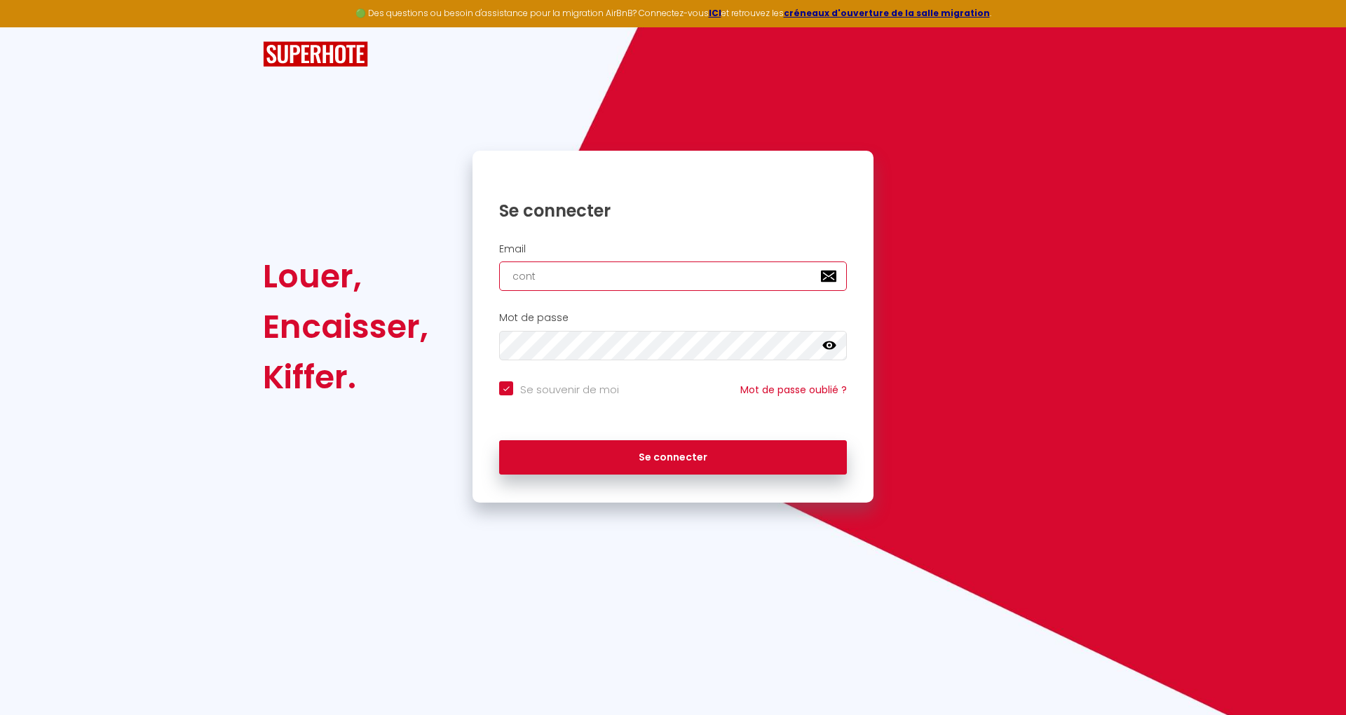
checkbox input "true"
type input "conta"
checkbox input "true"
type input "contac"
checkbox input "true"
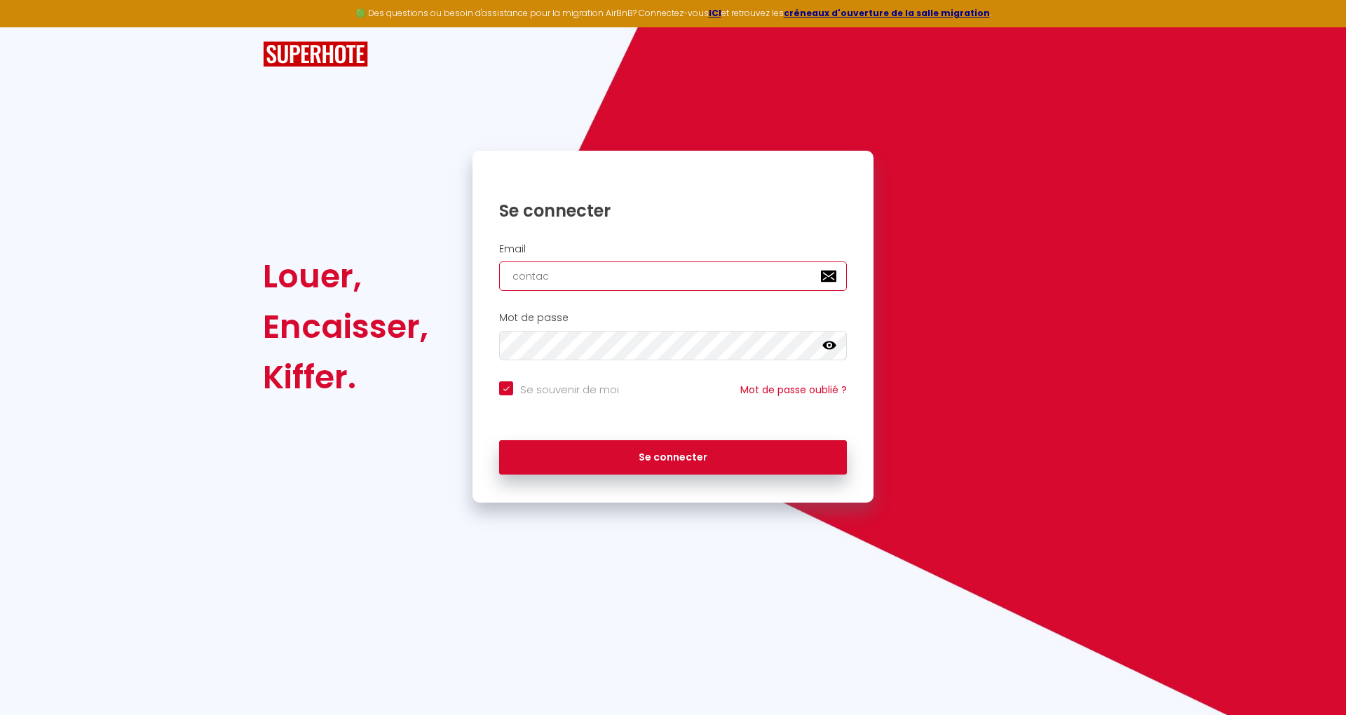
type input "contact"
checkbox input "true"
type input "contact@"
checkbox input "true"
type input "contact@e"
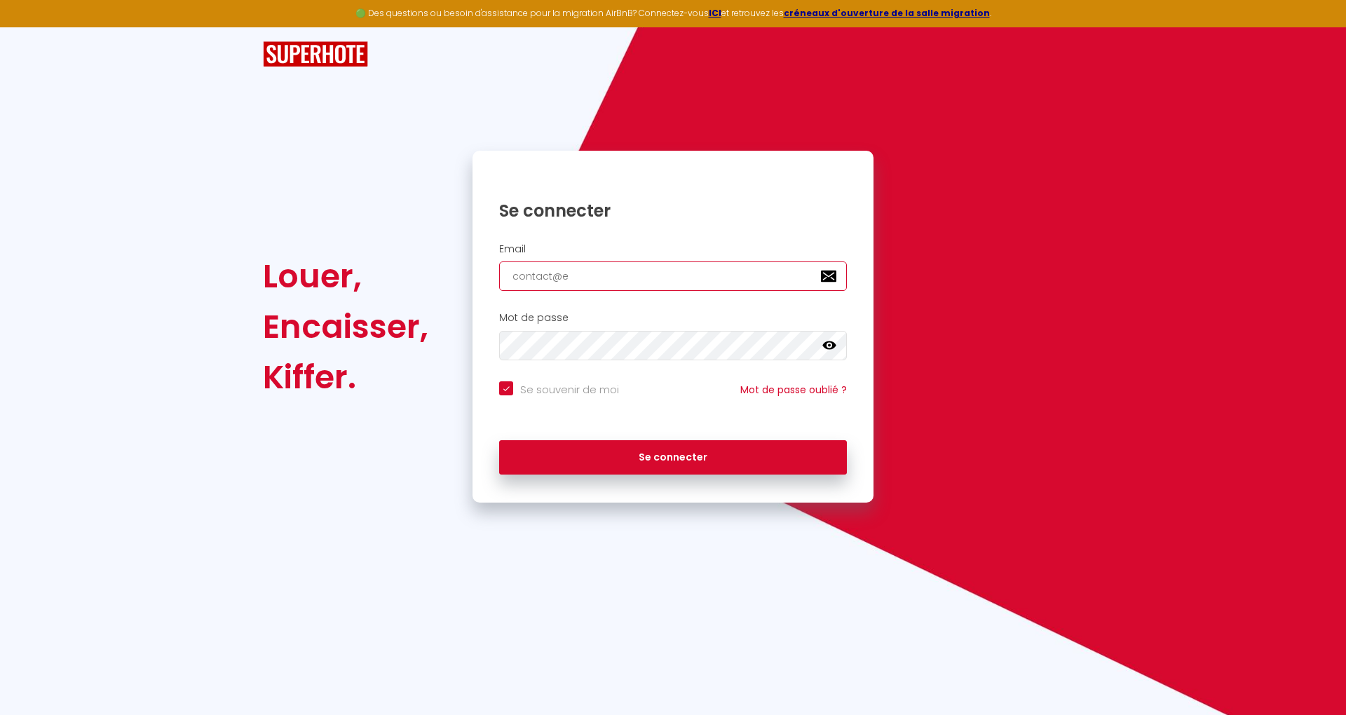
checkbox input "true"
type input "contact@ex"
checkbox input "true"
type input "contact@exp"
checkbox input "true"
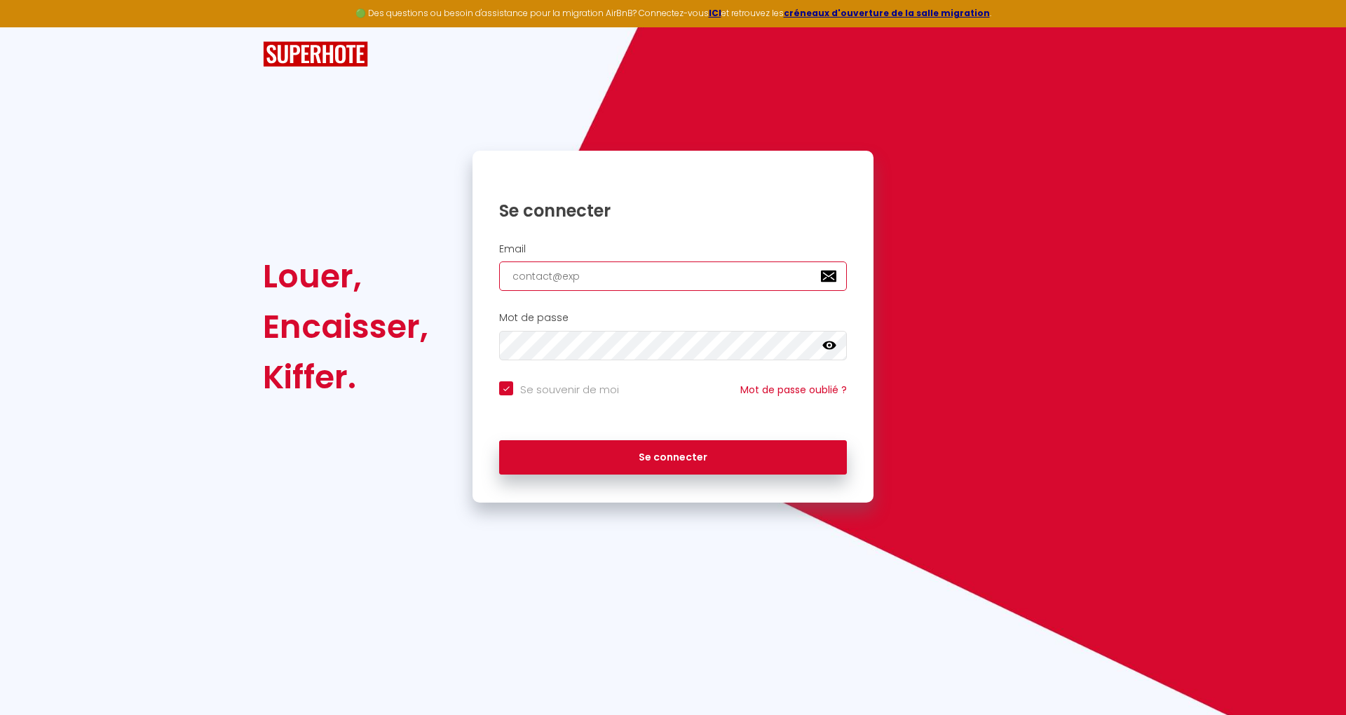
type input "contact@expa"
checkbox input "true"
type input "contact@expat"
checkbox input "true"
type input "contact@expatr"
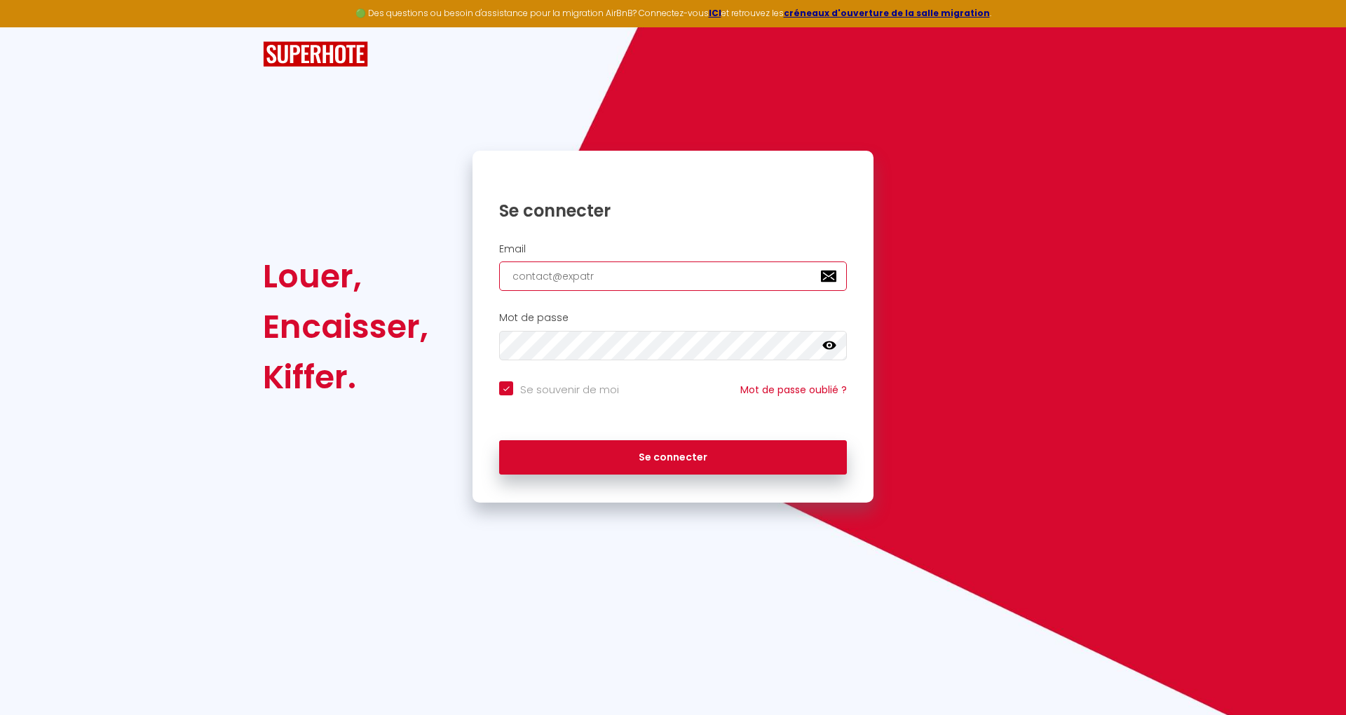
checkbox input "true"
type input "contact@expatre"
checkbox input "true"
type input "contact@expatren"
checkbox input "true"
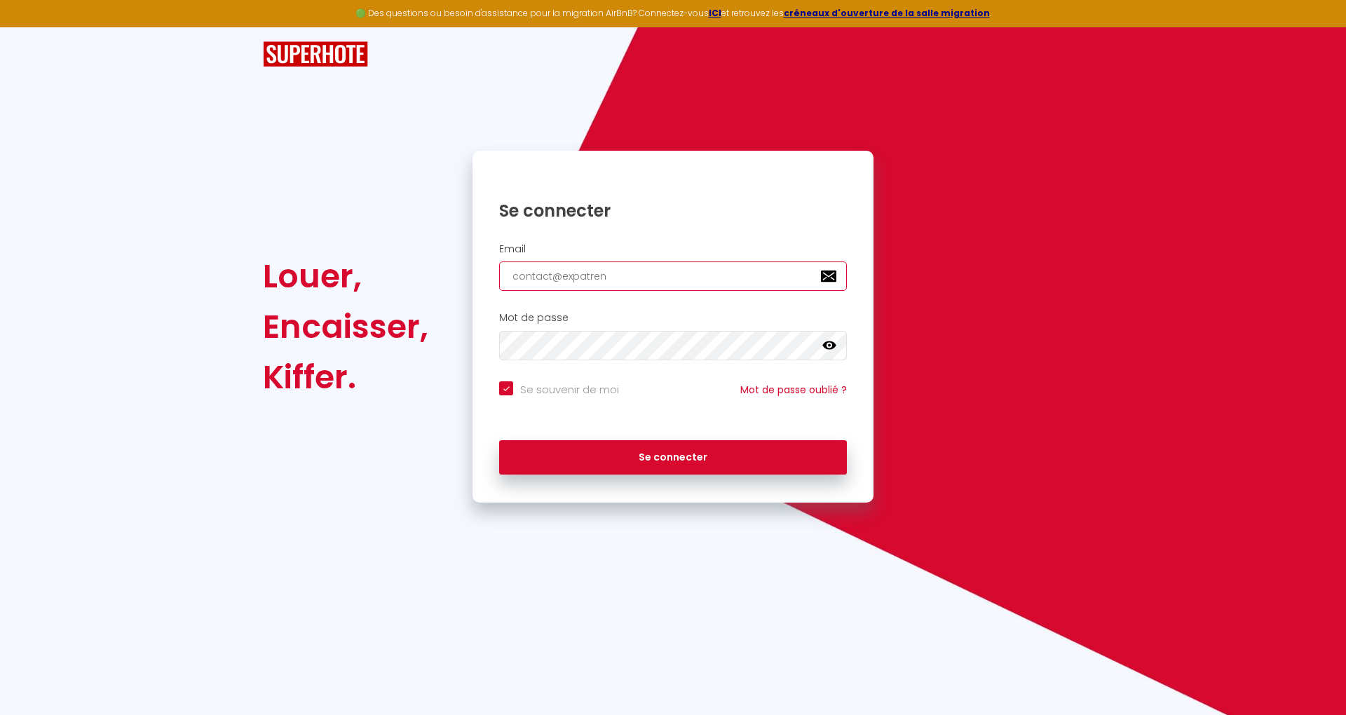
type input "contact@expatrent"
checkbox input "true"
type input "contact@expatrenti"
checkbox input "true"
type input "contact@expatrentin"
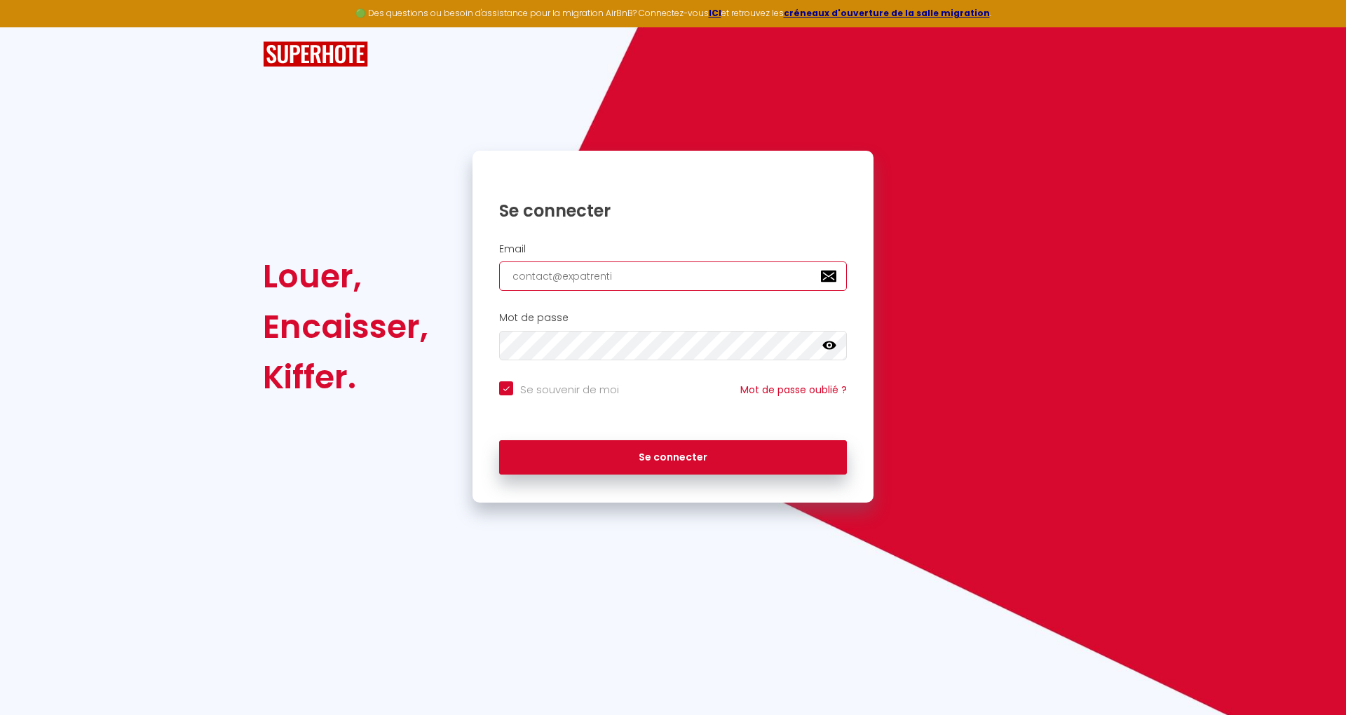
checkbox input "true"
type input "contact@expatrenting"
checkbox input "true"
type input "contact@expatrenting."
checkbox input "true"
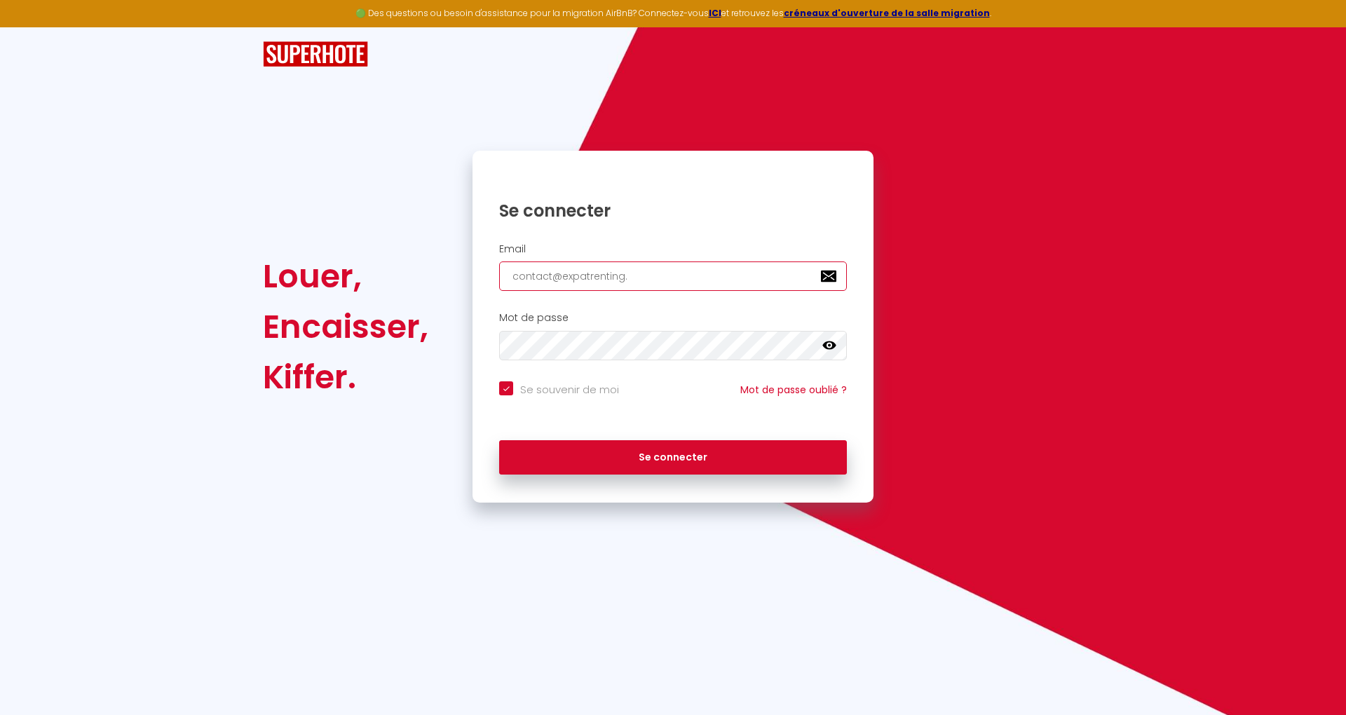
type input "contact@expatrenting.c"
checkbox input "true"
type input "[EMAIL_ADDRESS][DOMAIN_NAME]"
checkbox input "true"
type input "[EMAIL_ADDRESS][DOMAIN_NAME]"
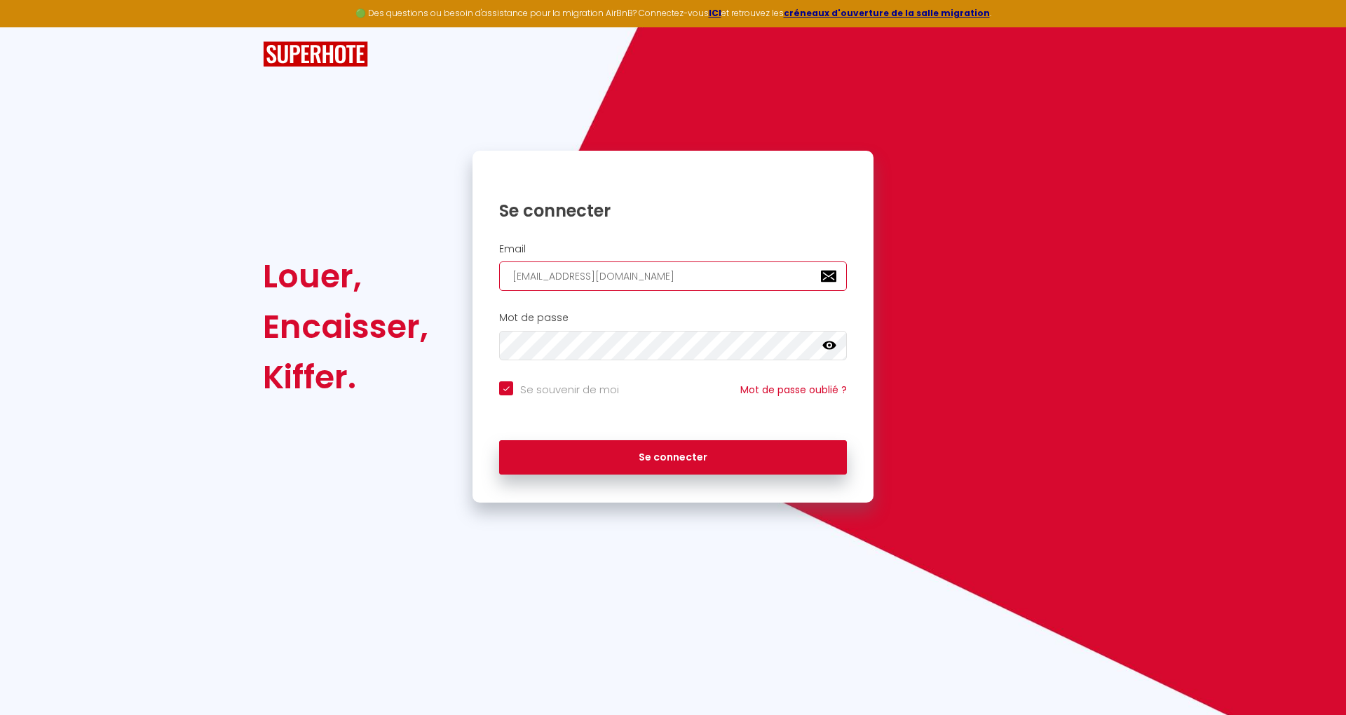
checkbox input "true"
type input "[EMAIL_ADDRESS][DOMAIN_NAME]"
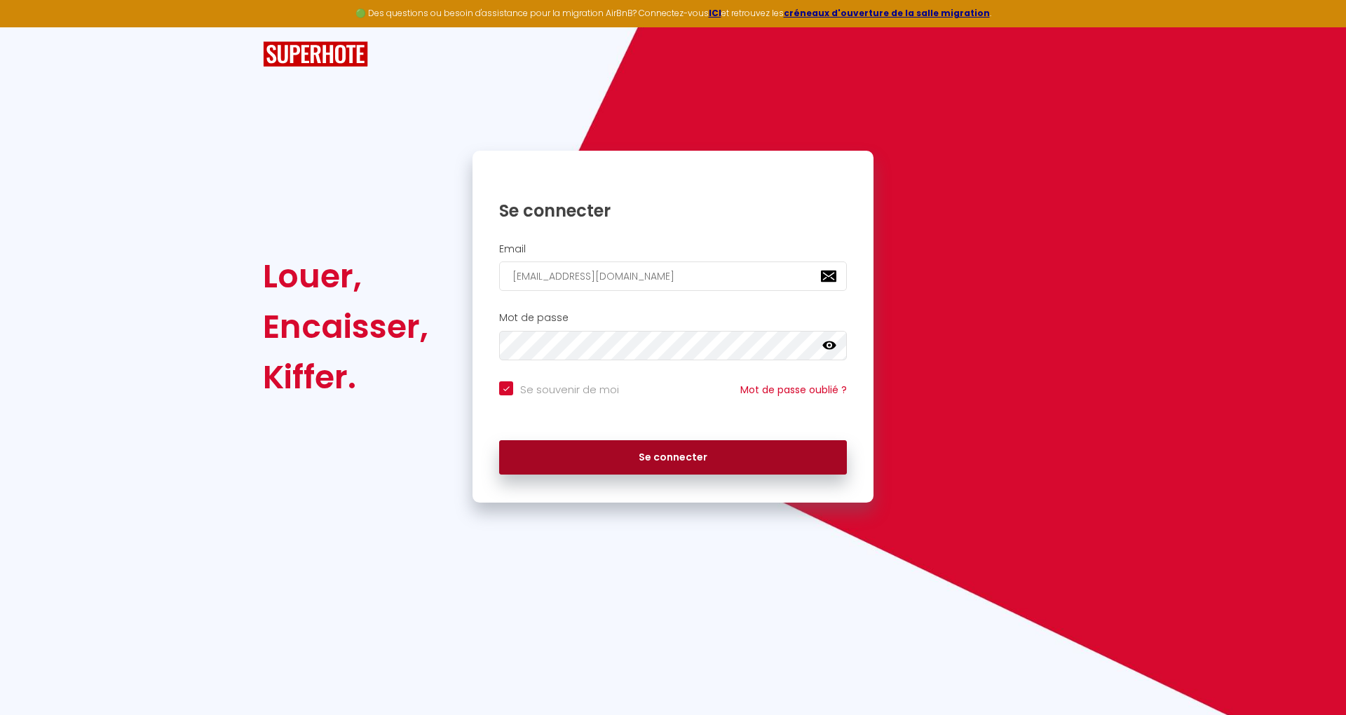
click at [804, 447] on button "Se connecter" at bounding box center [673, 457] width 348 height 35
checkbox input "true"
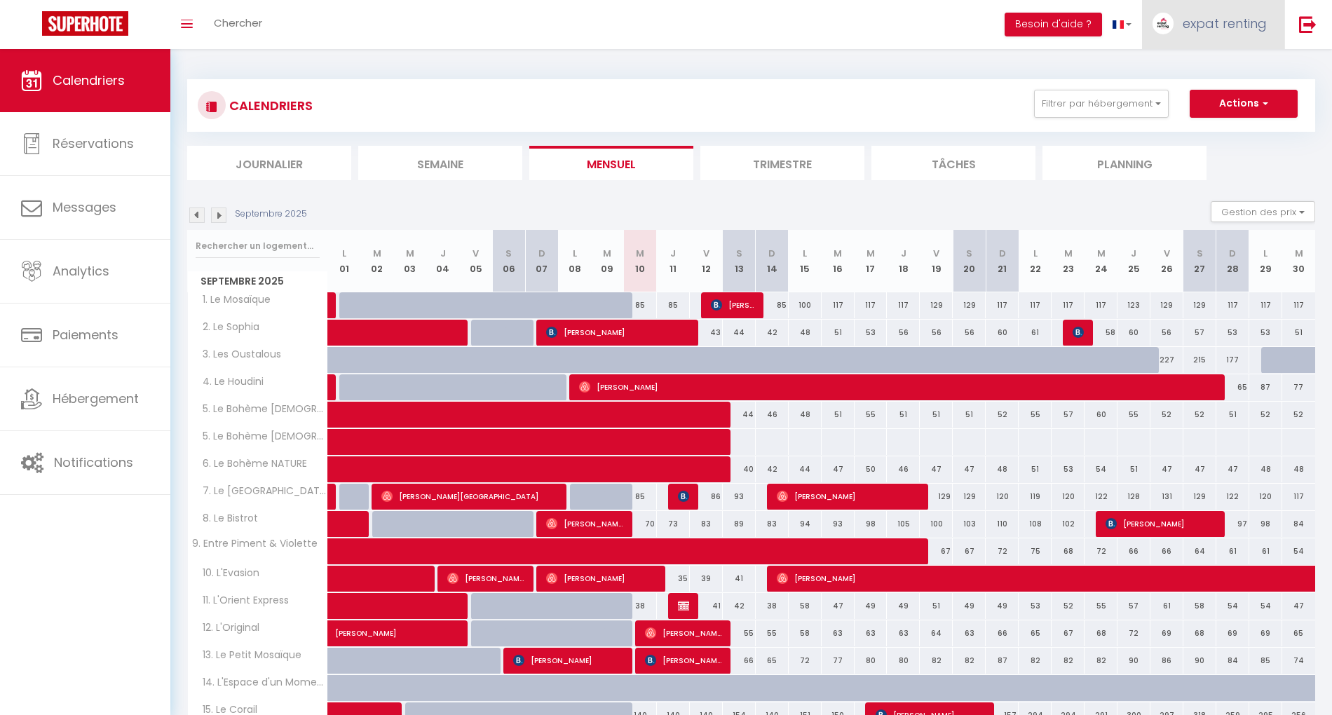
click at [1217, 28] on span "expat renting" at bounding box center [1225, 24] width 84 height 18
click at [1195, 62] on link "Paramètres" at bounding box center [1228, 70] width 104 height 24
select select "fr"
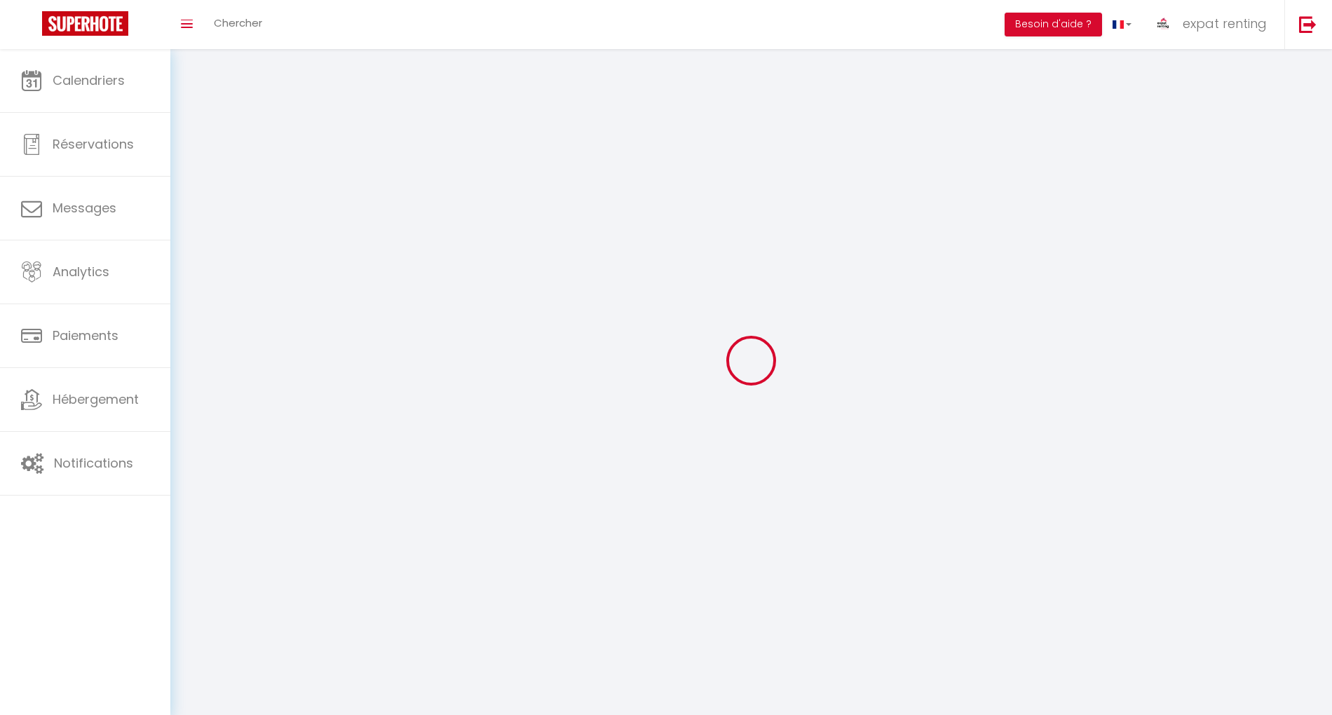
type input "expat renting"
type input "RESERVATION"
type input "[PHONE_NUMBER]"
type input "[STREET_ADDRESS]"
type input "31000"
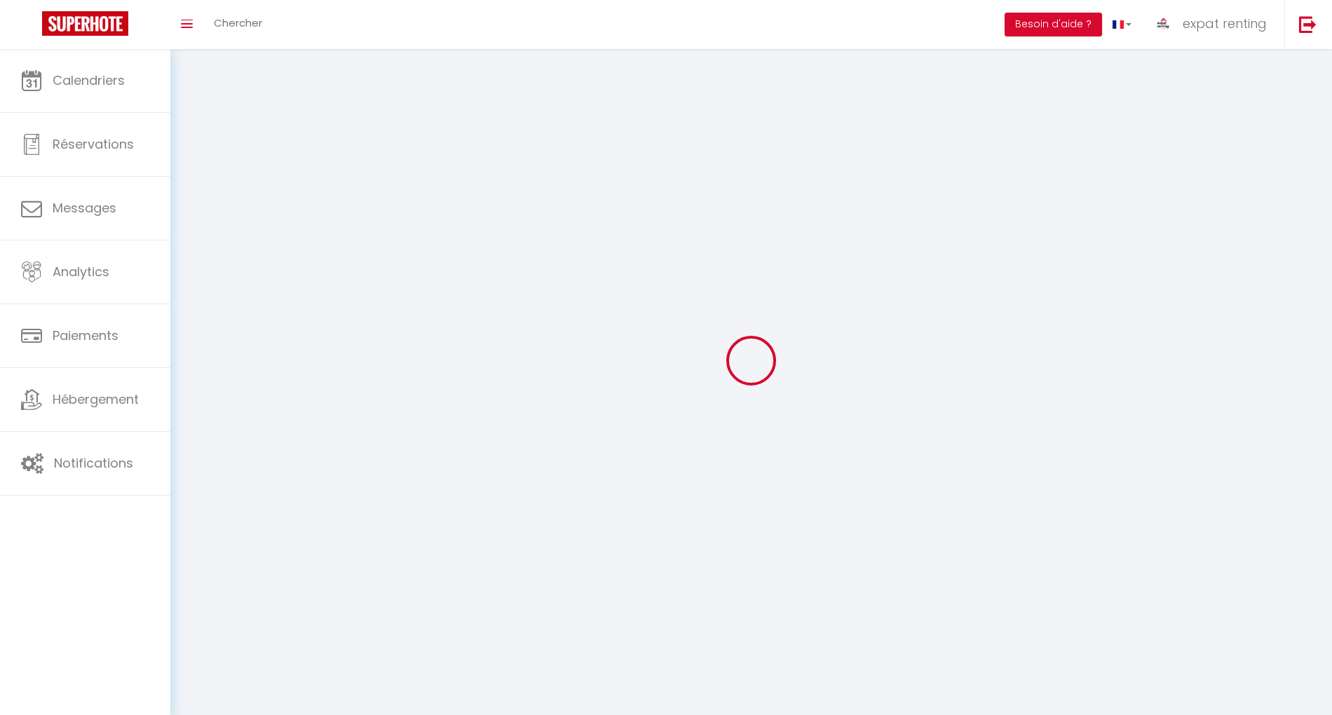
type input "[GEOGRAPHIC_DATA]"
type input "FIRhz6fLQ9T4HFCKTeqwFrKjD"
type input "gH8GndAxmSzg5ChXZScF0cVeF"
type input "[URL][DOMAIN_NAME]"
type input "GV55929"
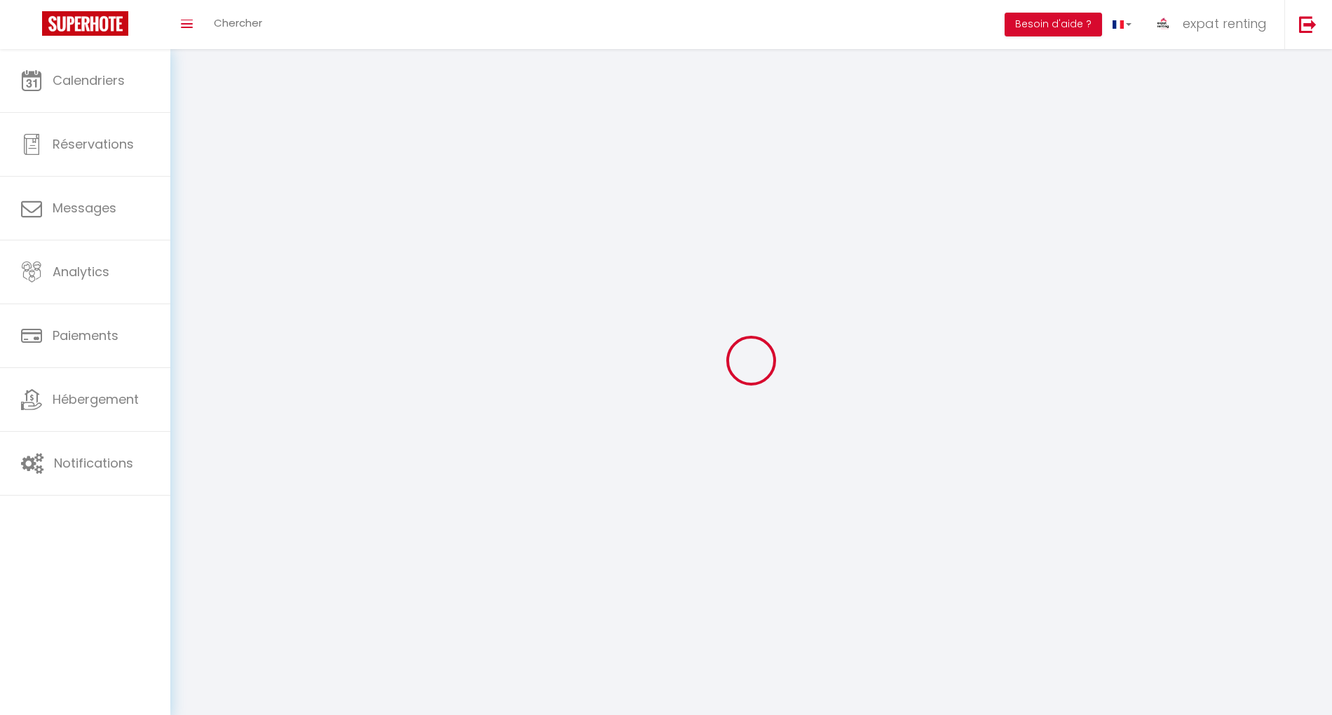
select select "1"
select select "28"
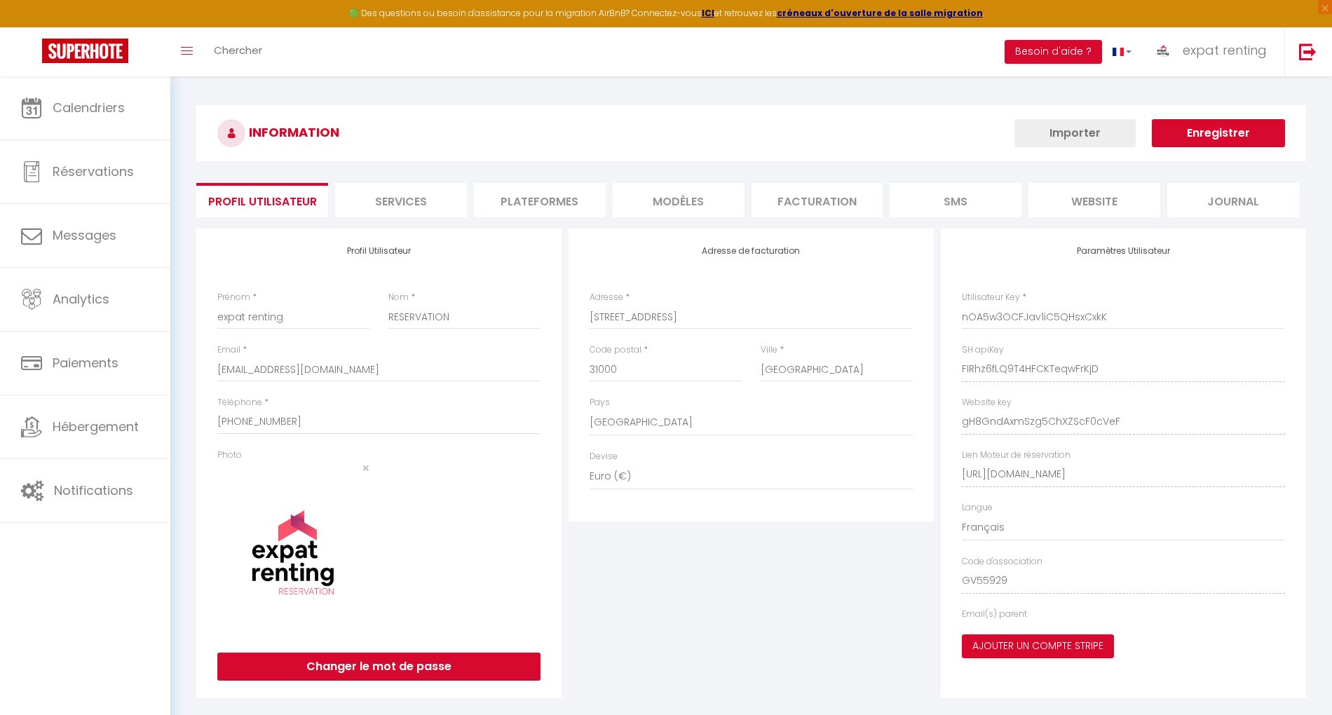
type input "FIRhz6fLQ9T4HFCKTeqwFrKjD"
type input "gH8GndAxmSzg5ChXZScF0cVeF"
type input "[URL][DOMAIN_NAME]"
select select "fr"
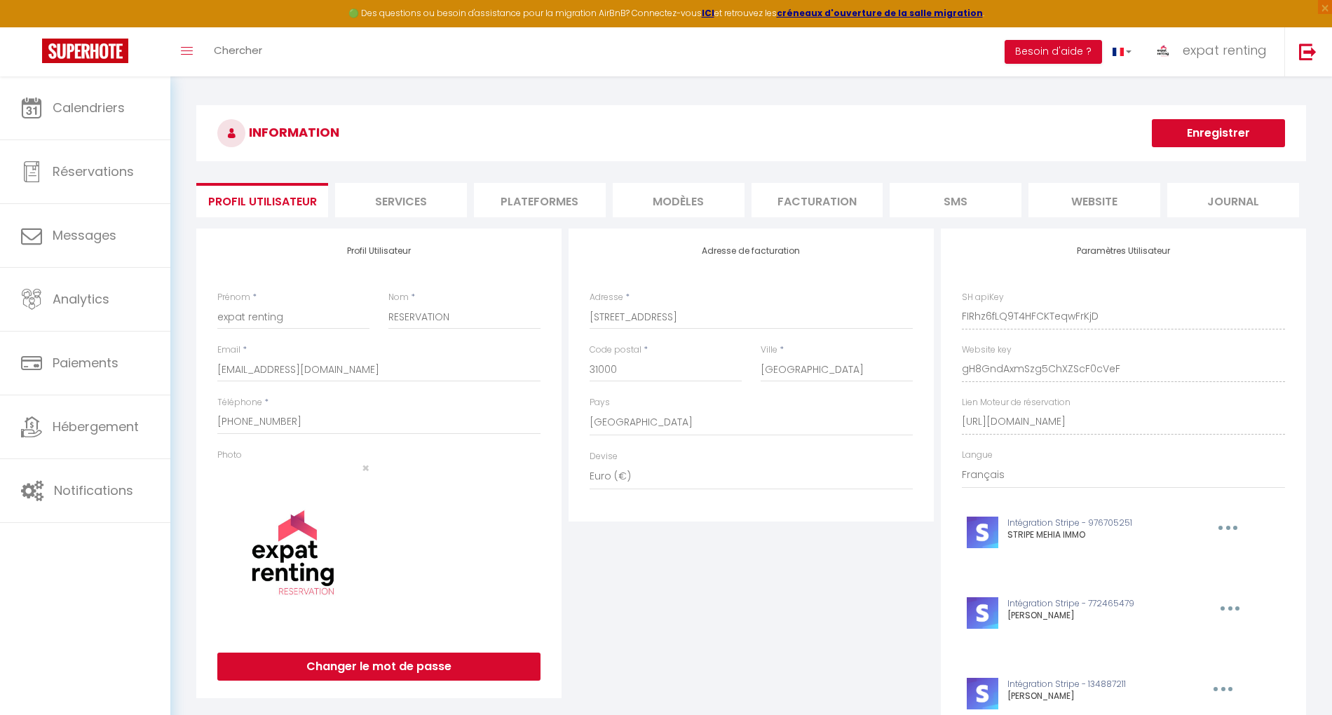
click at [575, 193] on li "Plateformes" at bounding box center [540, 200] width 132 height 34
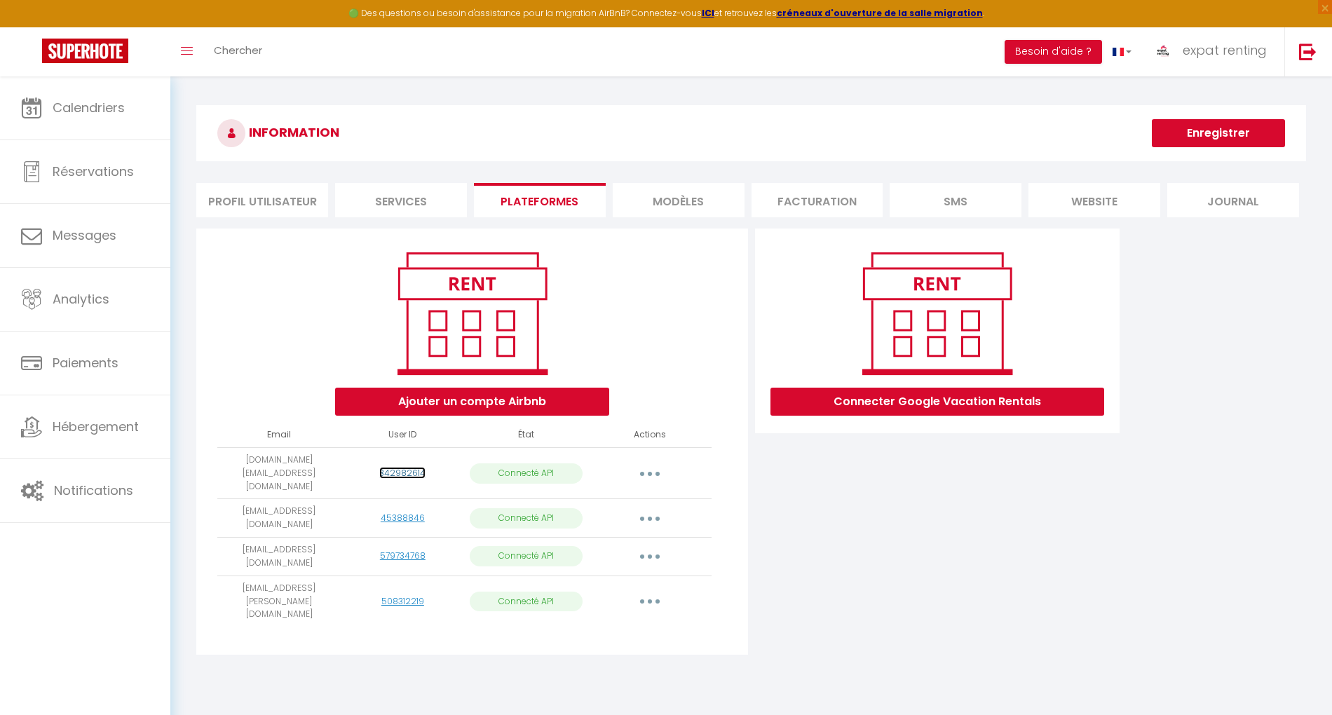
click at [405, 467] on link "342982614" at bounding box center [402, 473] width 46 height 12
click at [1306, 45] on img at bounding box center [1308, 52] width 18 height 18
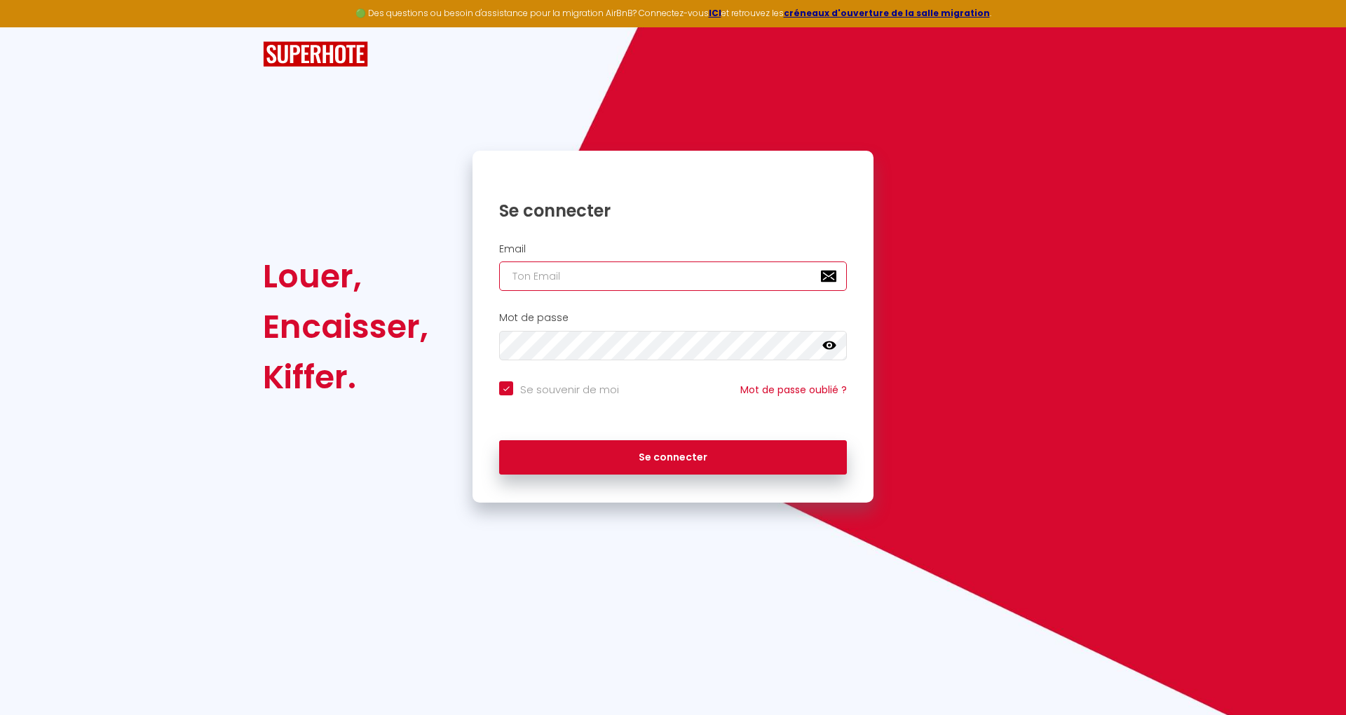
click at [755, 288] on input "email" at bounding box center [673, 275] width 348 height 29
paste input "[EMAIL_ADDRESS][DOMAIN_NAME]"
type input "[EMAIL_ADDRESS][DOMAIN_NAME]"
checkbox input "true"
type input "[EMAIL_ADDRESS][DOMAIN_NAME]"
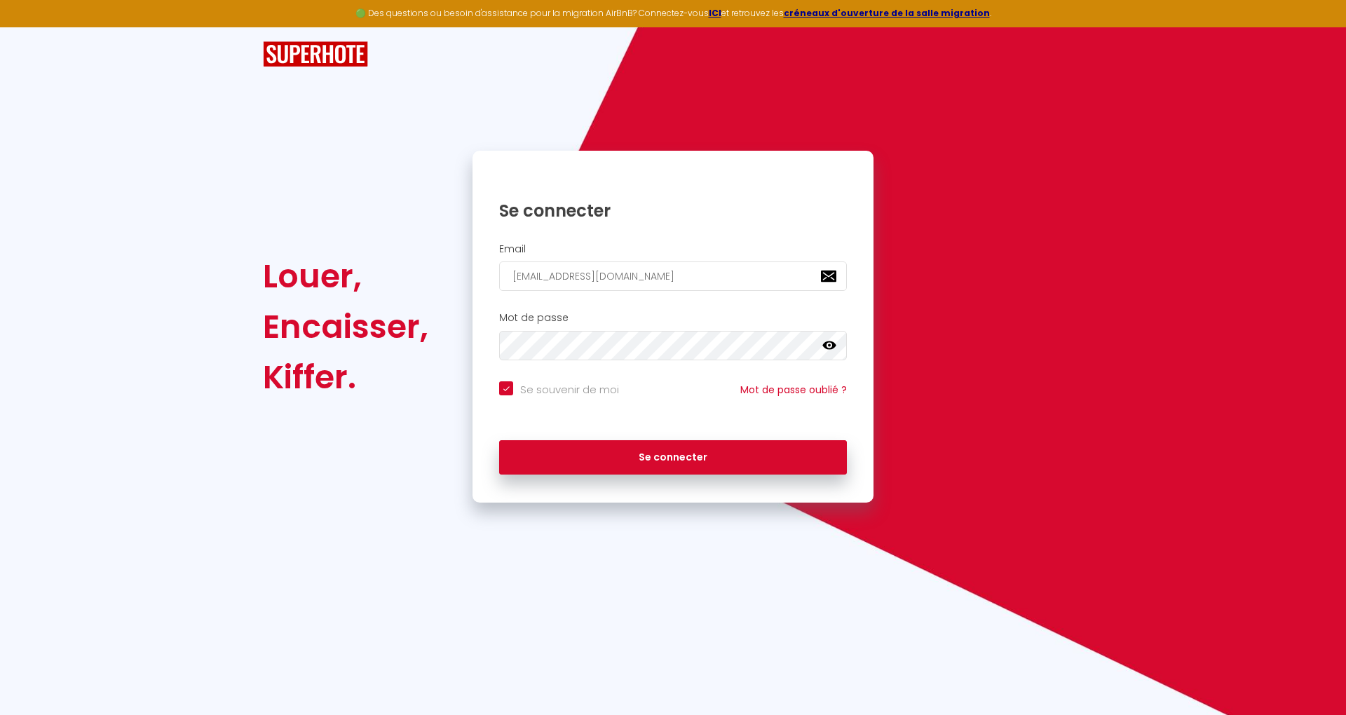
click at [709, 326] on div "Mot de passe false" at bounding box center [673, 336] width 383 height 48
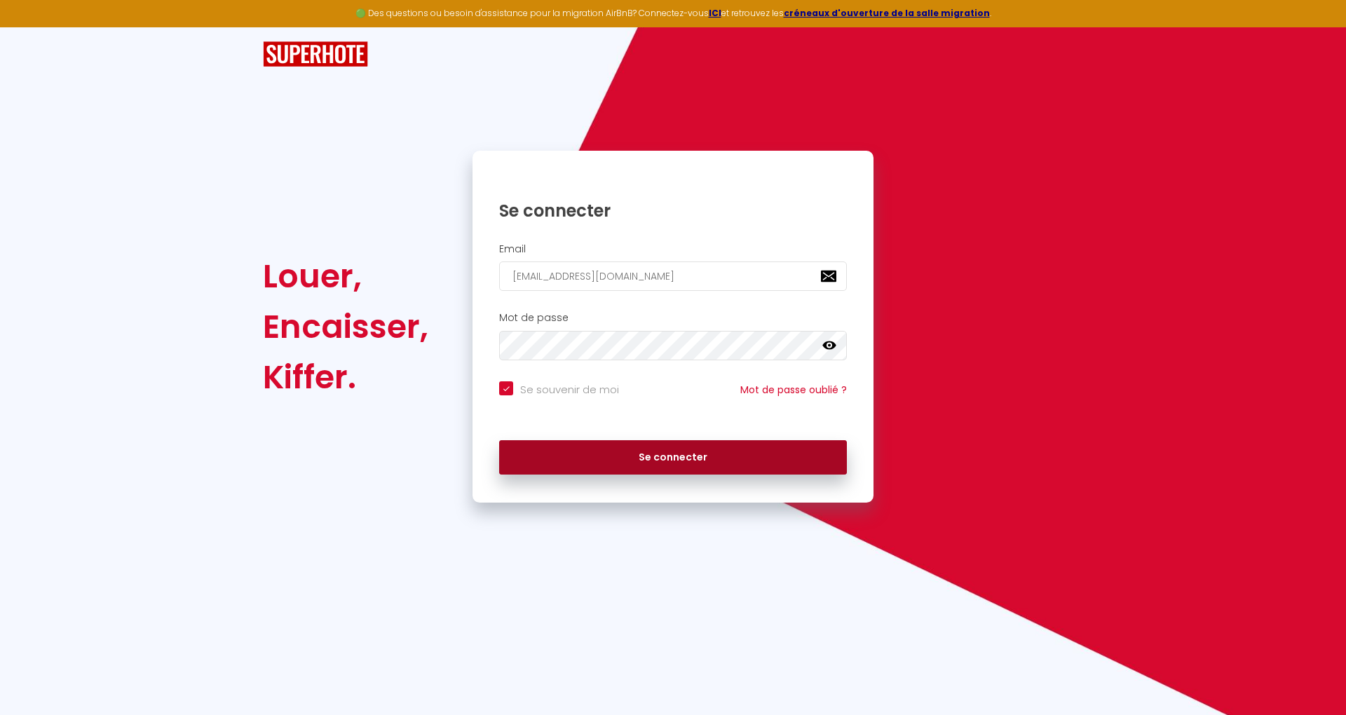
click at [750, 467] on button "Se connecter" at bounding box center [673, 457] width 348 height 35
checkbox input "true"
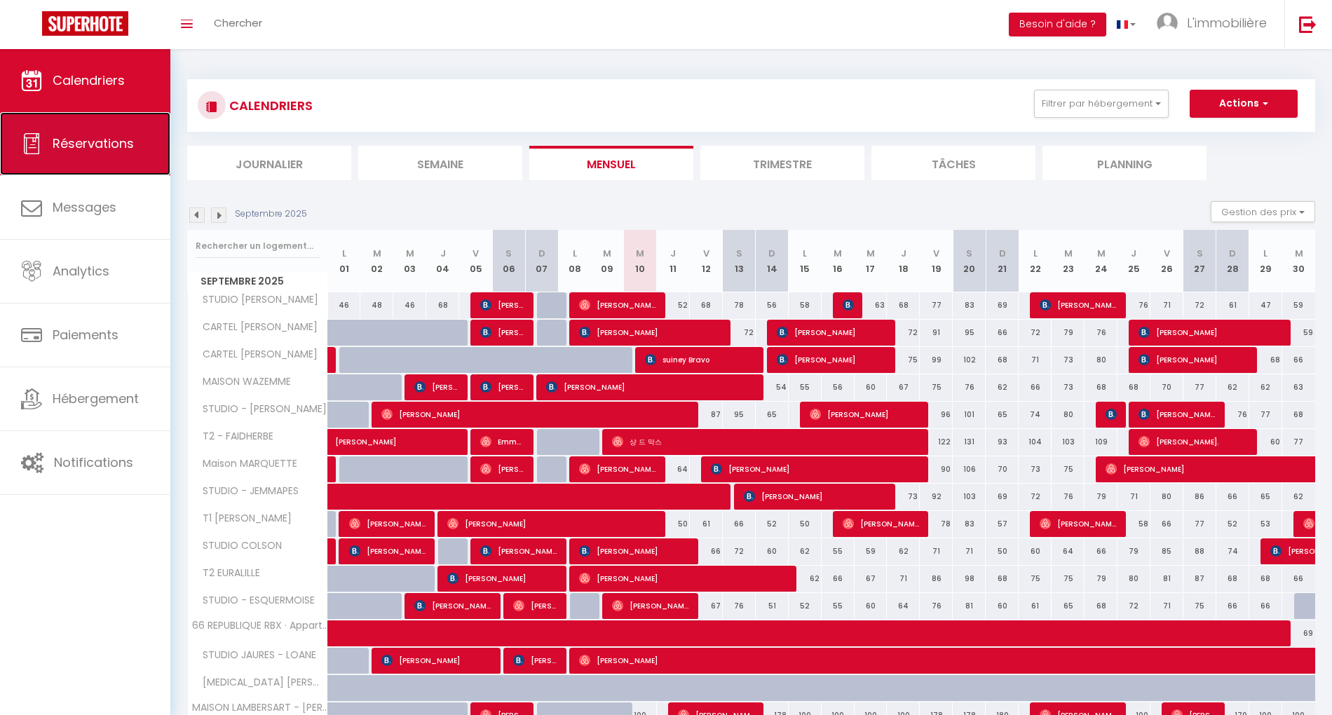
click at [123, 146] on span "Réservations" at bounding box center [93, 144] width 81 height 18
select select "not_cancelled"
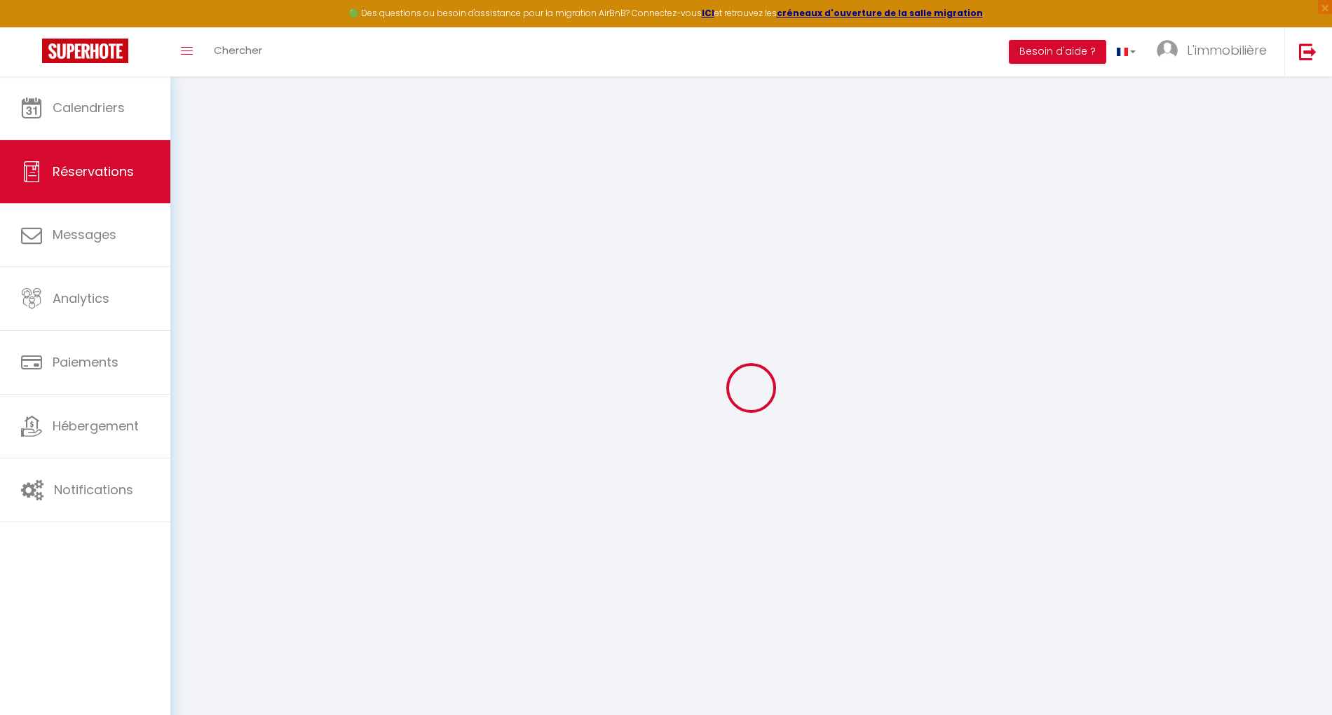
checkbox COLLEGE "false"
checkbox input "false"
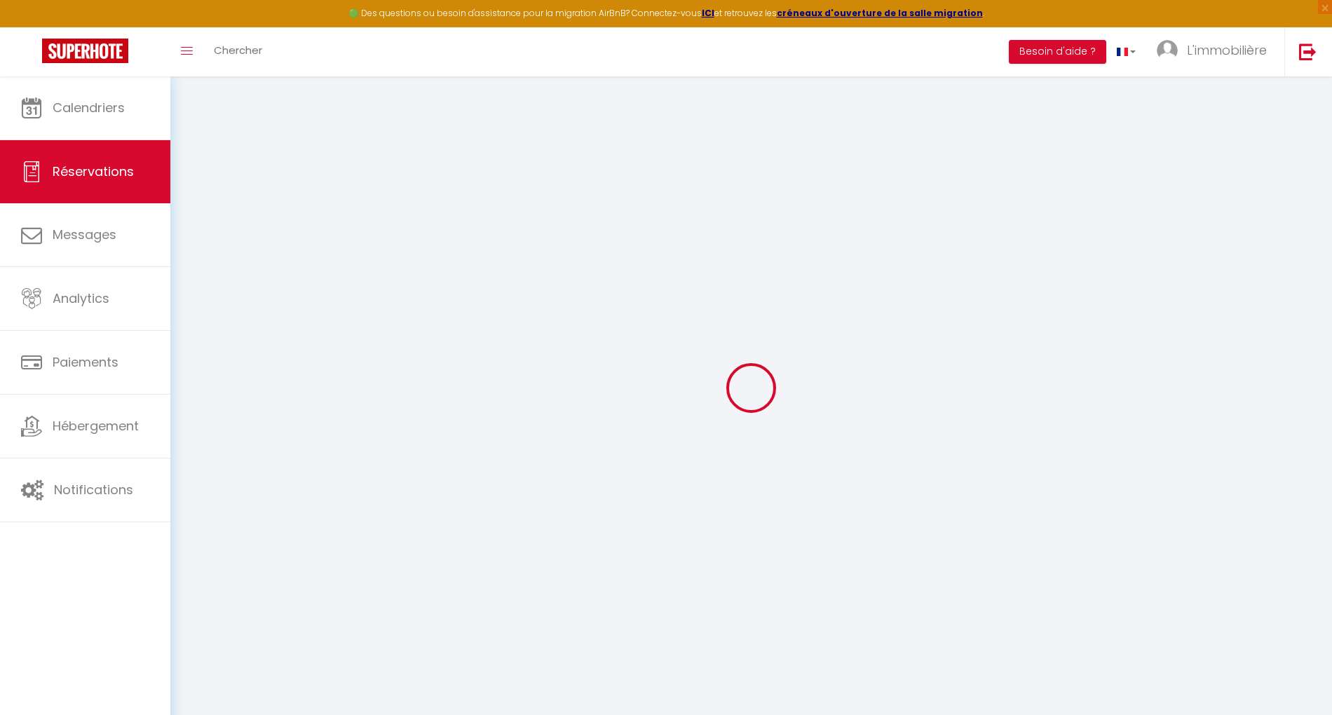
checkbox input "false"
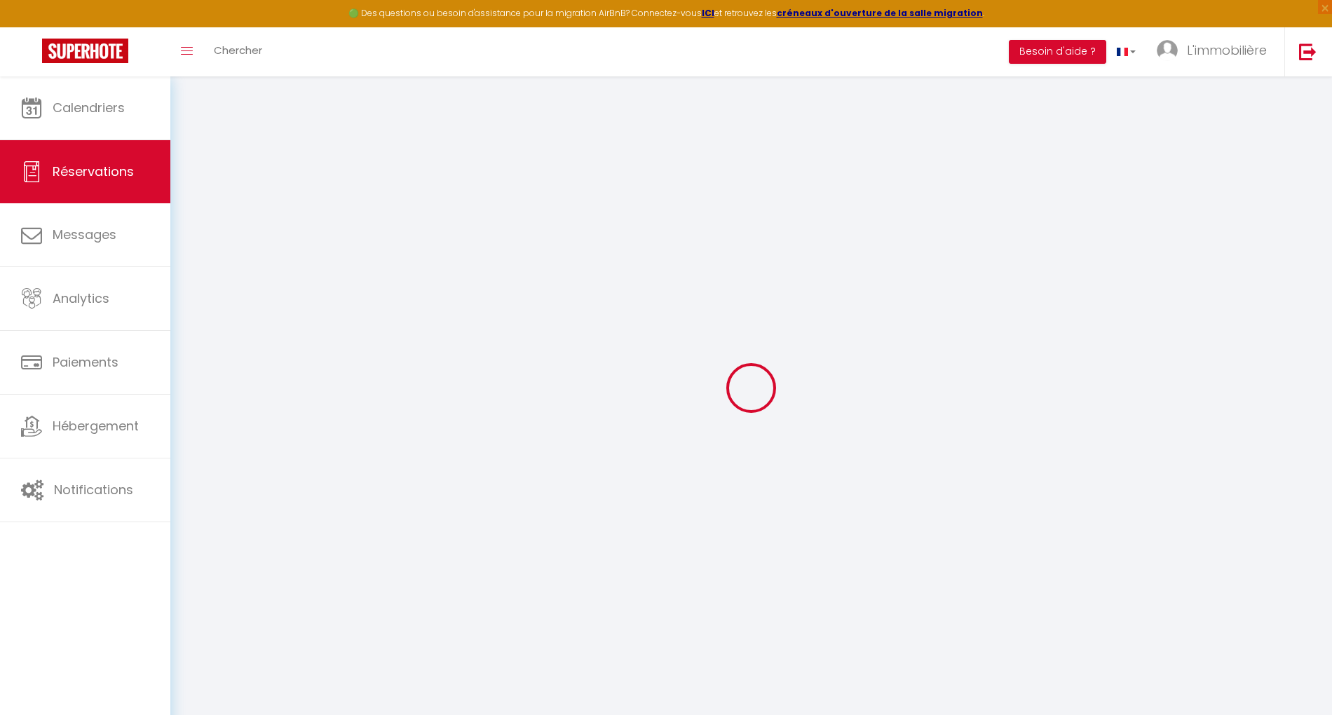
checkbox input "false"
checkbox LILLE "false"
checkbox input "false"
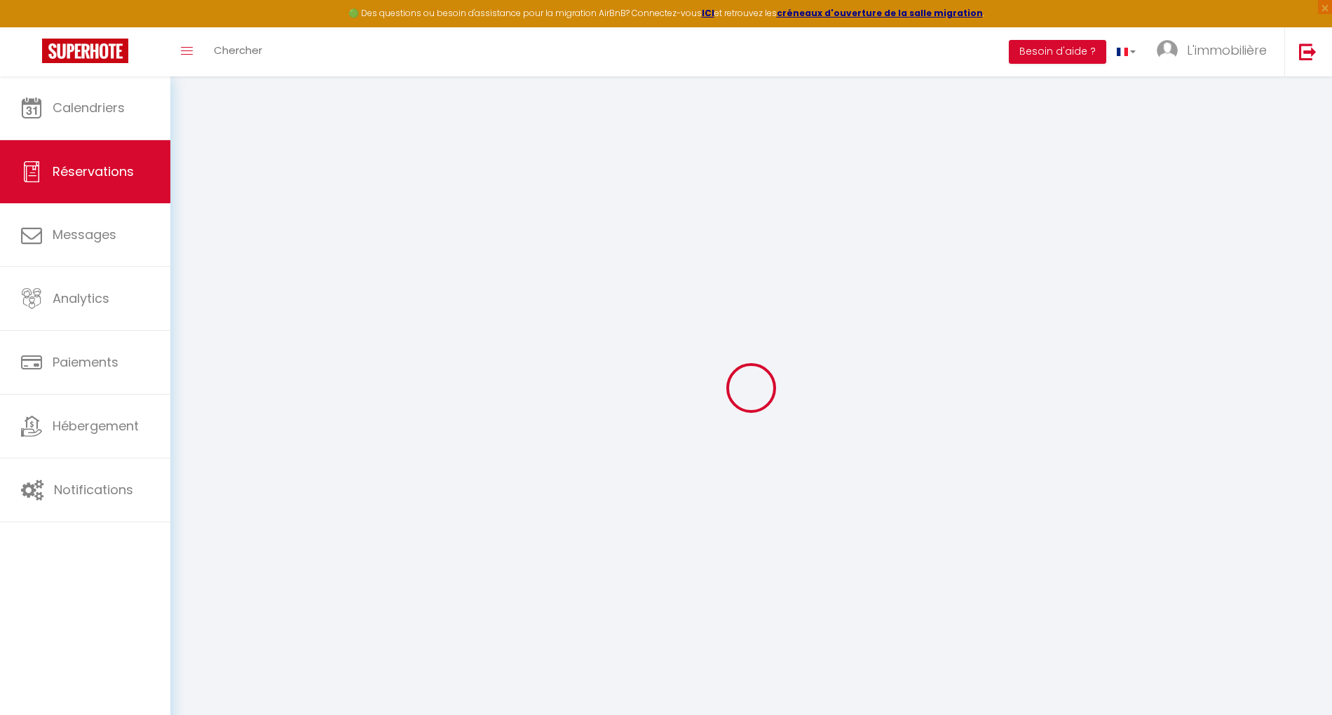
checkbox input "false"
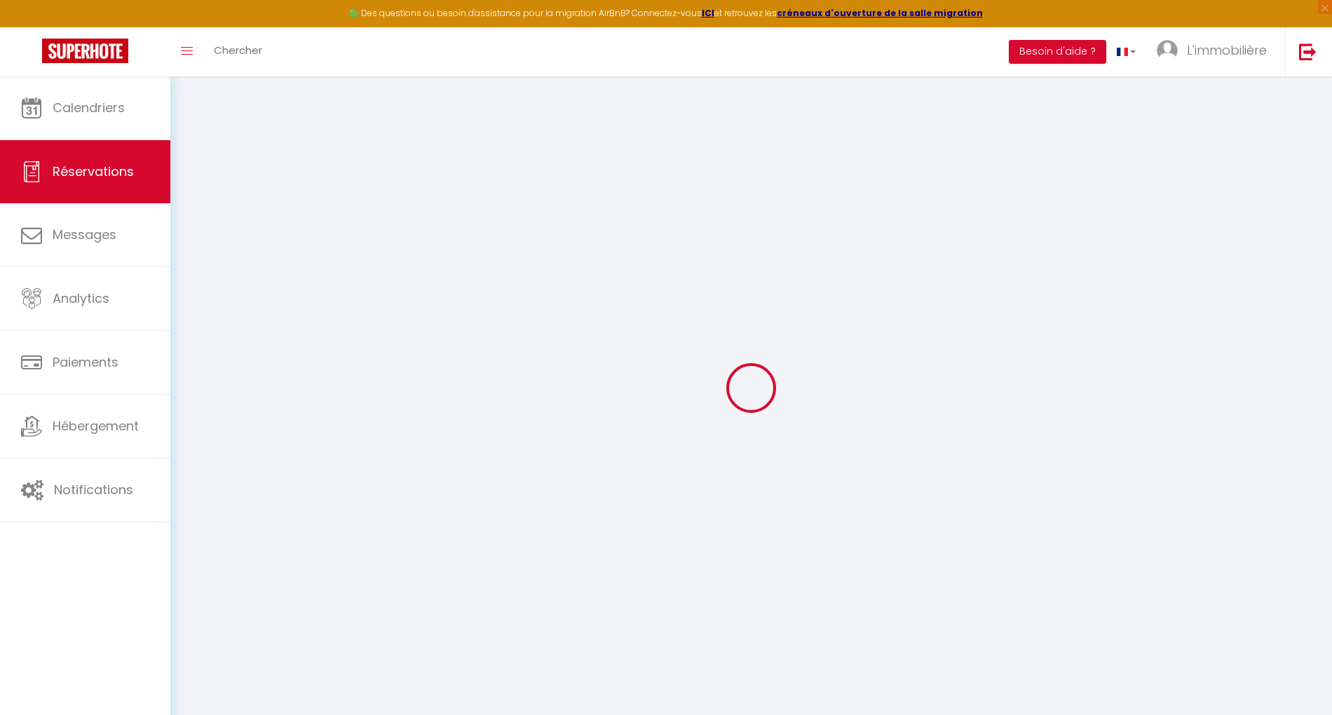
checkbox input "false"
checkbox BAROEUL "false"
checkbox input "false"
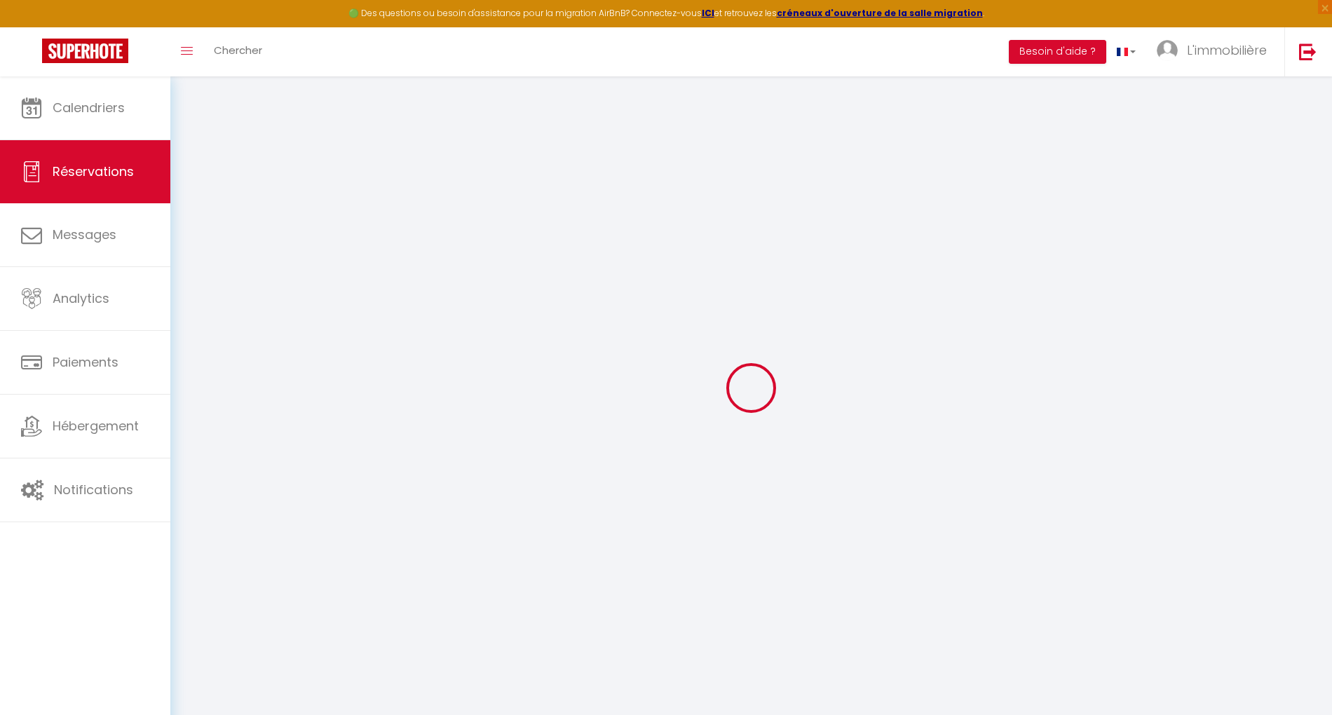
checkbox input "false"
checkbox LILLE "false"
checkbox input "false"
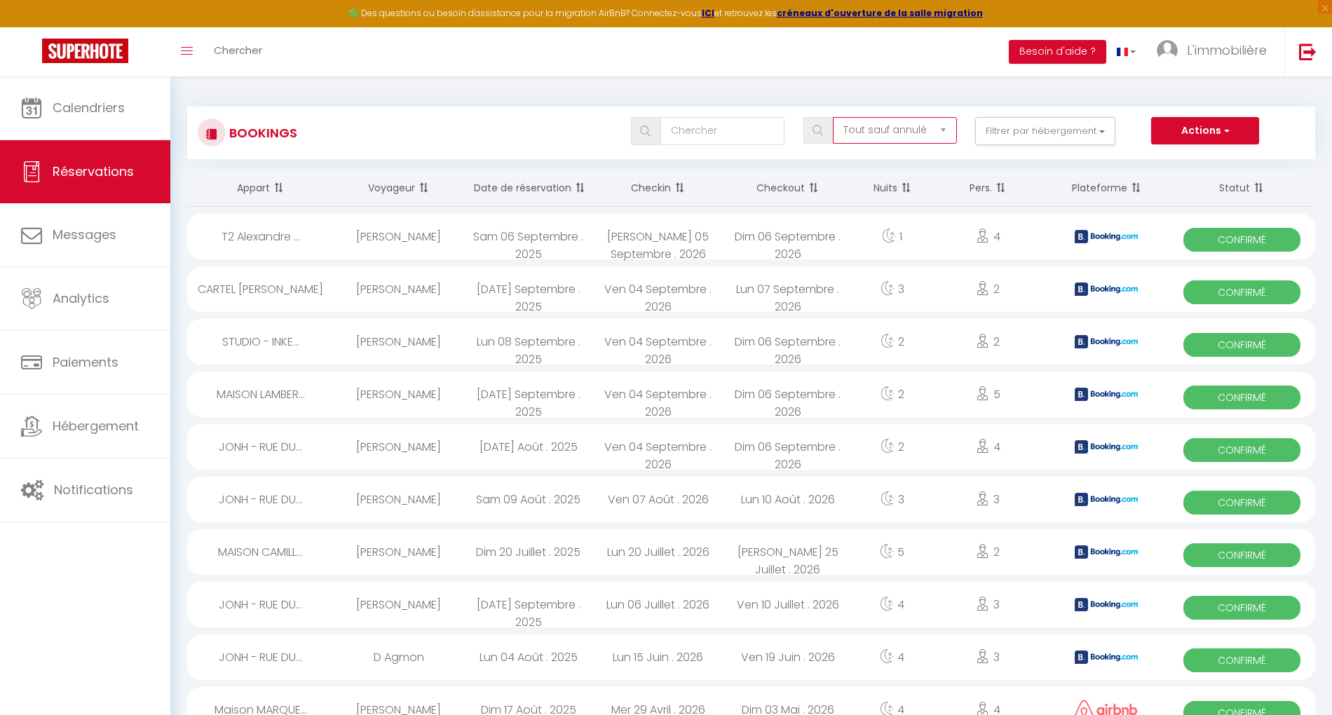
click at [887, 137] on select "Tous les statuts Annulé Confirmé Non Confirmé Tout sauf annulé No Show Request" at bounding box center [895, 130] width 124 height 27
select select "cancelled"
click at [834, 117] on select "Tous les statuts Annulé Confirmé Non Confirmé Tout sauf annulé No Show Request" at bounding box center [895, 130] width 124 height 27
checkbox COLLEGE "false"
checkbox input "false"
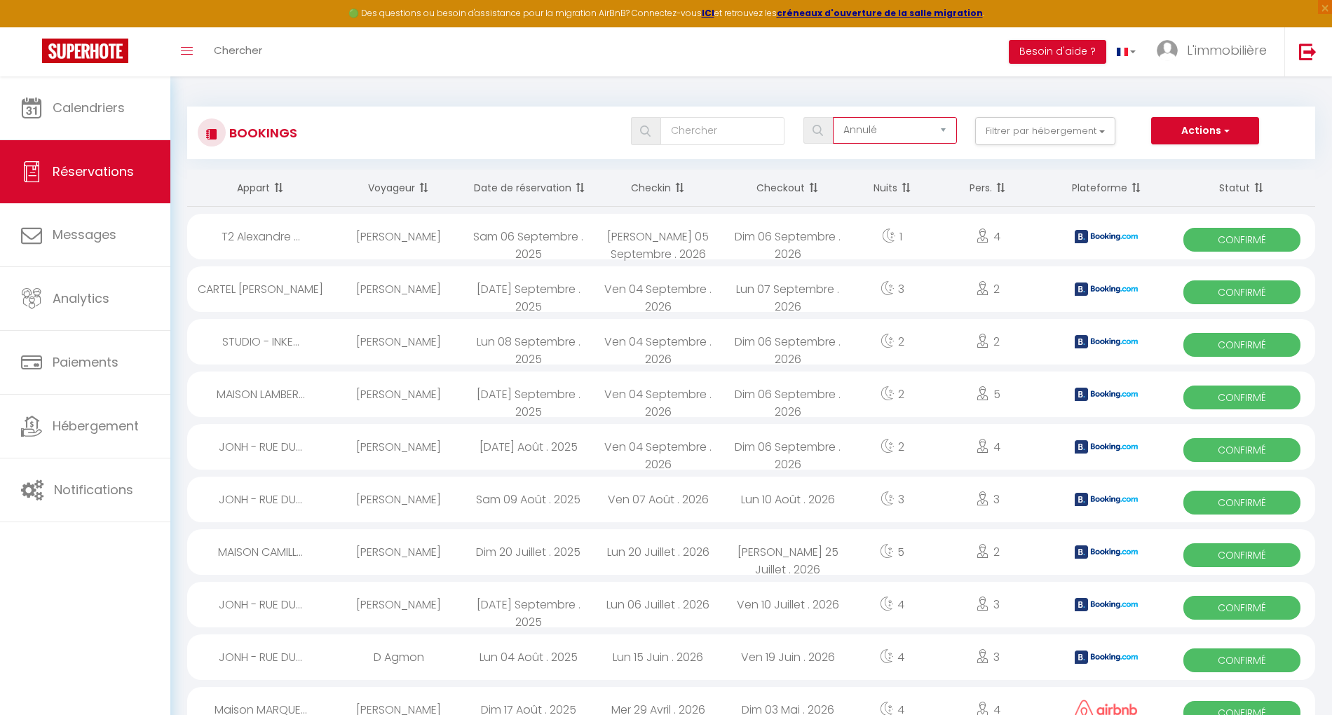
checkbox input "false"
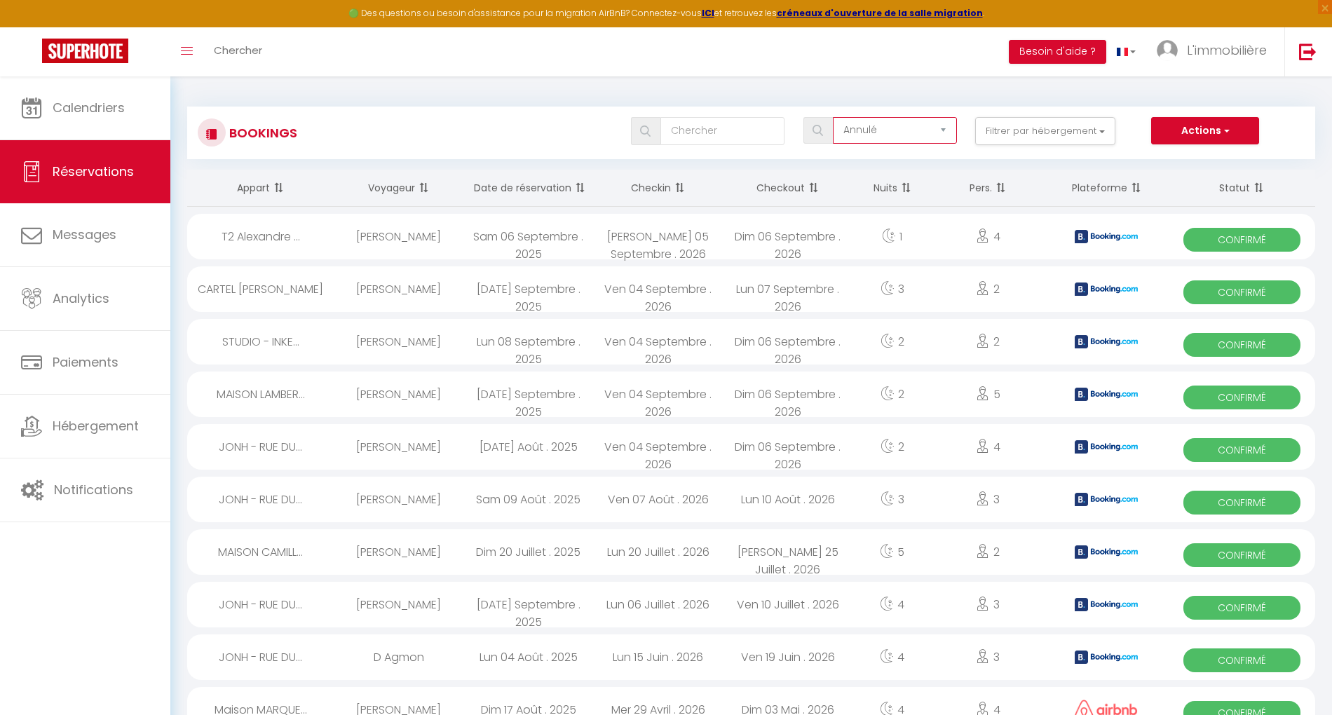
checkbox input "false"
checkbox LILLE "false"
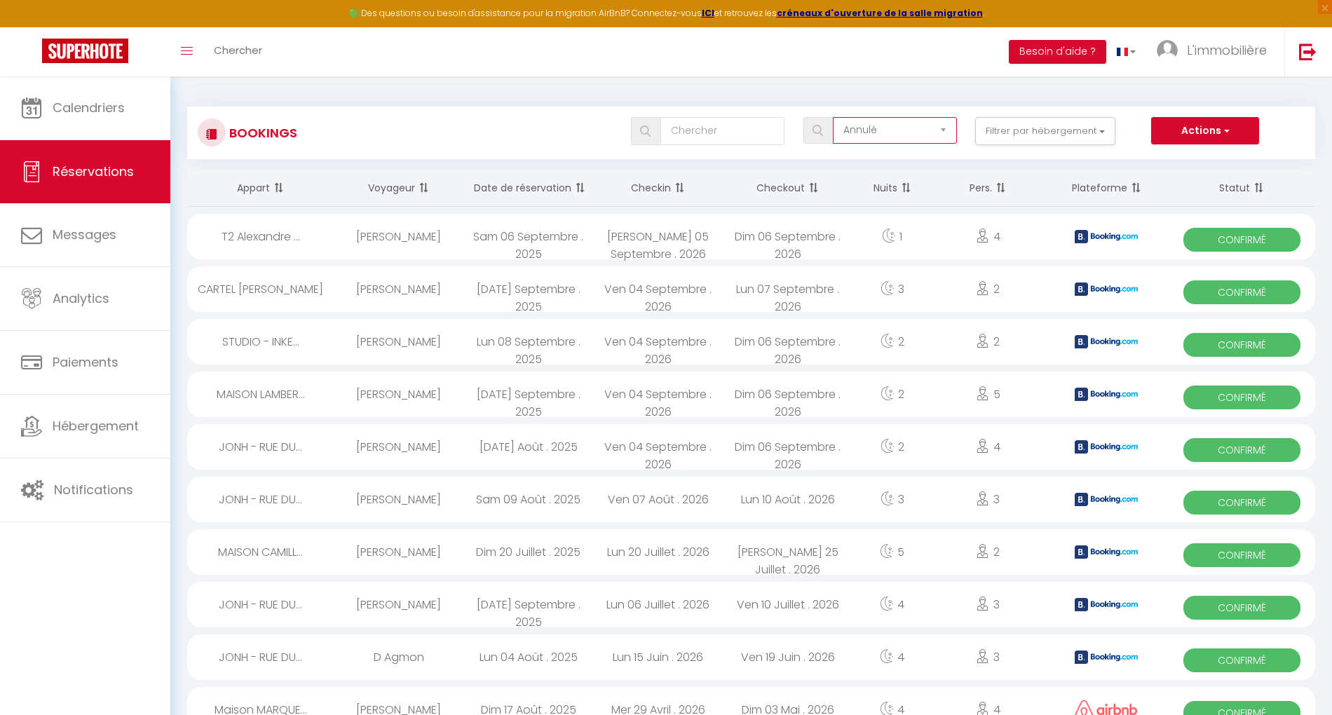
checkbox input "false"
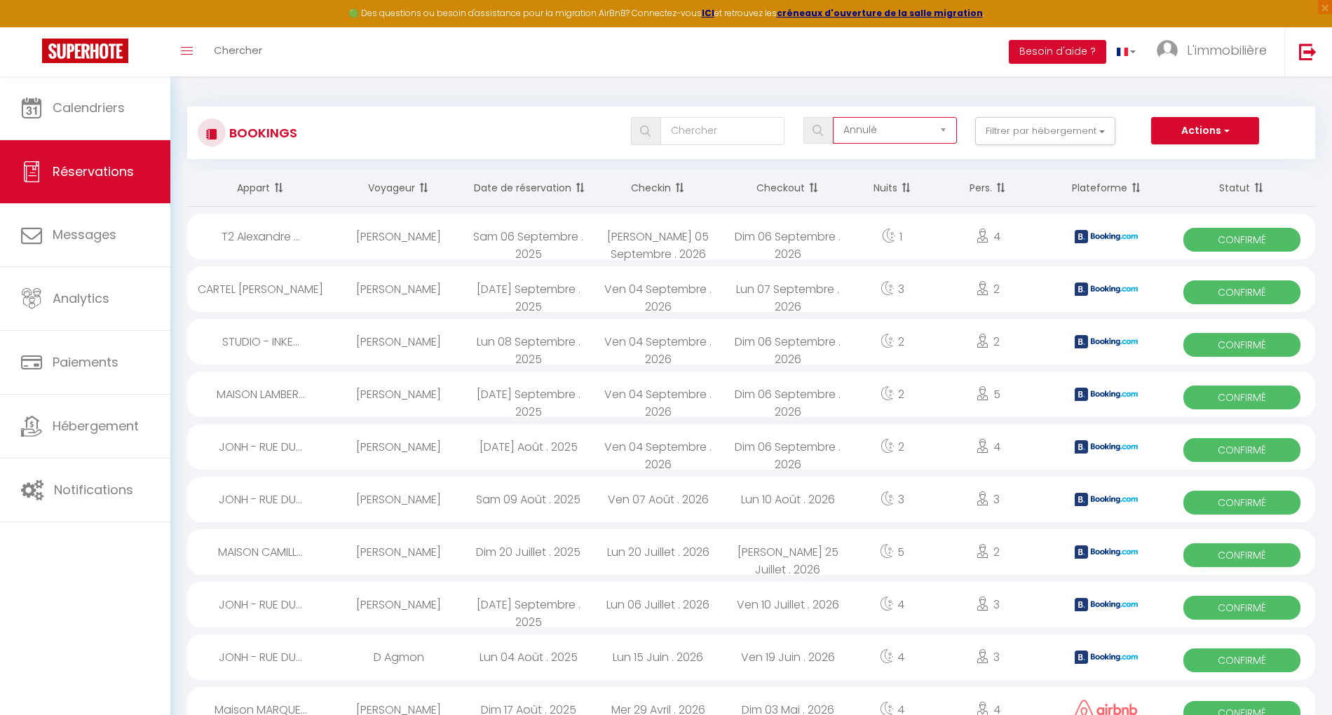
checkbox input "false"
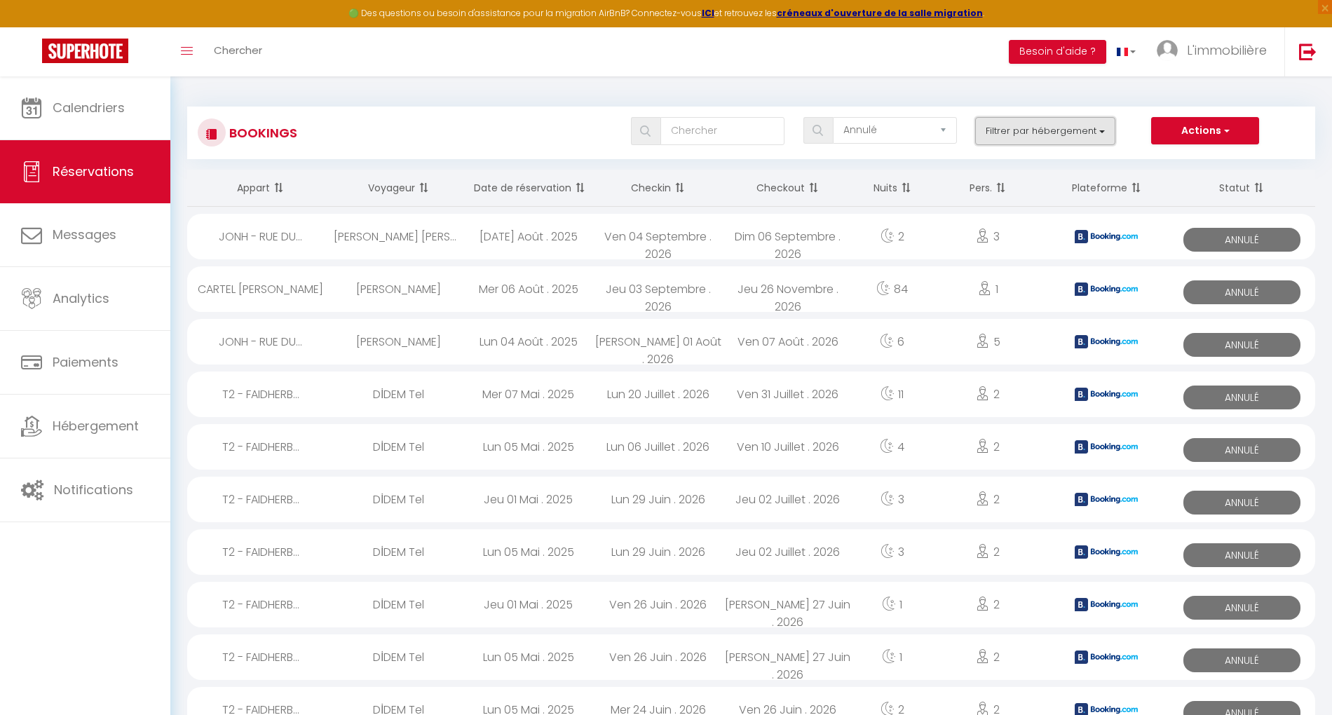
click at [1016, 128] on button "Filtrer par hébergement" at bounding box center [1045, 131] width 140 height 28
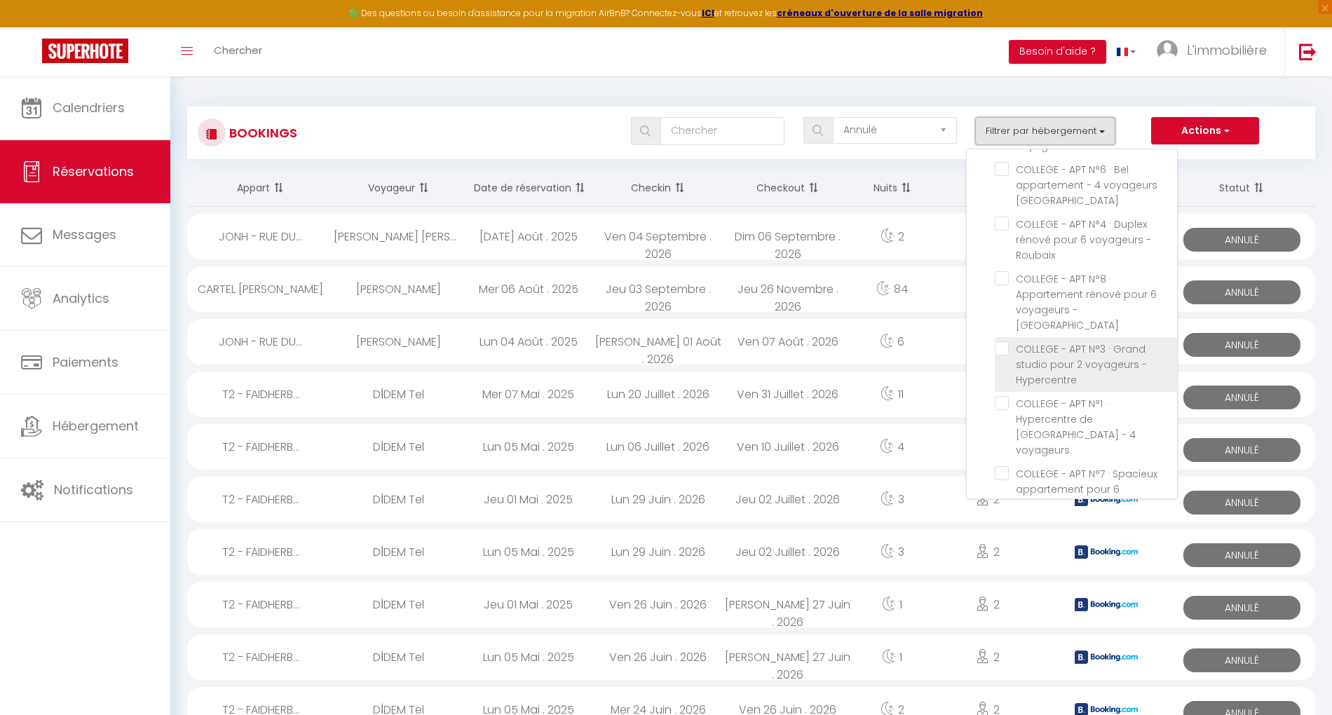
scroll to position [93, 0]
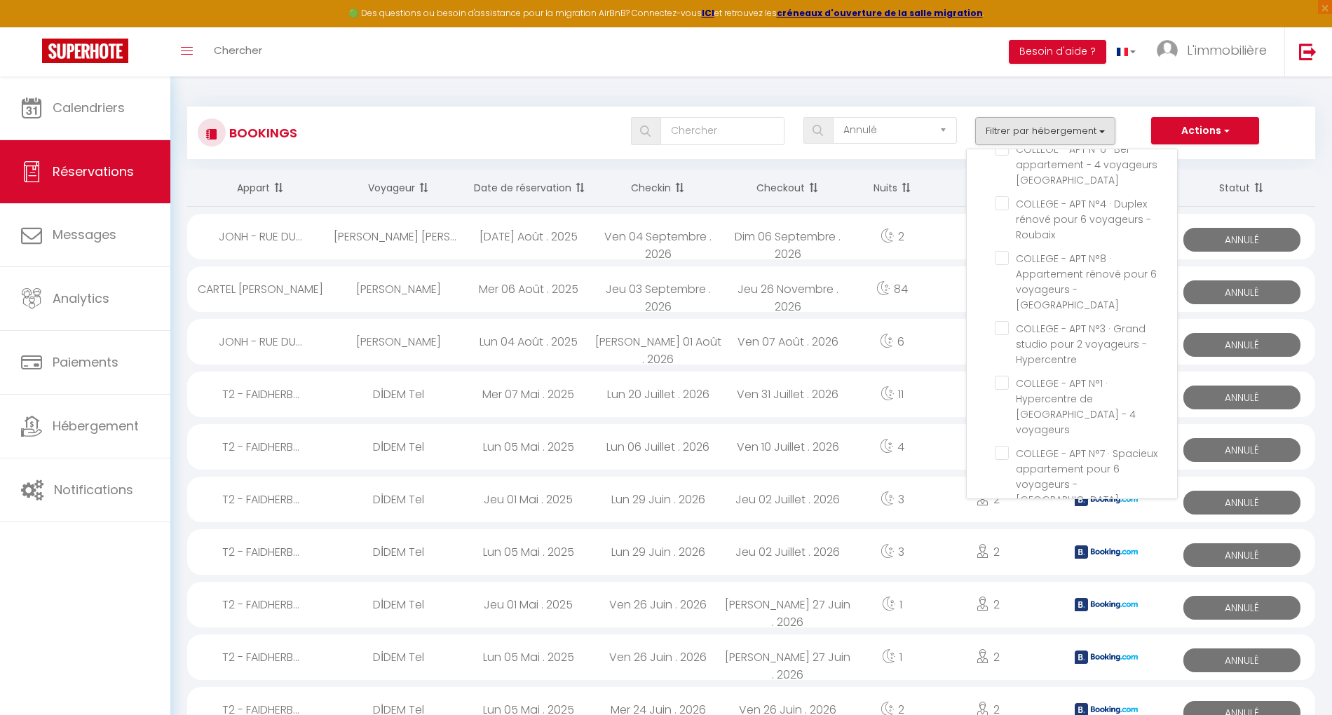
click at [576, 185] on span at bounding box center [578, 188] width 14 height 28
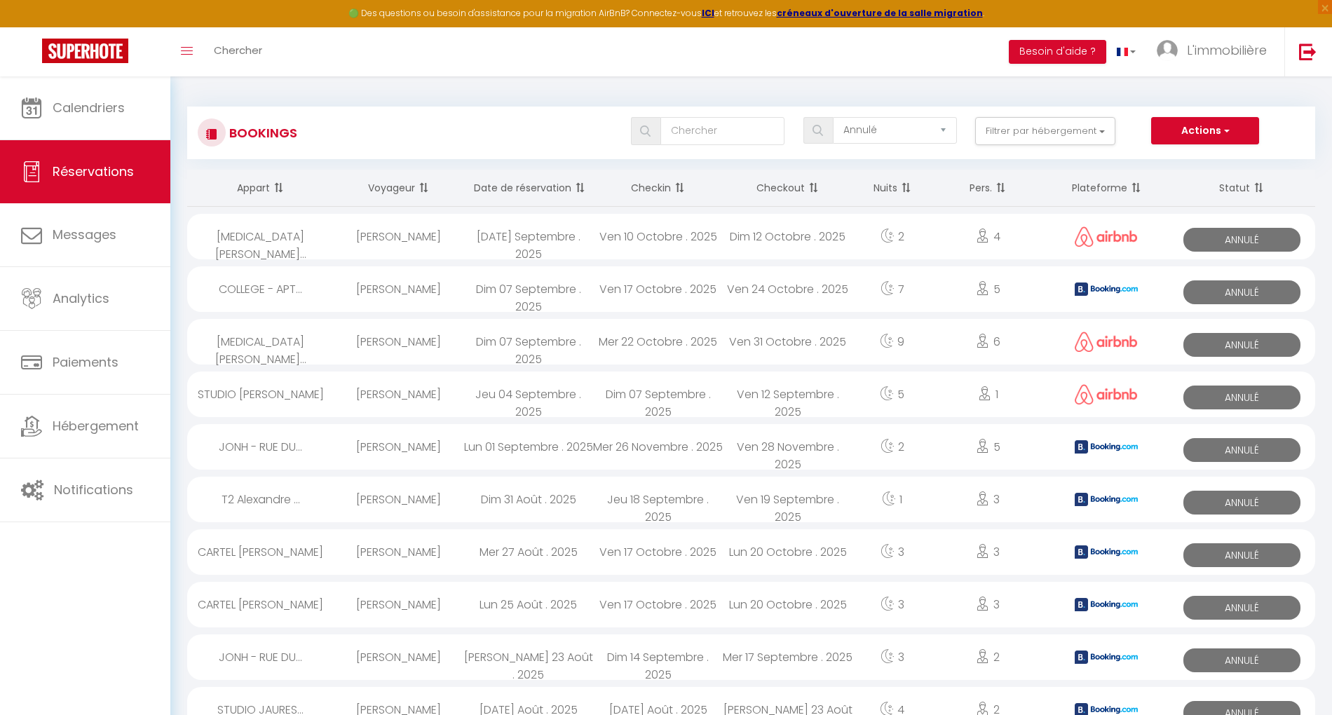
click at [640, 238] on div "Ven 10 Octobre . 2025" at bounding box center [658, 237] width 130 height 46
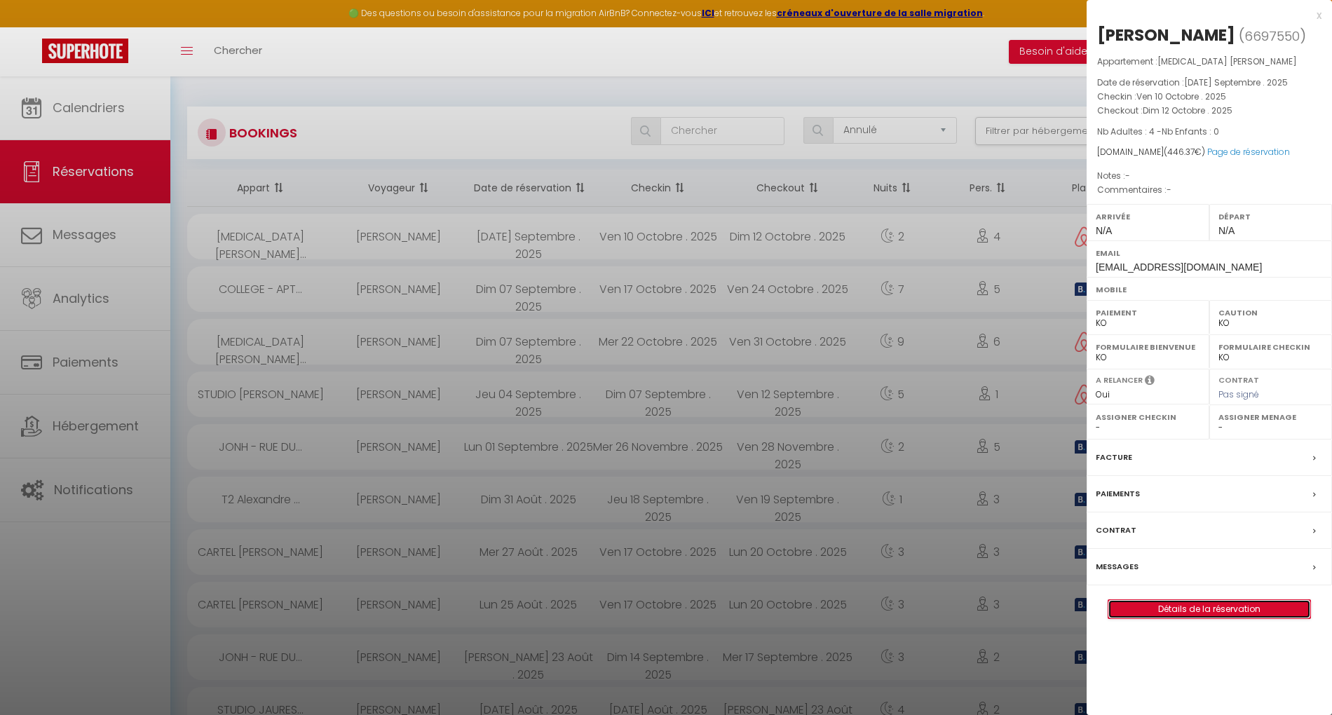
drag, startPoint x: 1238, startPoint y: 596, endPoint x: 1160, endPoint y: 606, distance: 79.1
click at [552, 336] on div at bounding box center [666, 357] width 1332 height 715
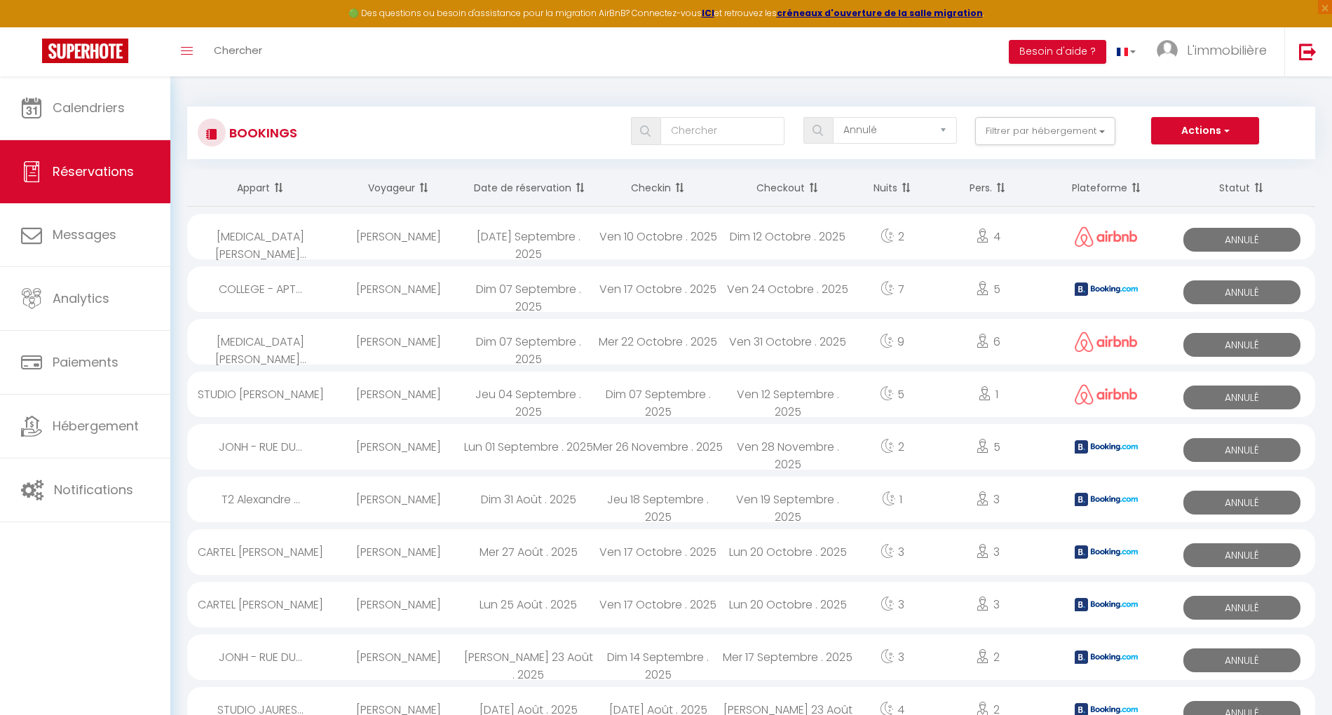
click at [555, 343] on div "Dim 07 Septembre . 2025" at bounding box center [528, 342] width 130 height 46
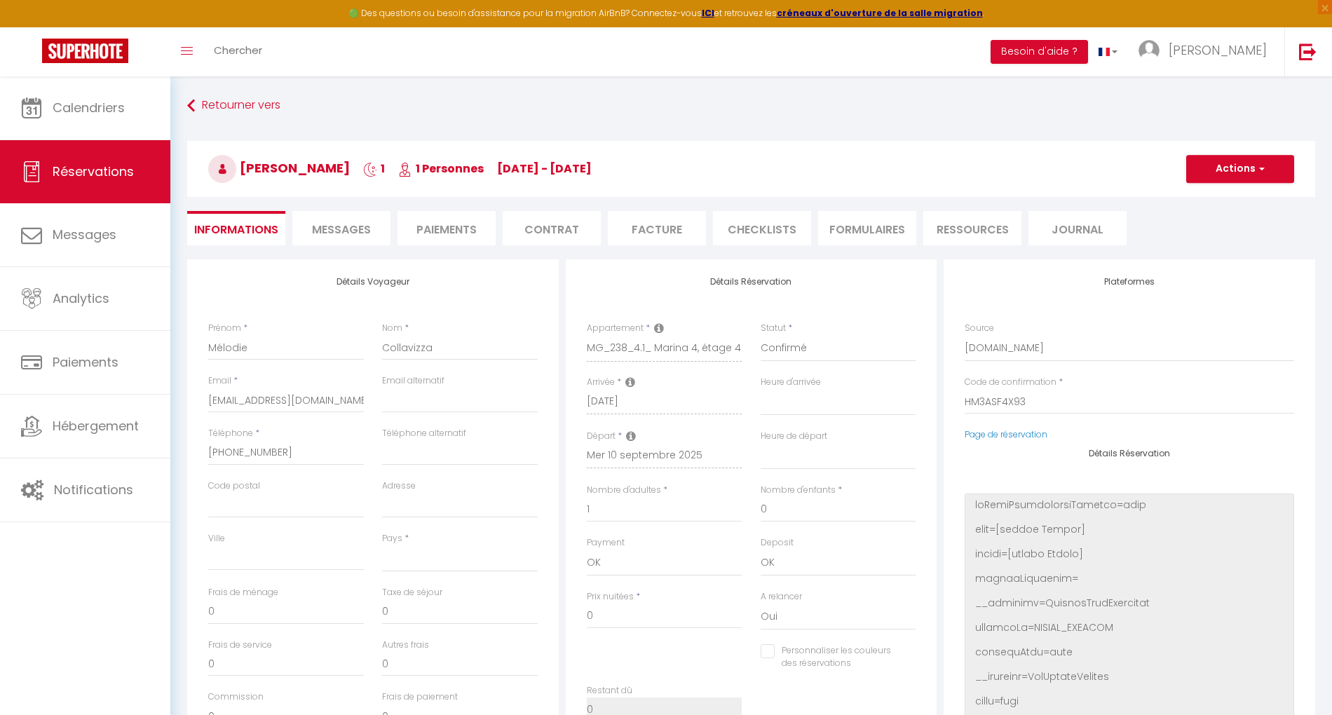
select select
select select "34304"
select select
select select "1"
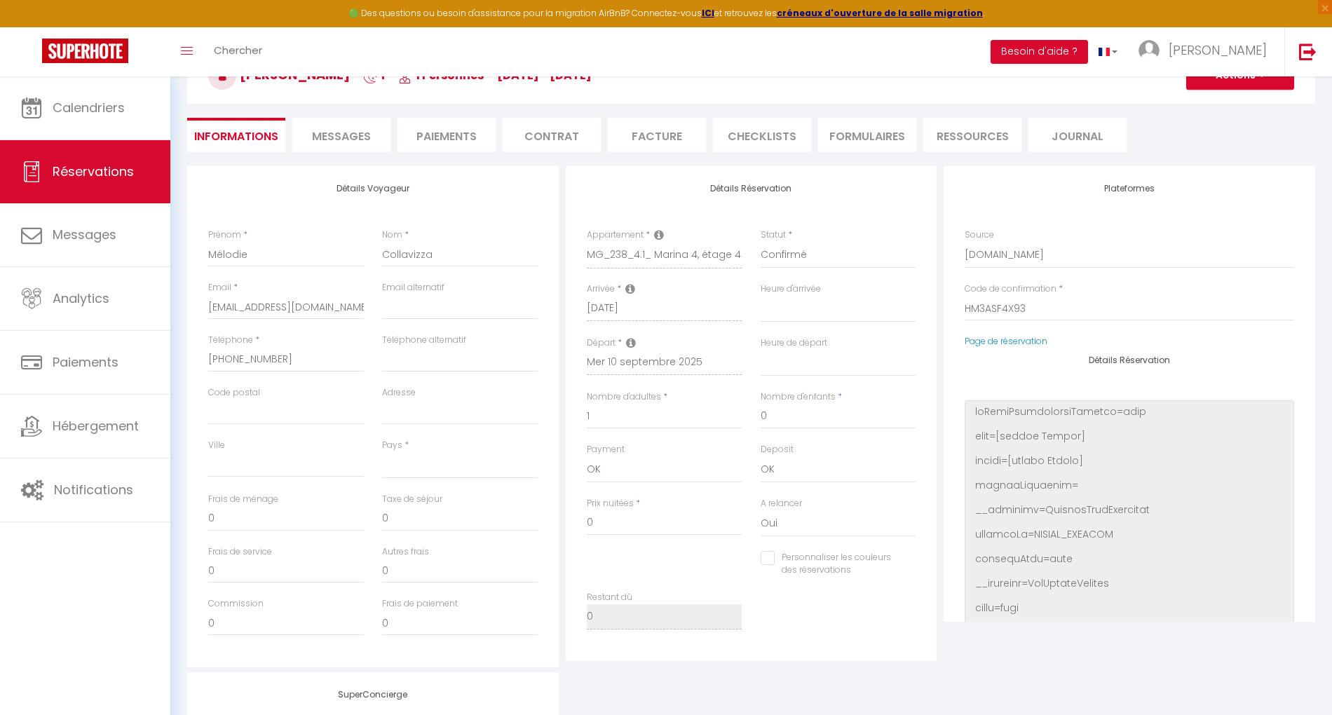
scroll to position [3950, 0]
select select
checkbox input "false"
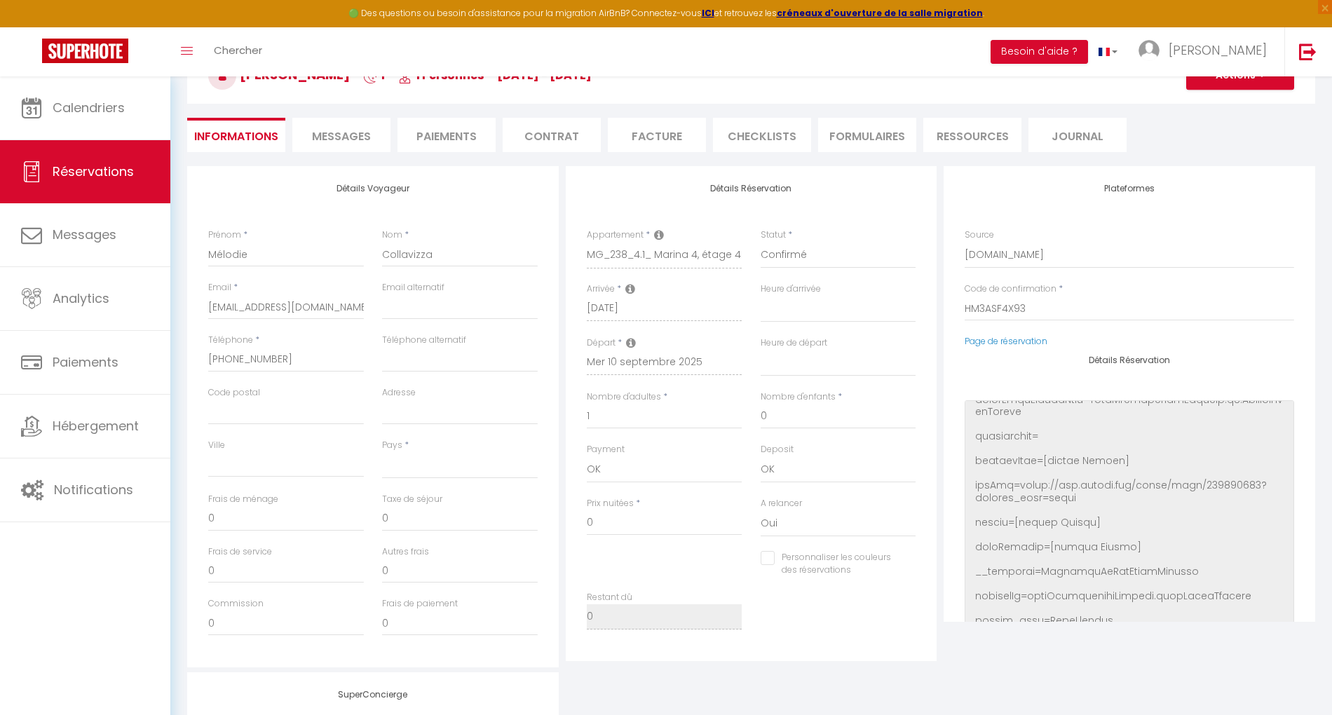
select select
checkbox input "false"
select select
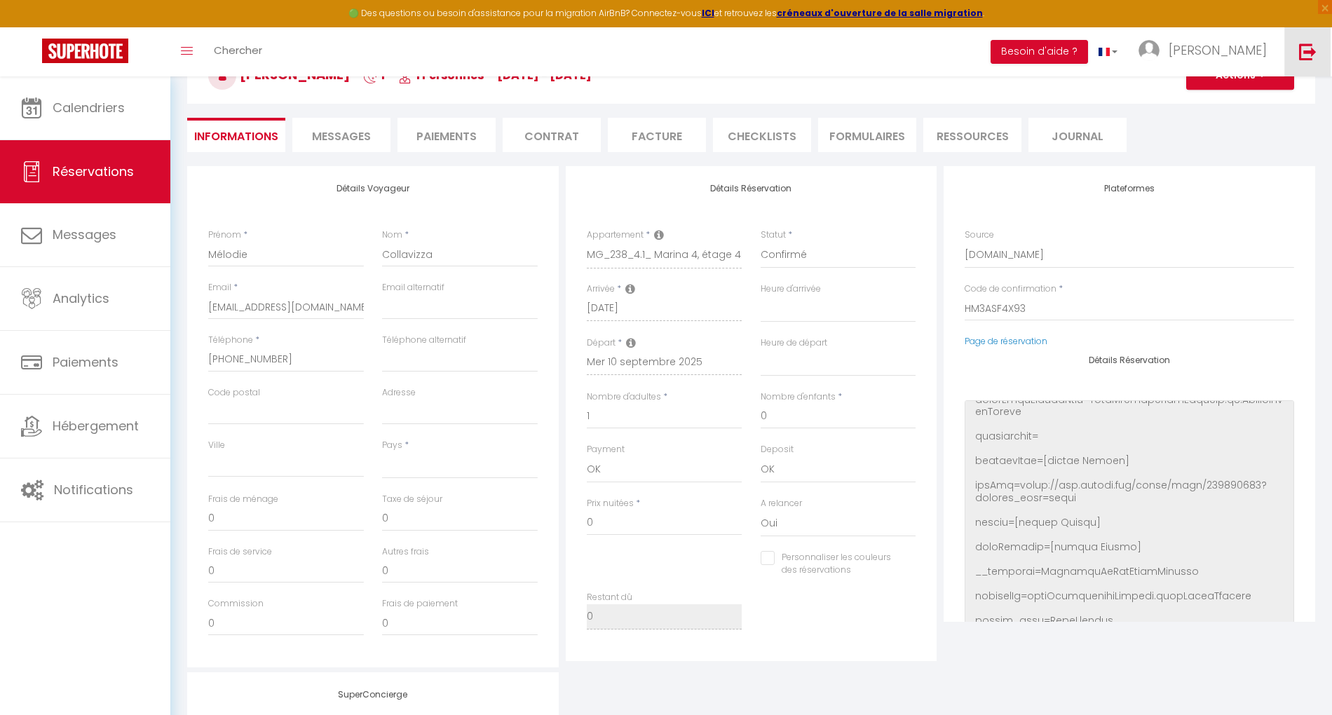
select select
checkbox input "false"
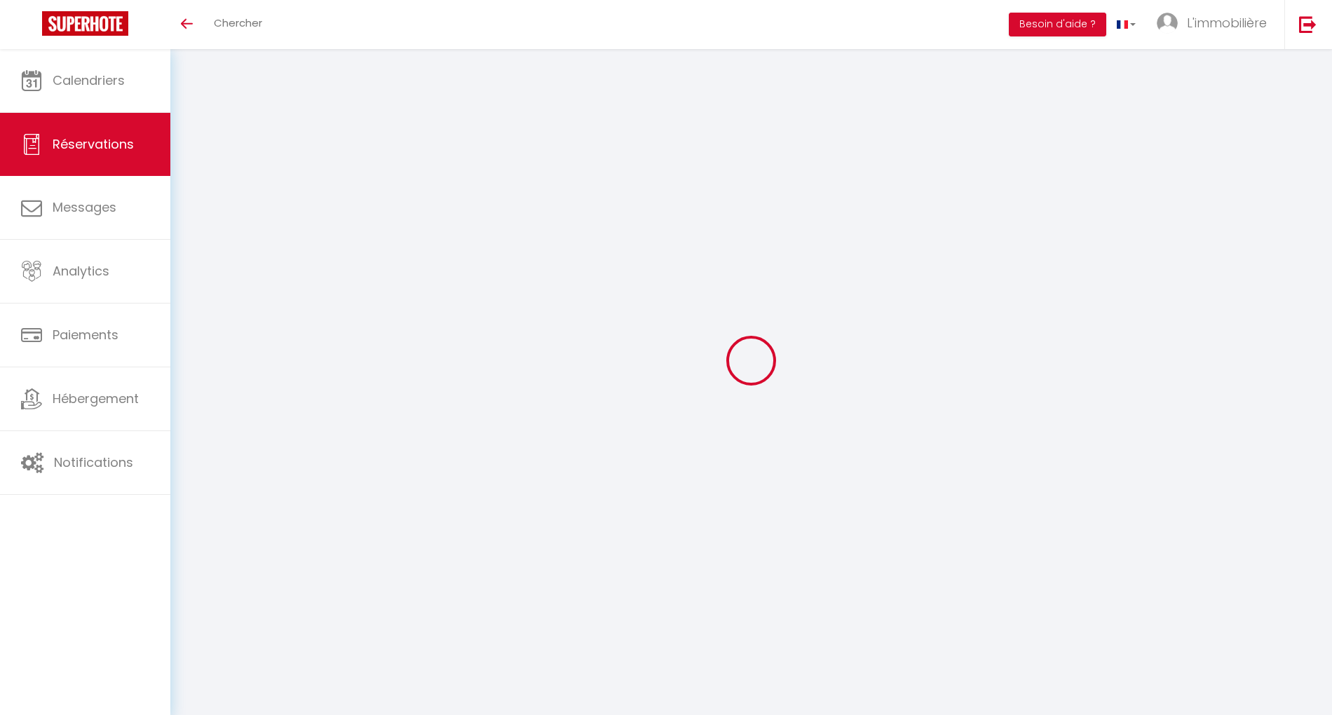
select select
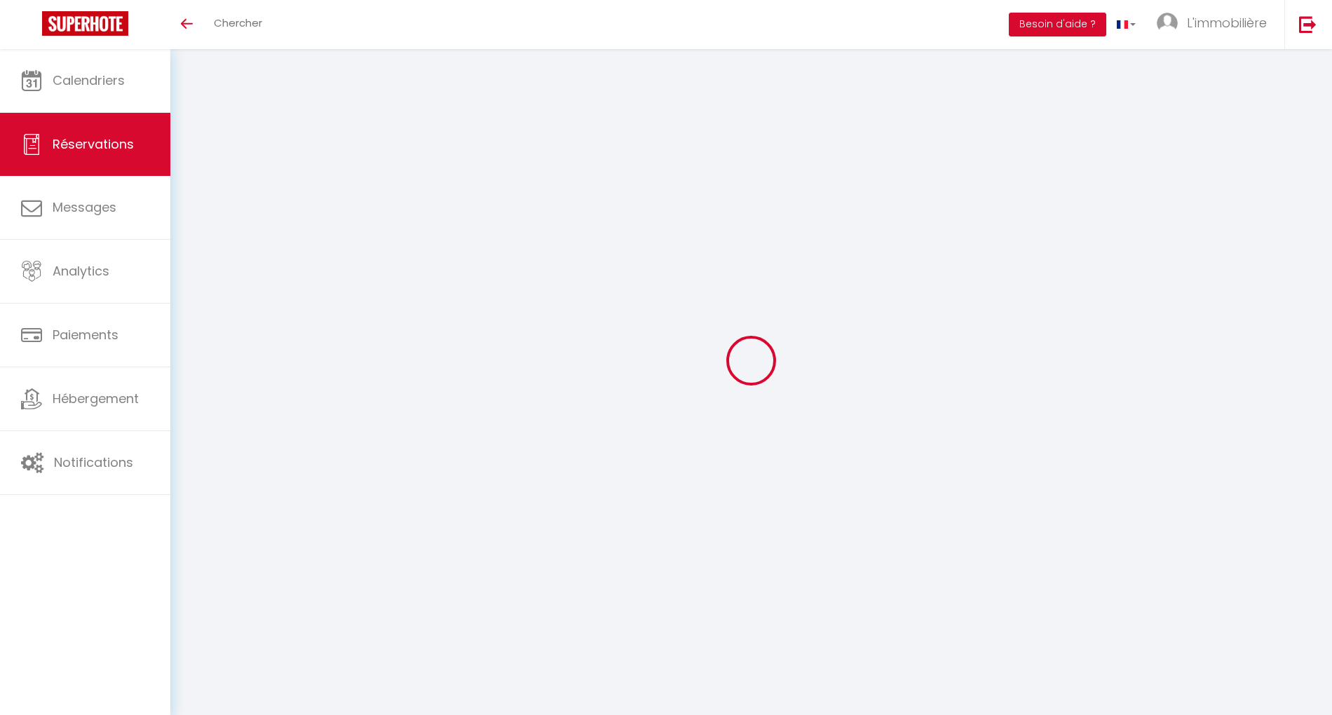
type input "[PERSON_NAME]"
type input "[EMAIL_ADDRESS][DOMAIN_NAME]"
select select
type input "64.2"
select select "75955"
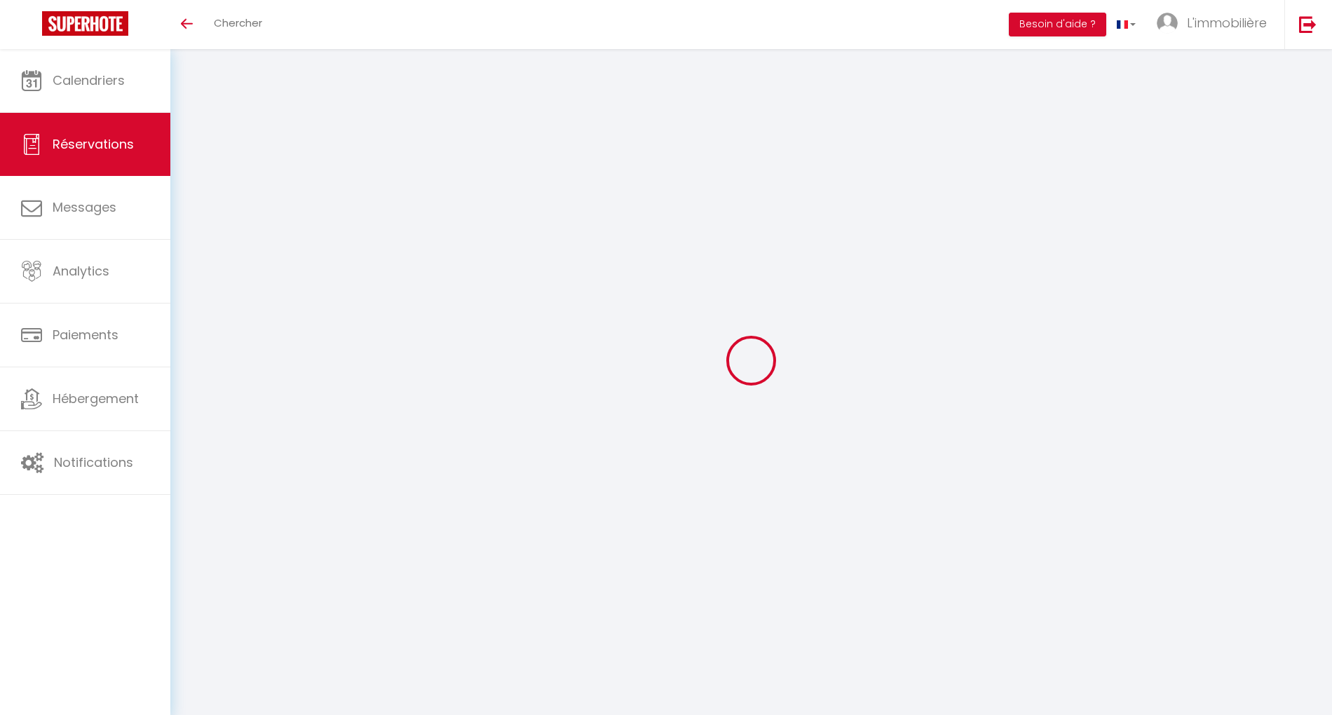
select select "0"
select select
type input "4"
select select "10"
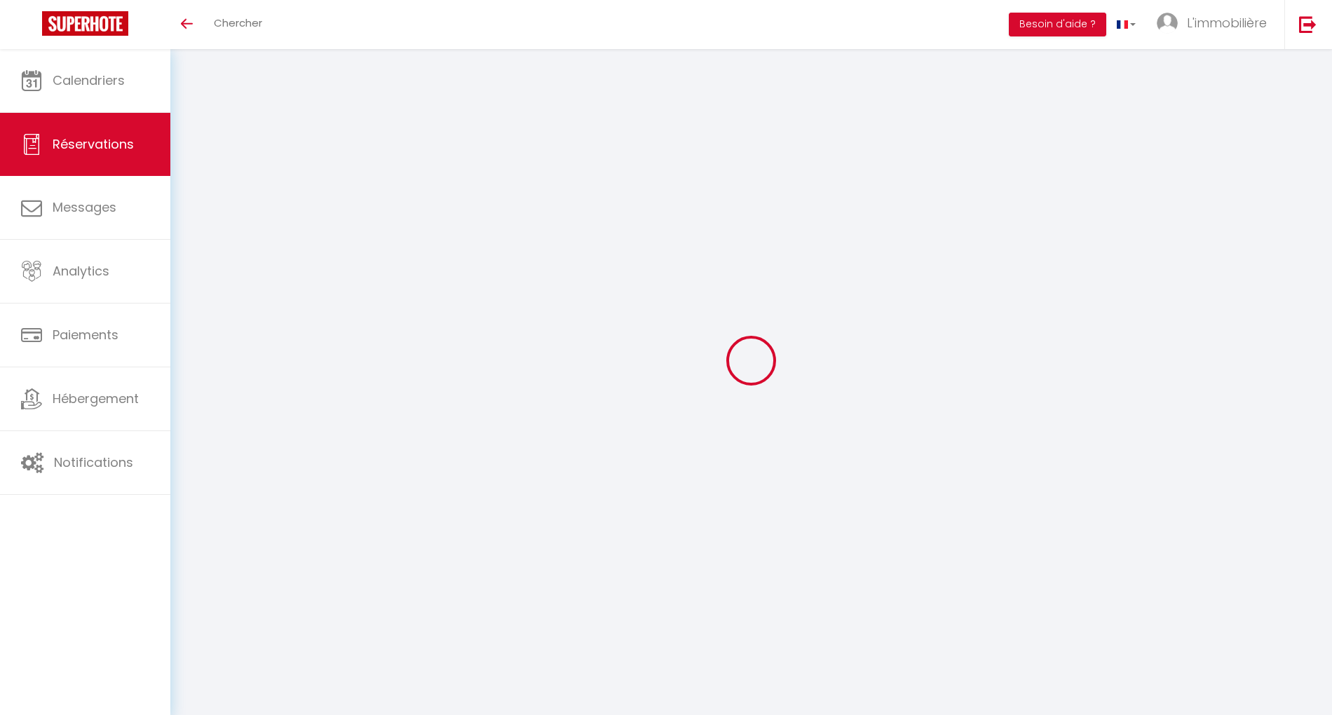
select select
type input "334"
checkbox input "false"
type input "446.37"
select select "1"
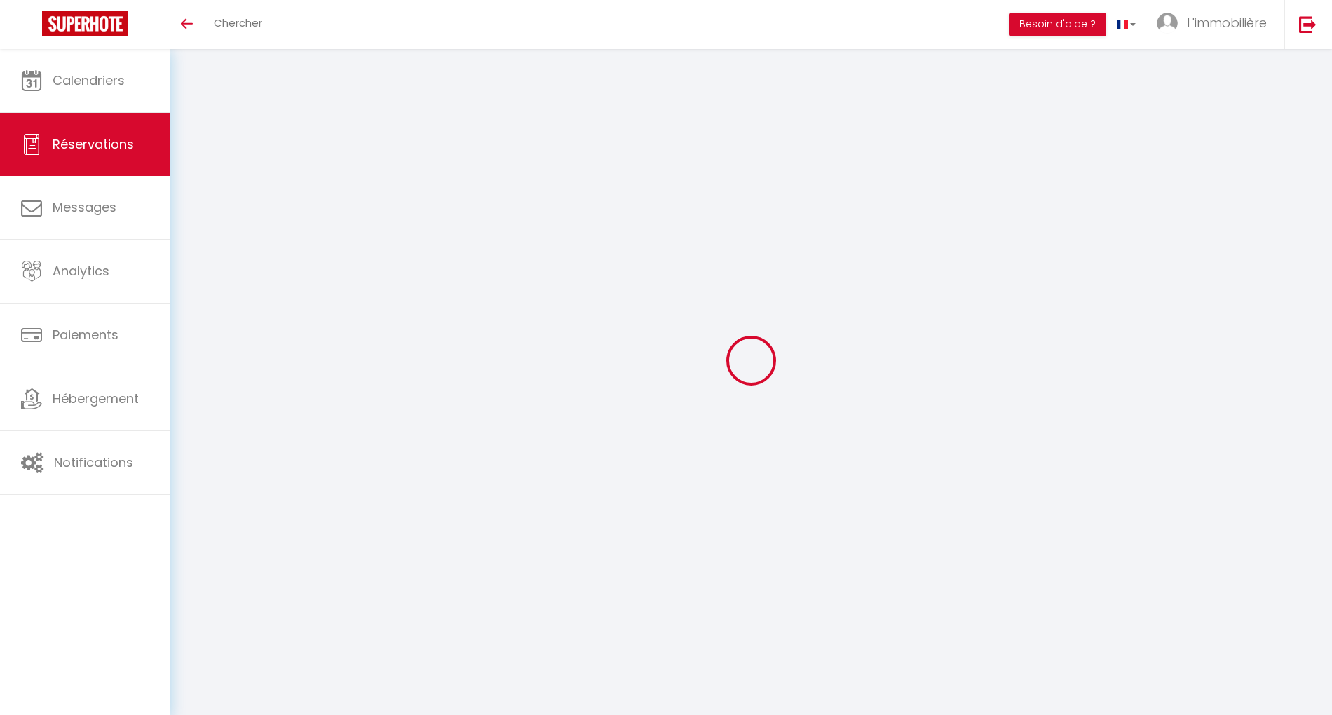
type input "0"
select select
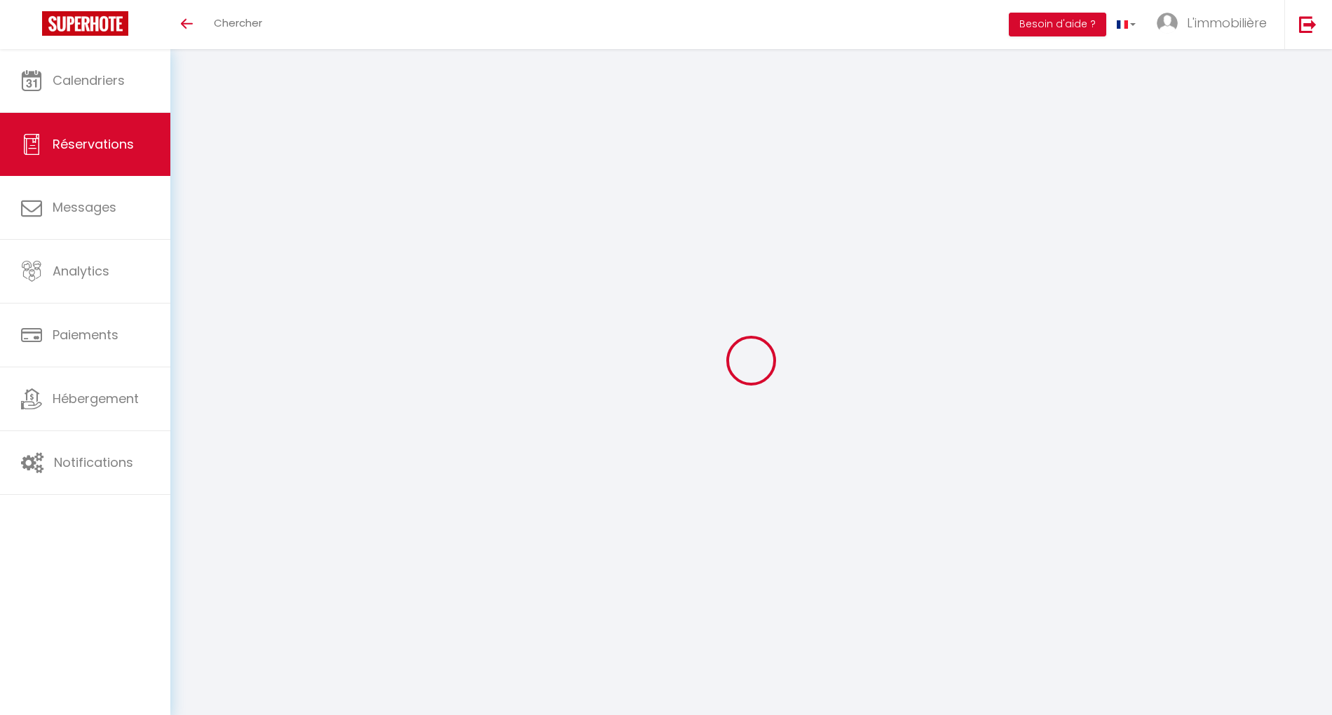
select select
select select "14"
checkbox input "false"
select select
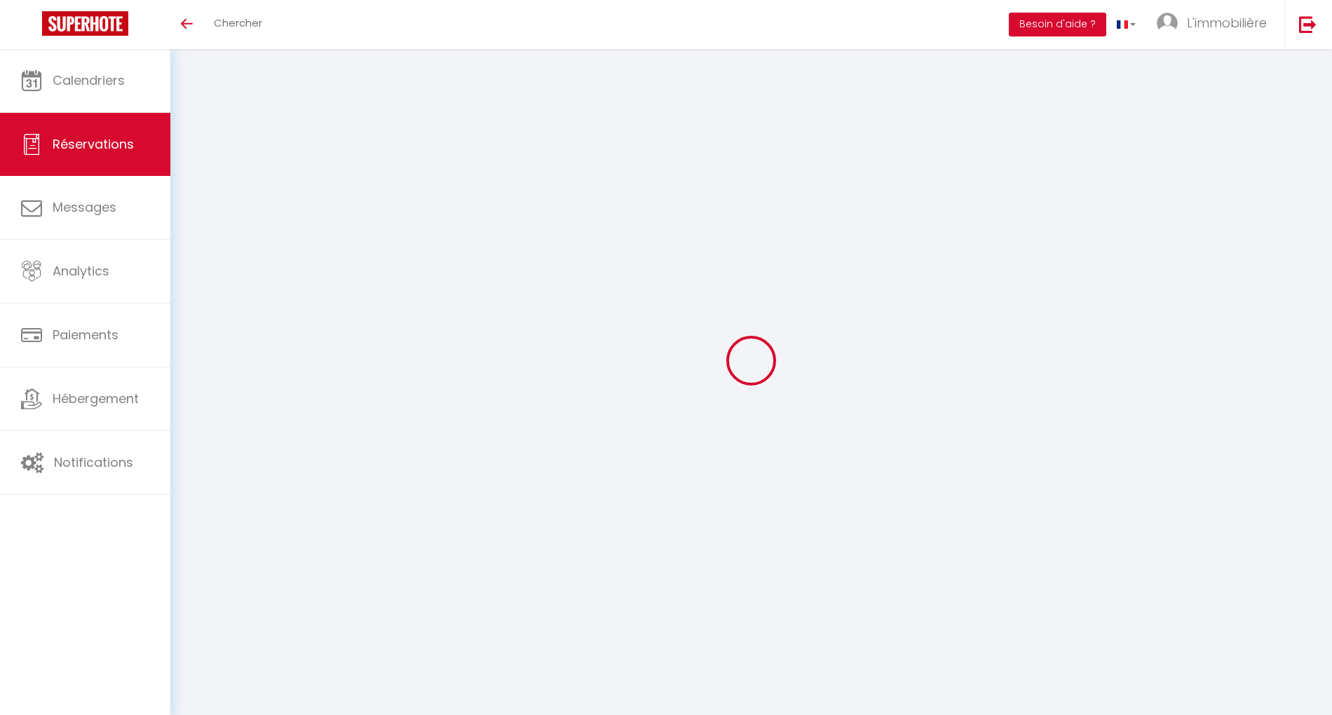
select select
checkbox input "false"
select select
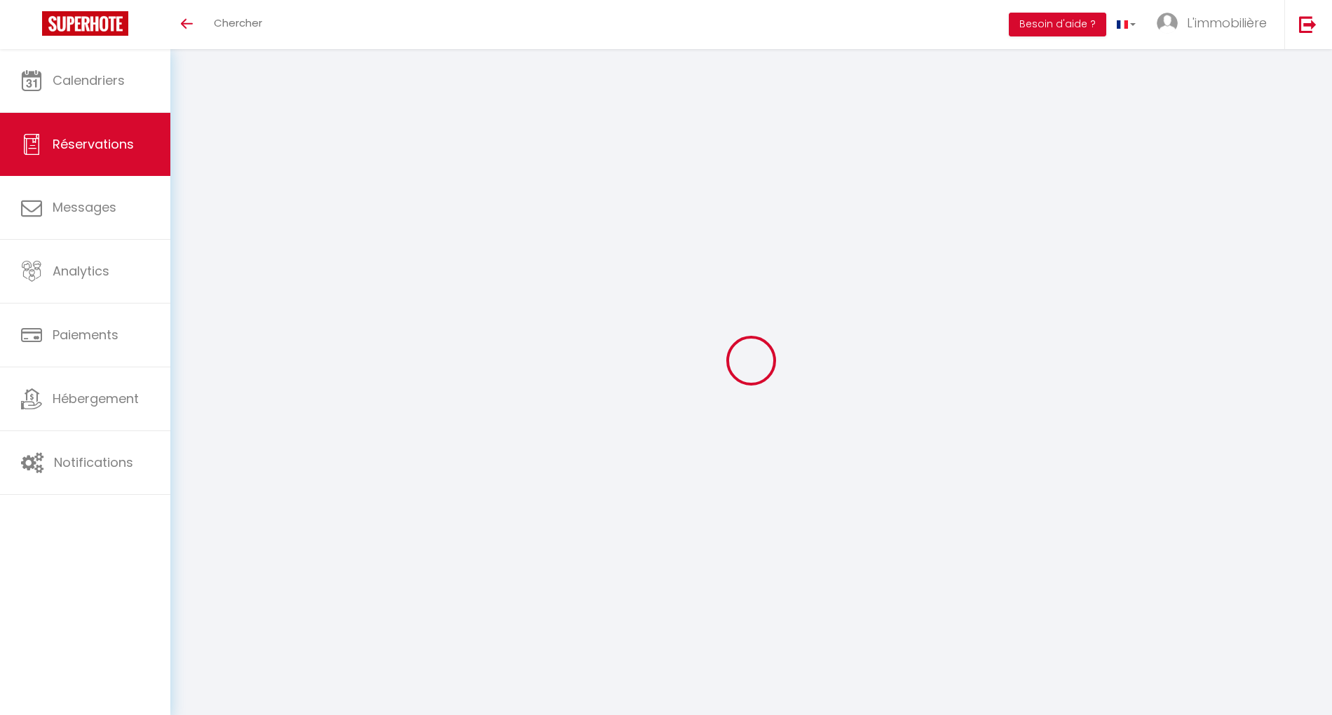
checkbox input "false"
select select
checkbox input "false"
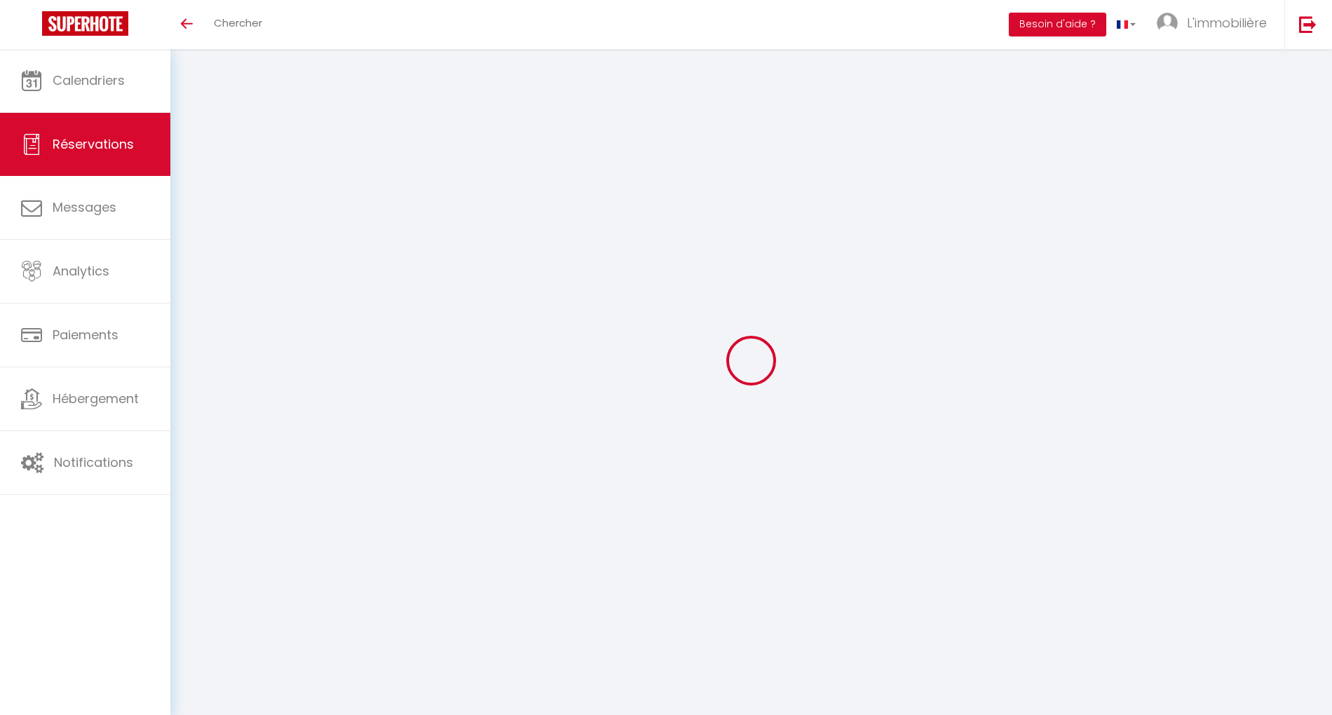
select select
type input "94"
type input "18.37"
select select
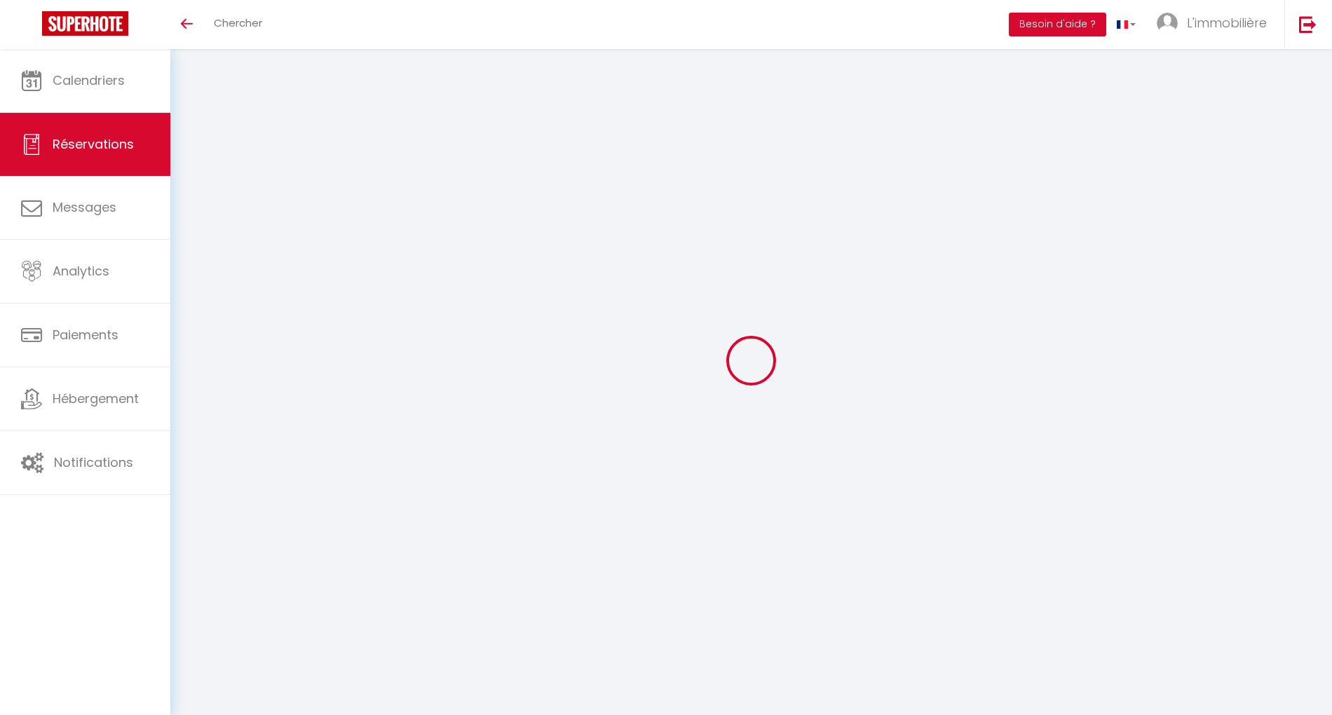
checkbox input "false"
select select
checkbox input "false"
select select
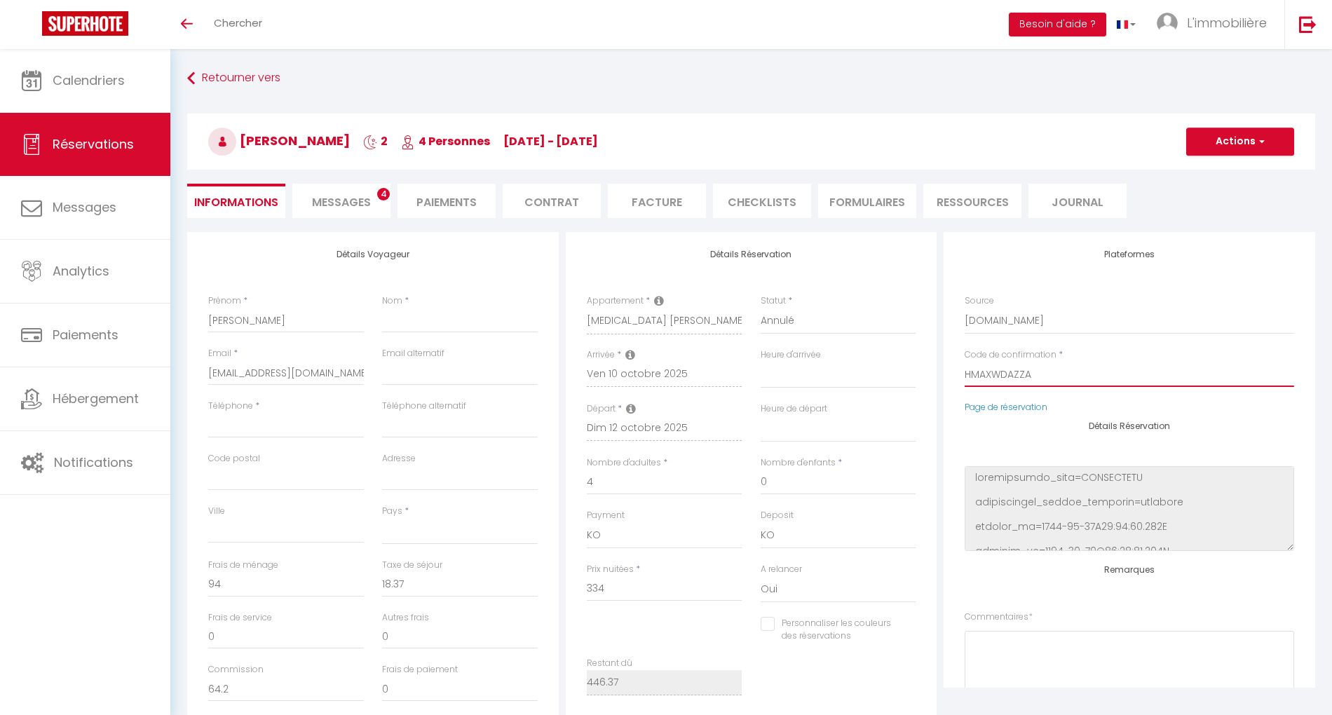
click at [998, 376] on input "HMAXWDAZZA" at bounding box center [1129, 374] width 329 height 25
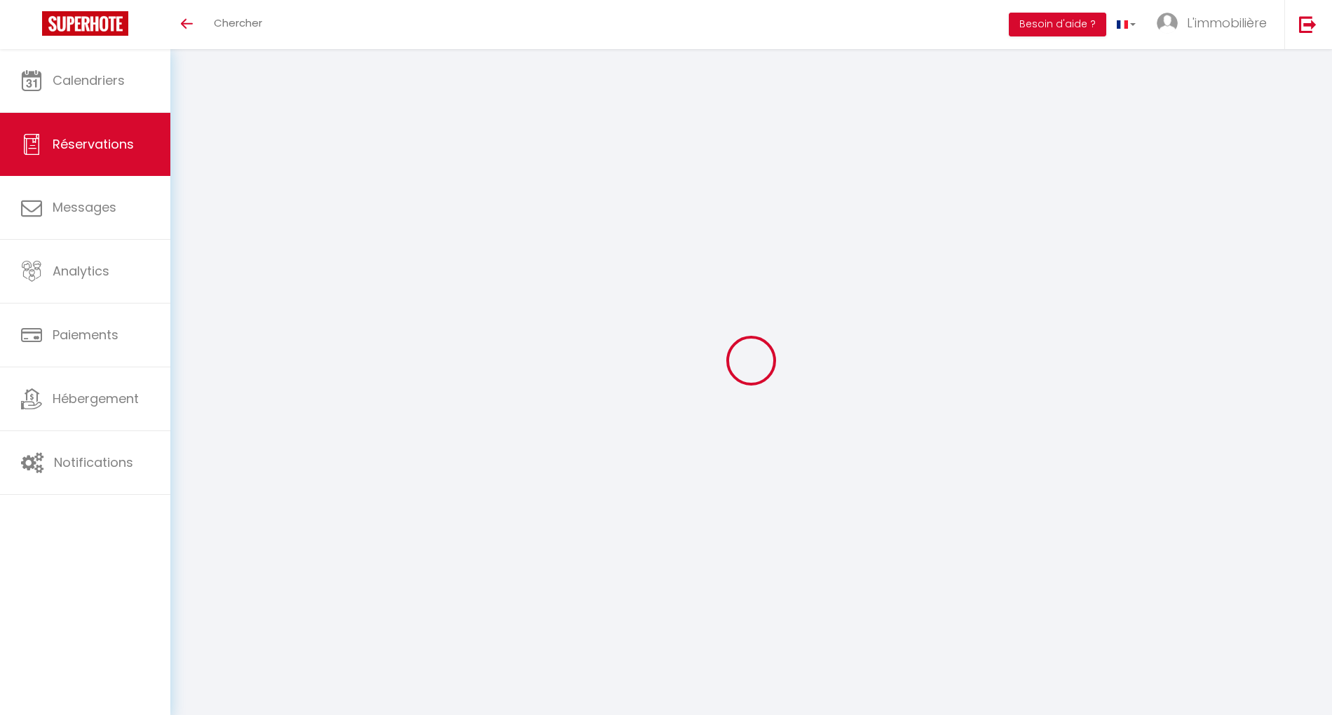
select select
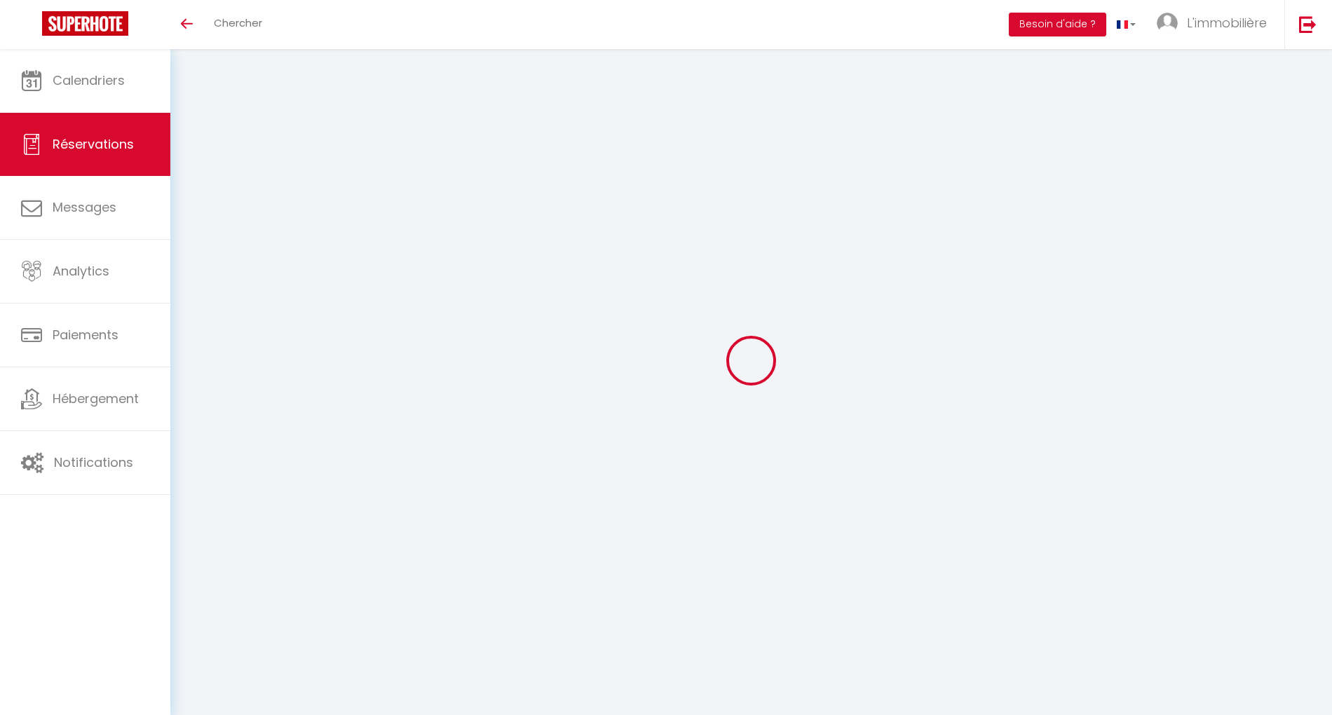
type input "Ronan"
type input "aqavvon1iauiydcugrvuvqos0k7q@reply.superhote.com"
select select
type input "184.74"
select select "75955"
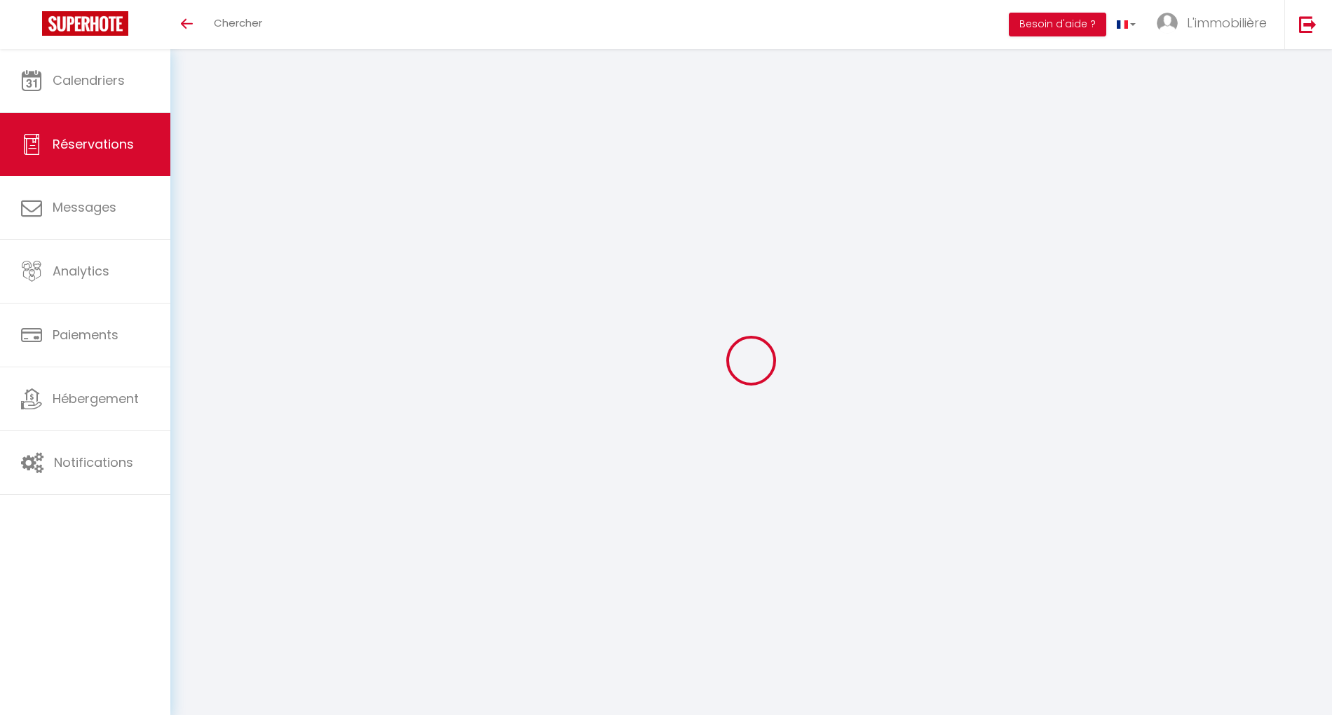
select select "0"
select select
type input "4"
type input "2"
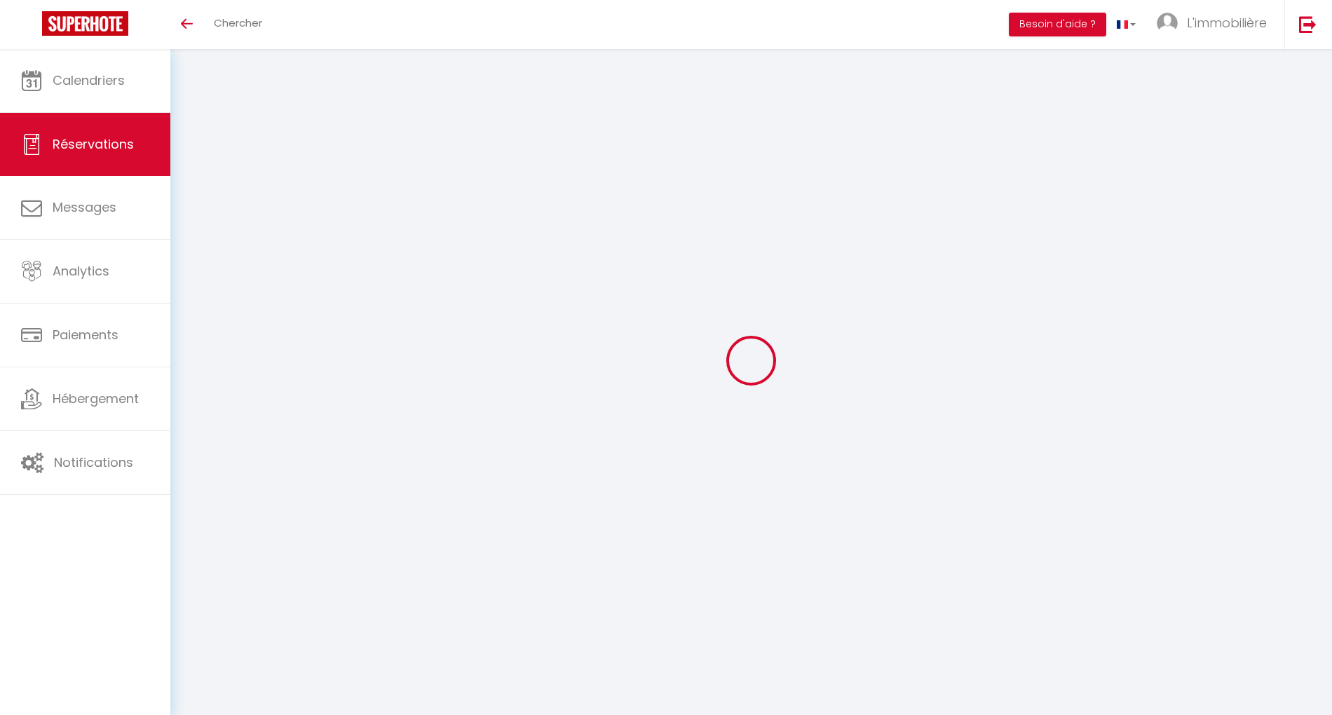
select select "10"
select select
type input "1422"
checkbox input "false"
type input "1557.71"
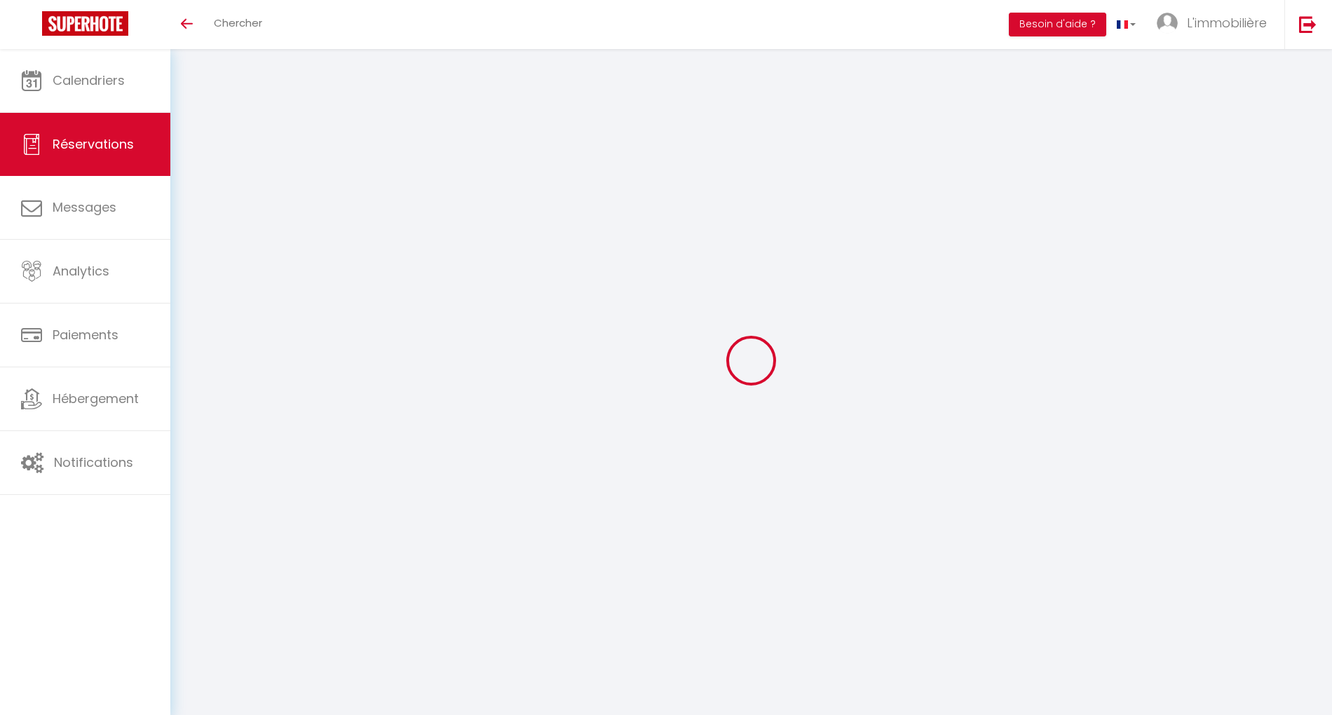
select select "1"
type input "0"
select select
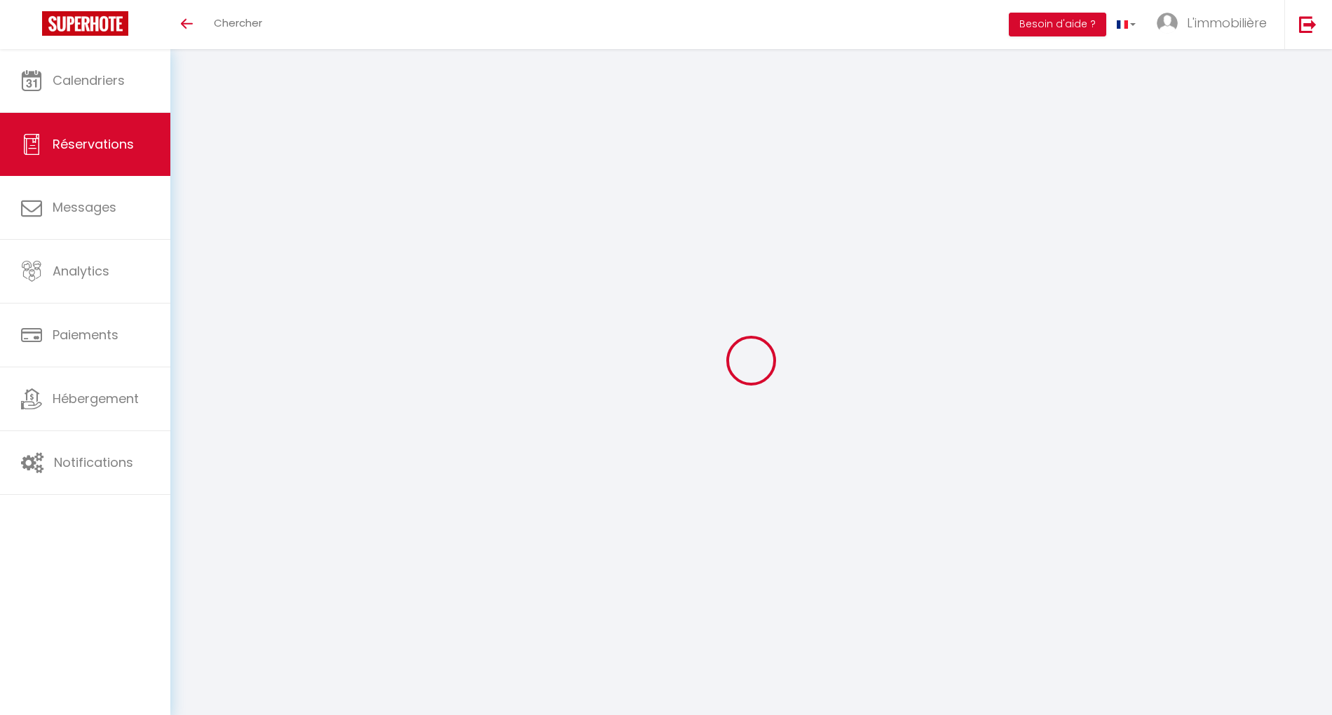
select select
select select "14"
checkbox input "false"
select select
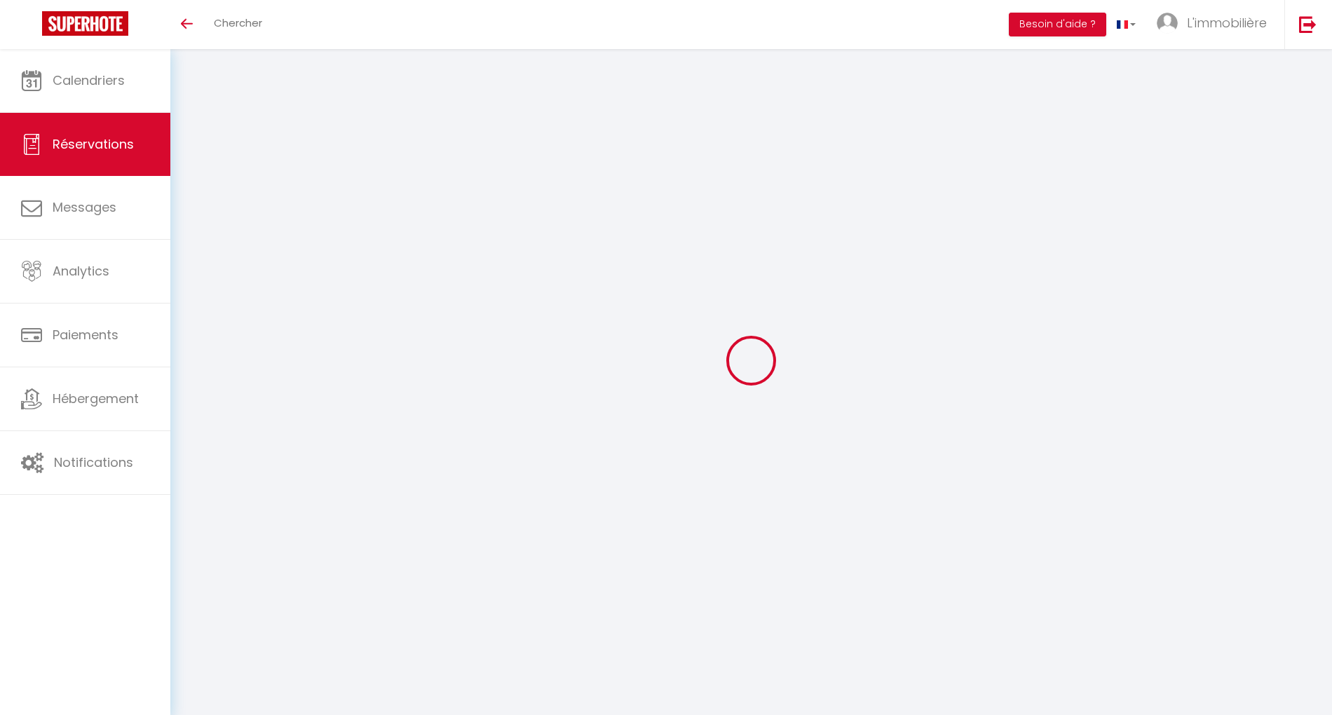
select select
checkbox input "false"
select select
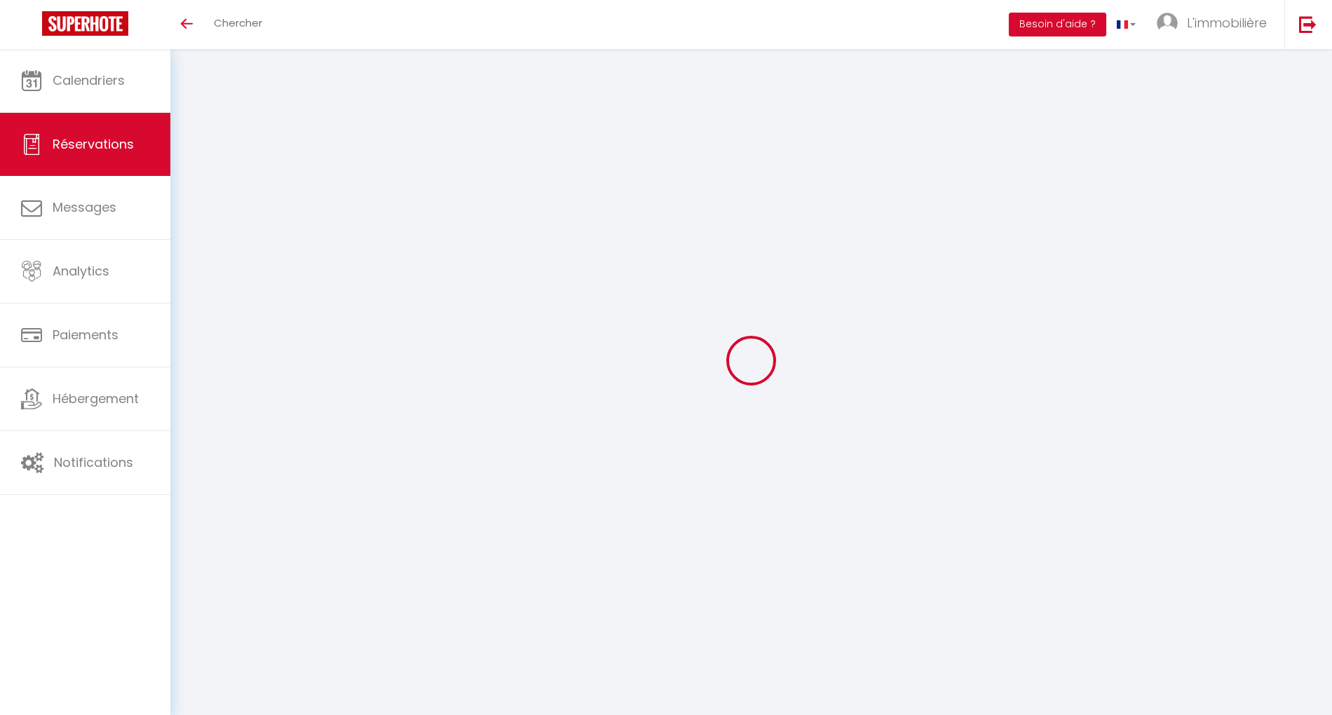
select select
checkbox input "false"
select select
type input "94"
type input "41.71"
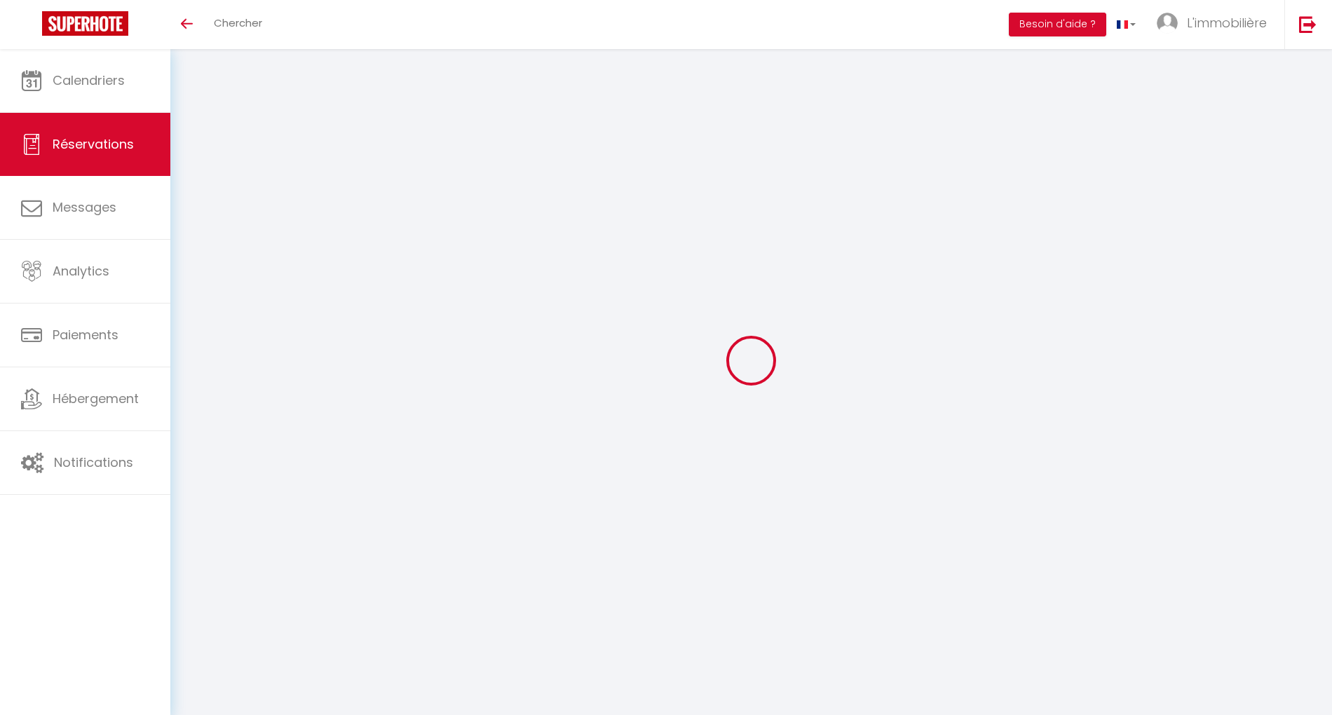
select select
checkbox input "false"
select select
checkbox input "false"
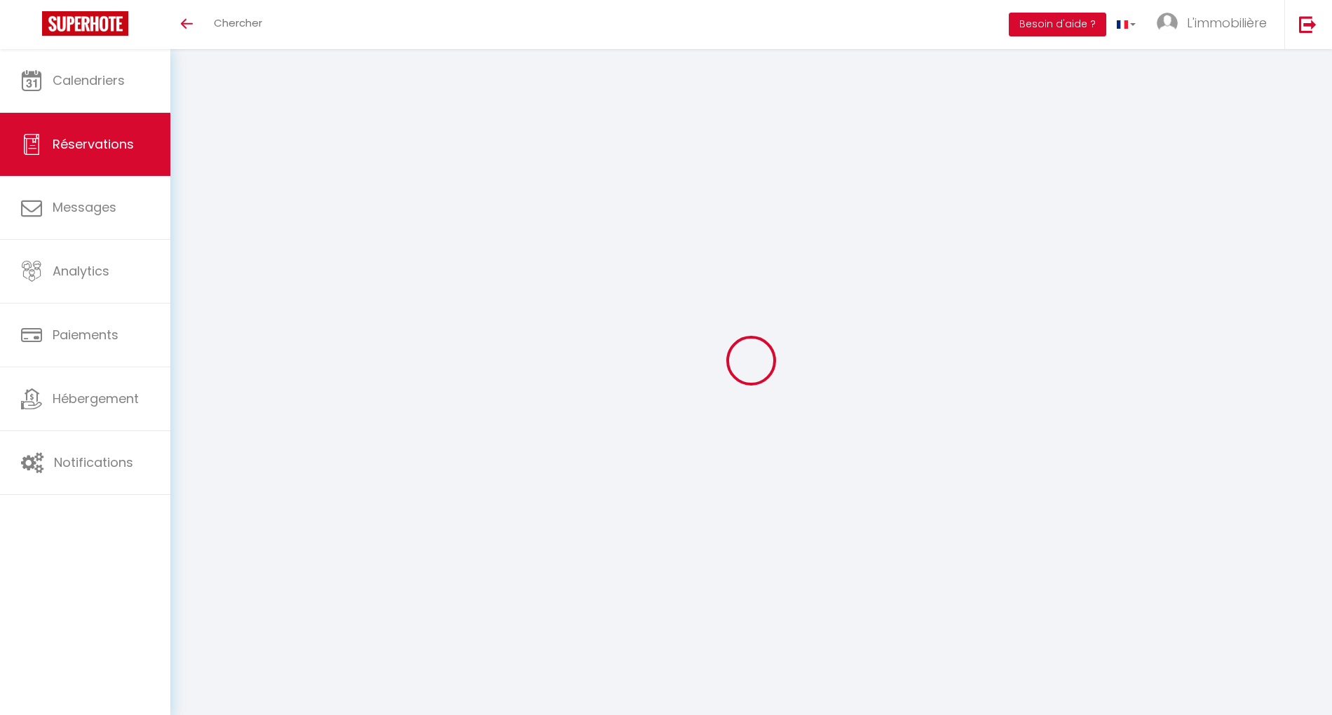
select select
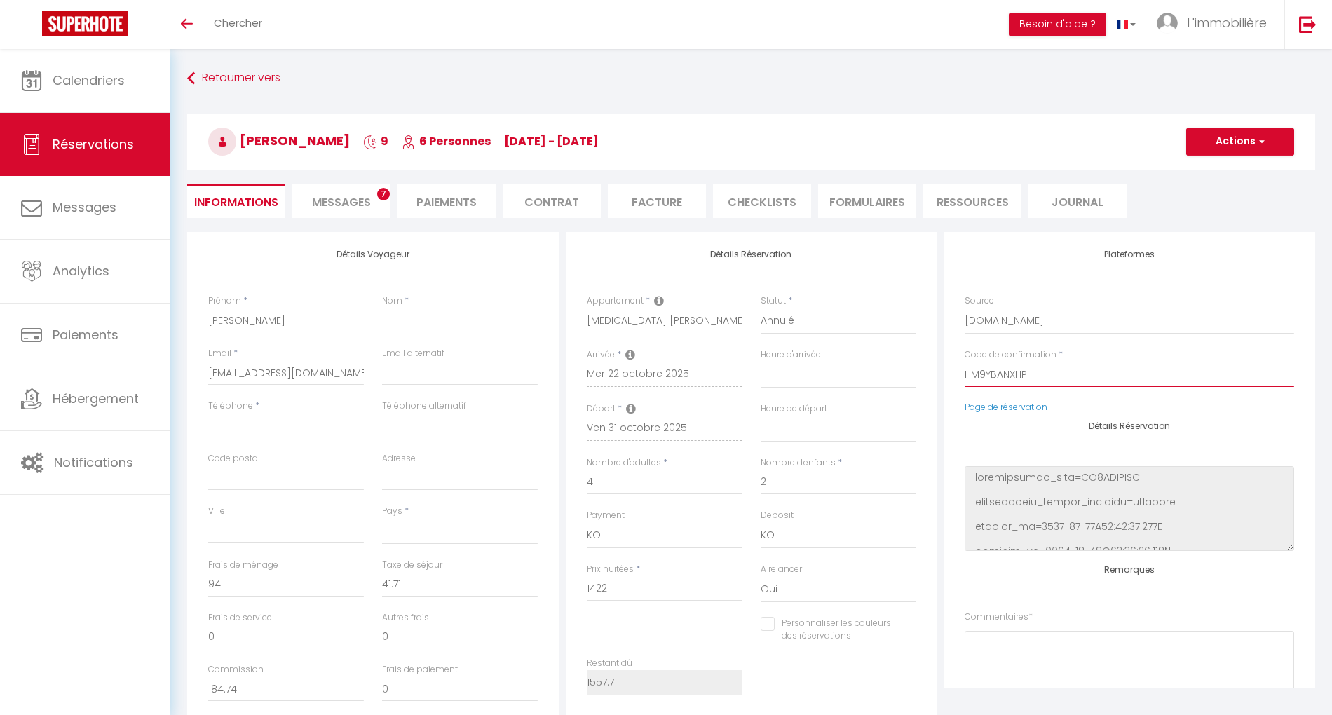
click at [1008, 374] on input "HM9YBANXHP" at bounding box center [1129, 374] width 329 height 25
